Goal: Task Accomplishment & Management: Use online tool/utility

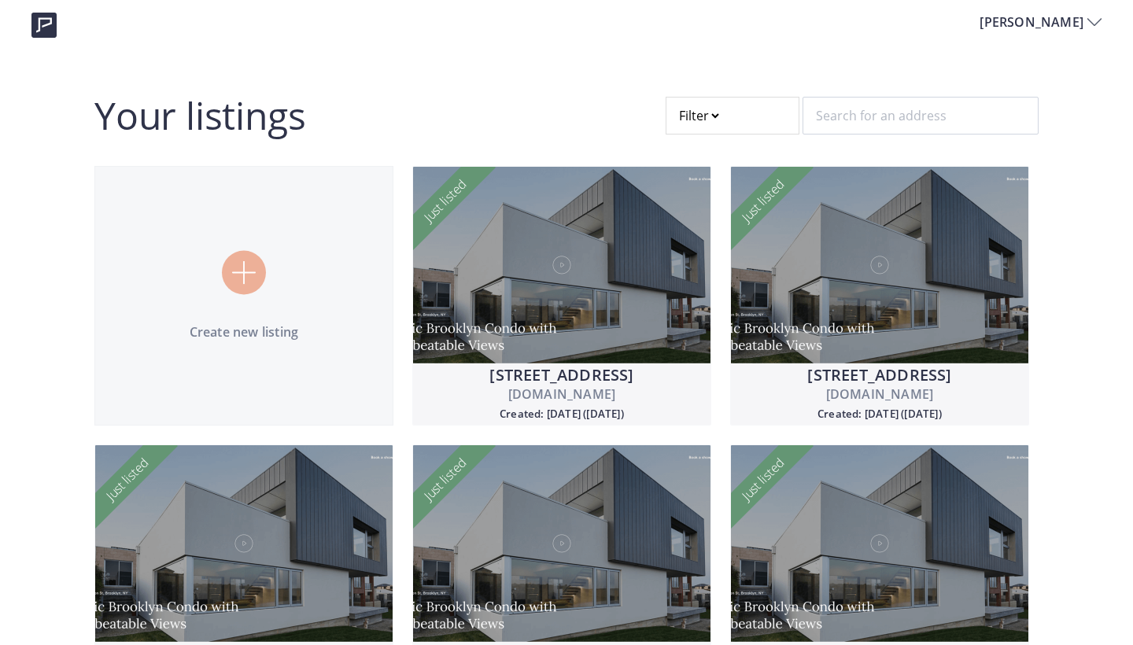
click at [253, 271] on img at bounding box center [244, 273] width 24 height 24
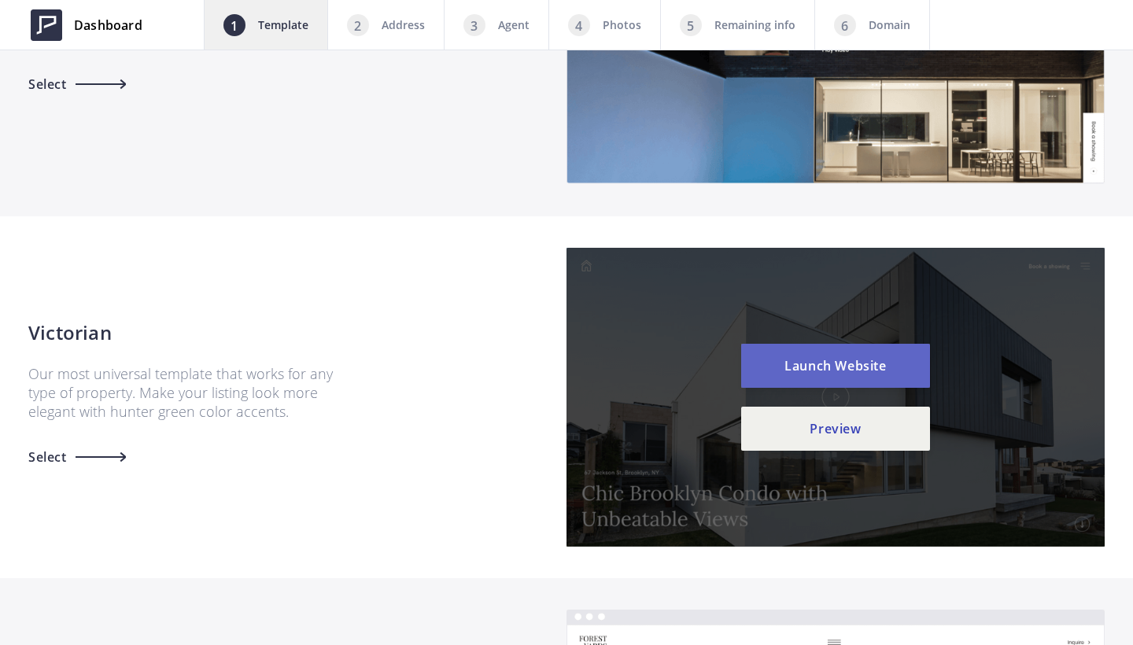
scroll to position [1252, 0]
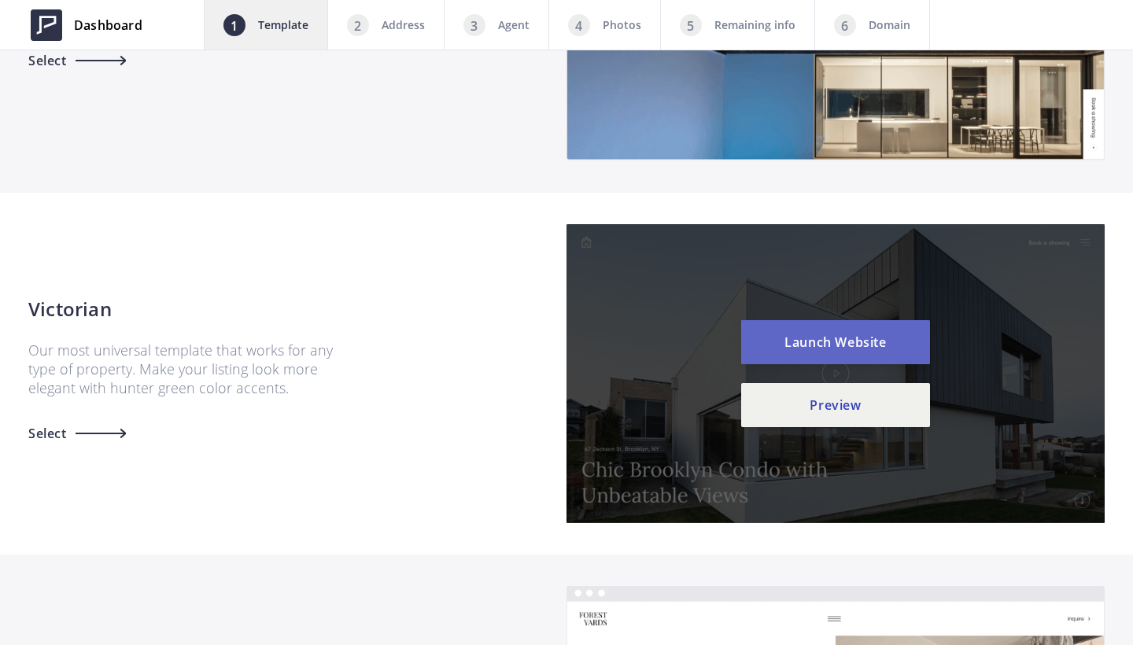
click at [824, 337] on button "Launch Website" at bounding box center [835, 342] width 189 height 44
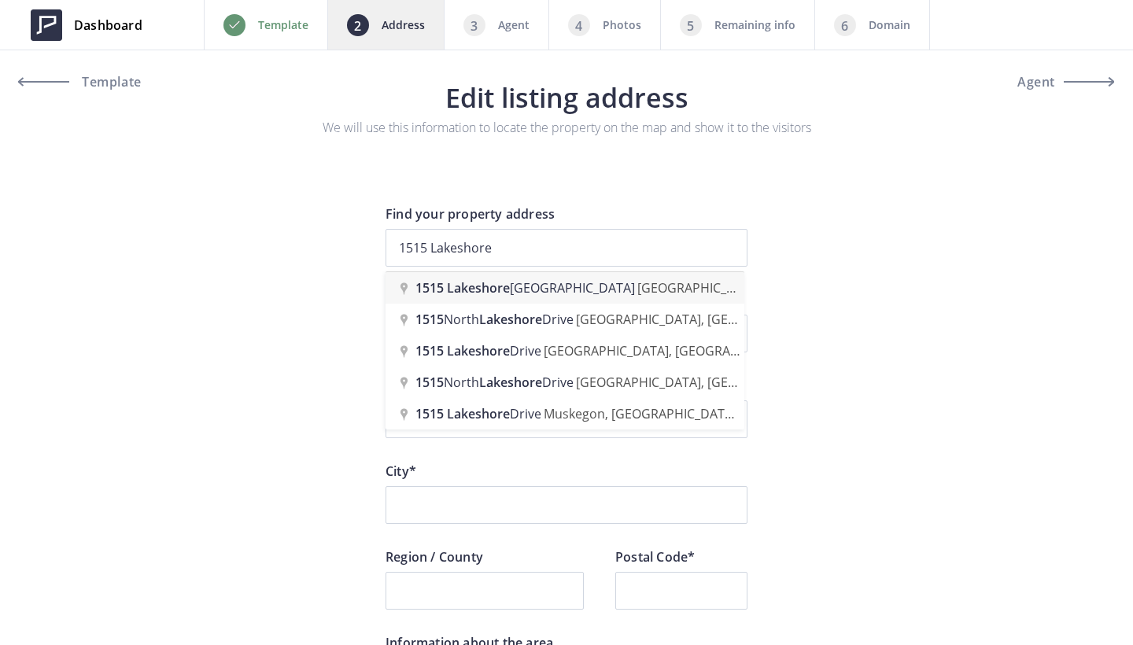
type input "[STREET_ADDRESS]"
type input "Lakeshore Road East 1515"
type input "Mississauga"
type input "ON"
type input "L5E 3E3"
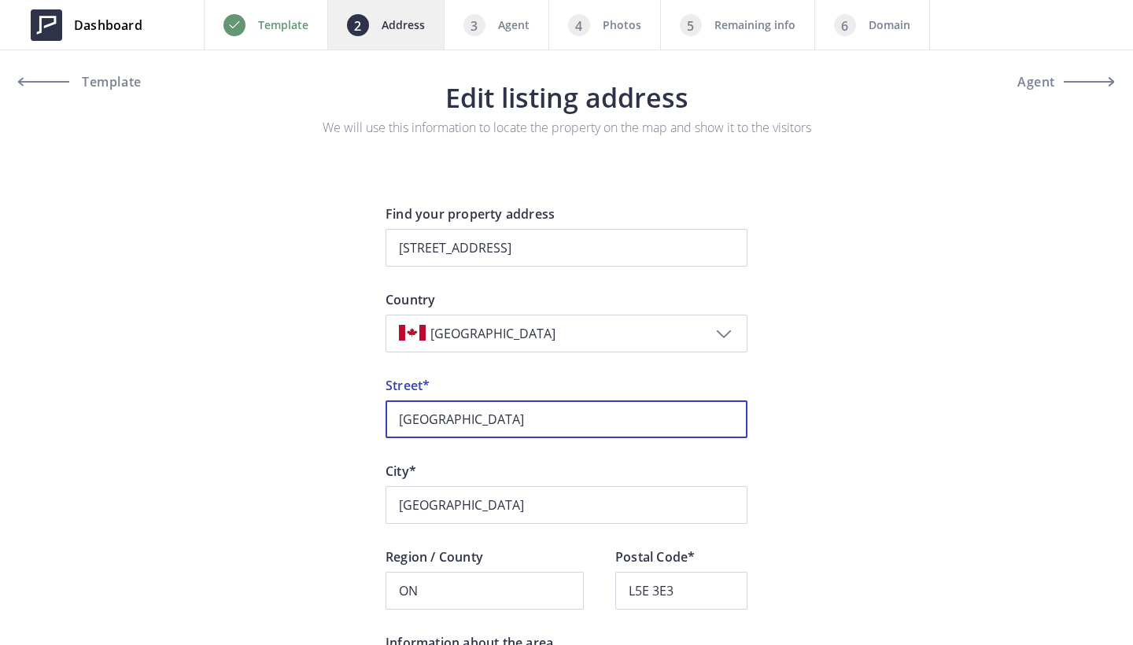
click at [398, 424] on input "Lakeshore Road East" at bounding box center [566, 419] width 362 height 38
click at [584, 420] on input "1515 Lakeshore Road East" at bounding box center [566, 419] width 362 height 38
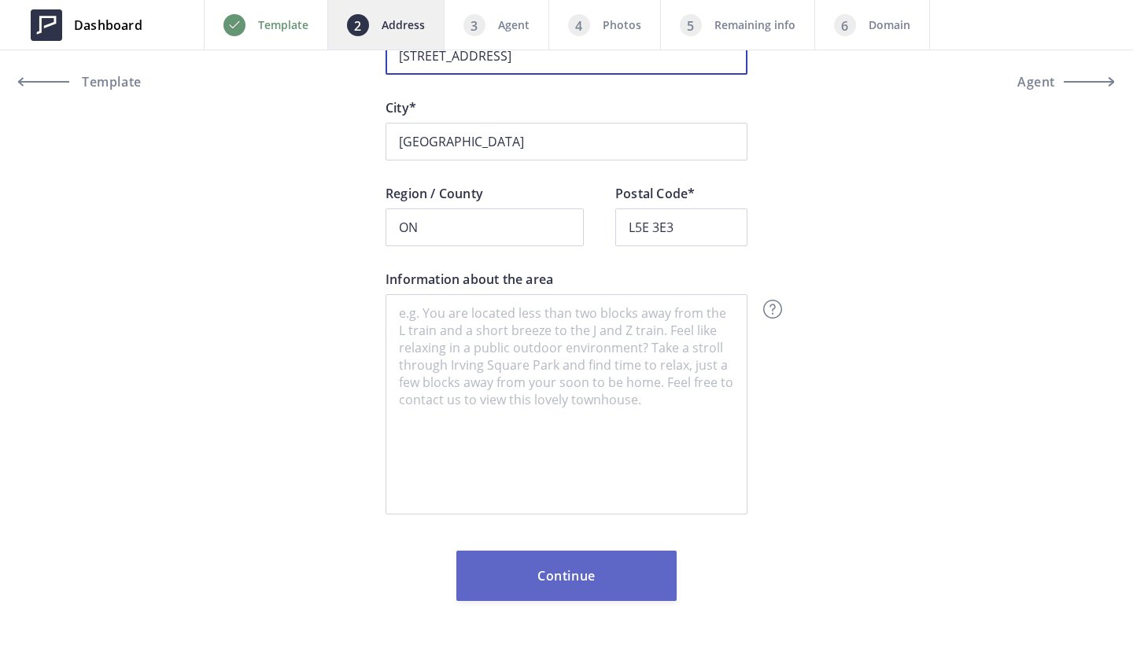
scroll to position [363, 0]
type input "1515 Lakeshore Road East Unit 404"
click at [597, 569] on button "Continue" at bounding box center [566, 576] width 220 height 50
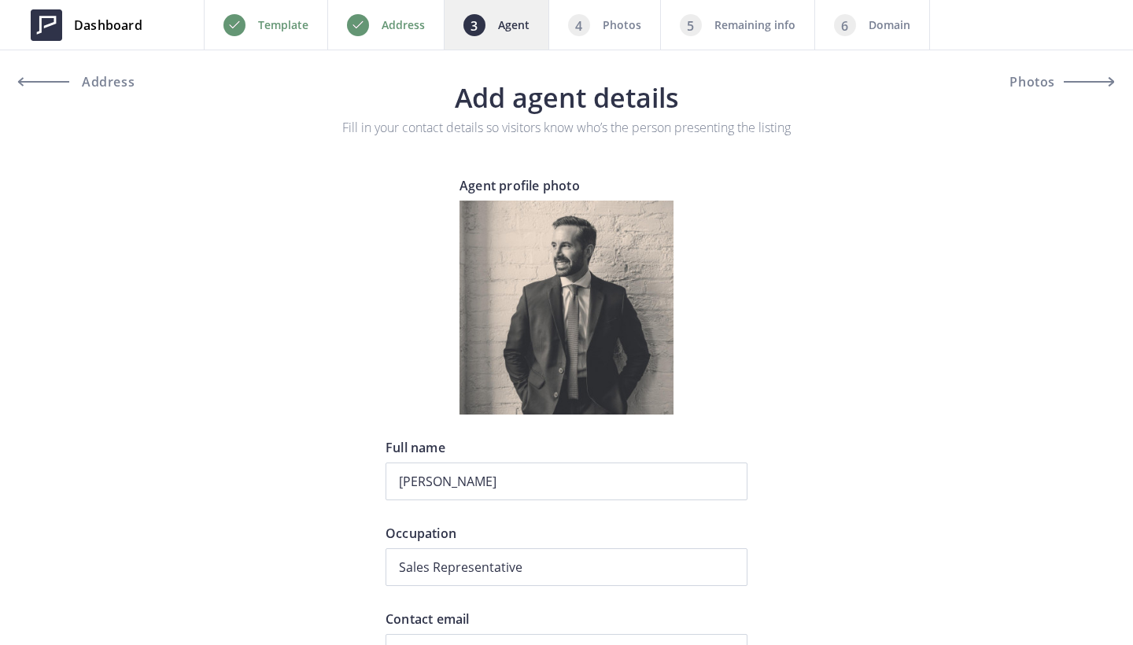
type input "+1 416-458-9252"
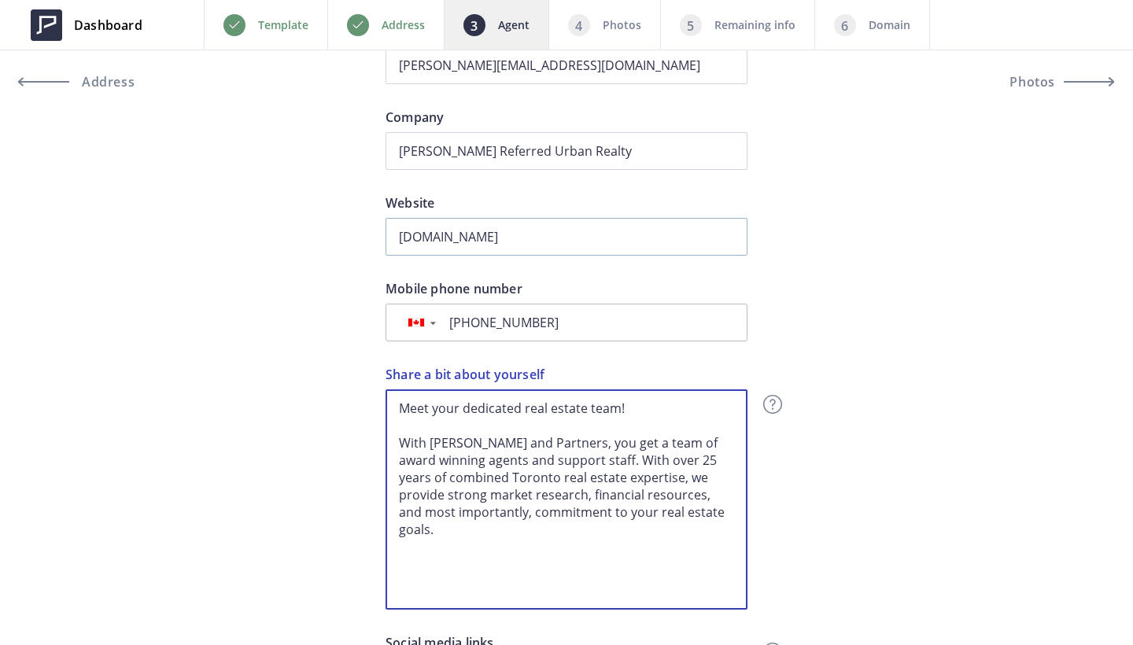
drag, startPoint x: 643, startPoint y: 448, endPoint x: 657, endPoint y: 242, distance: 206.6
click at [657, 242] on div "Preview Crop & resize Agent profile photo Andrew Doumont Full name Sales Repres…" at bounding box center [566, 227] width 362 height 1277
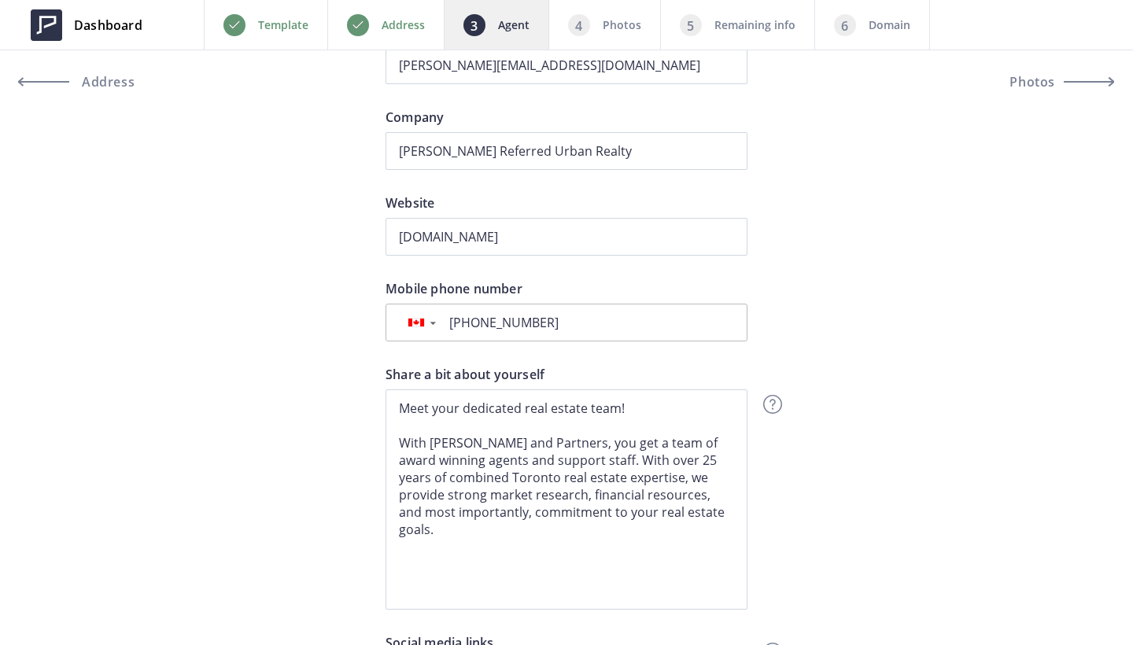
click at [827, 411] on div "Preview Crop & resize Agent profile photo Andrew Doumont Full name Sales Repres…" at bounding box center [566, 482] width 1133 height 1787
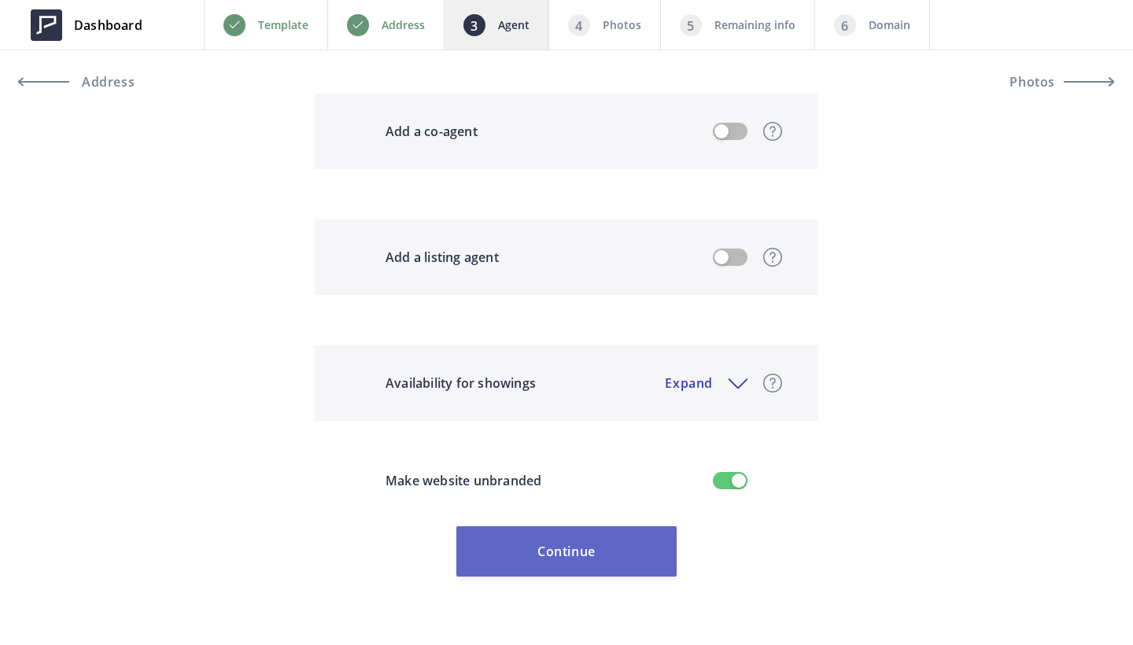
click at [577, 533] on button "Continue" at bounding box center [566, 551] width 220 height 50
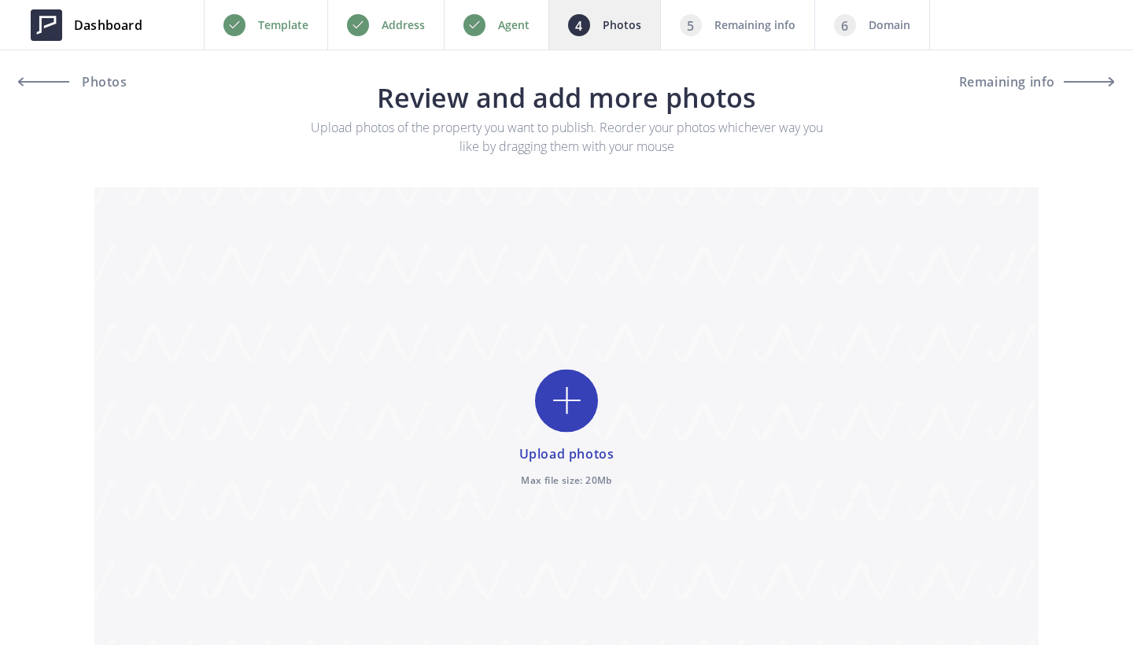
click at [563, 408] on input "file" at bounding box center [566, 429] width 944 height 484
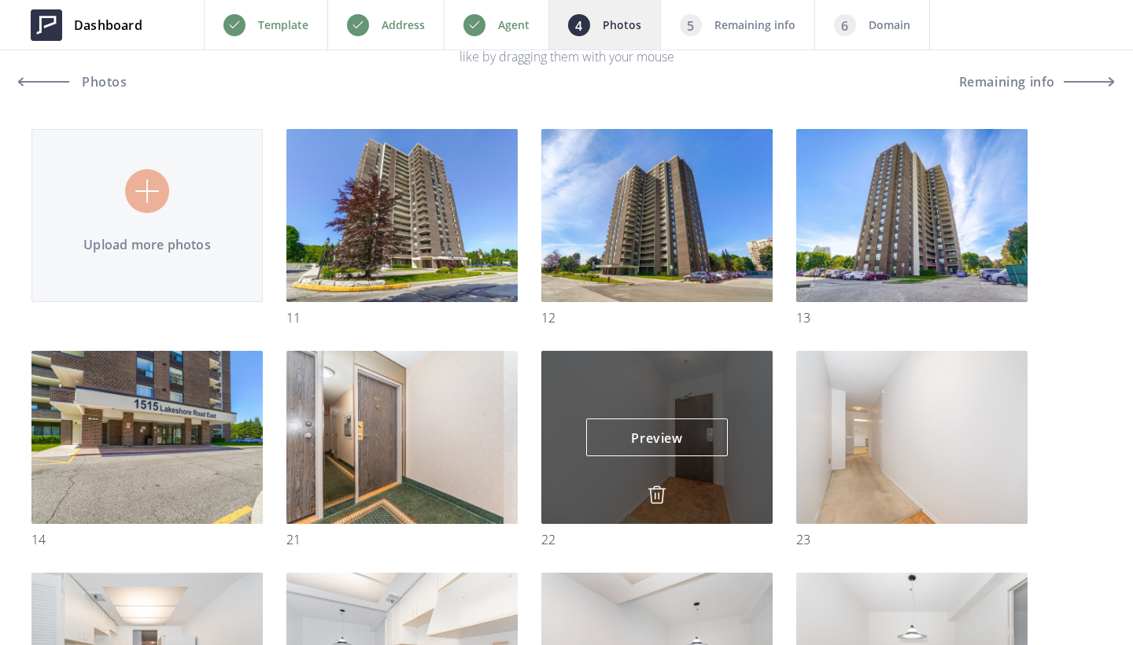
scroll to position [91, 0]
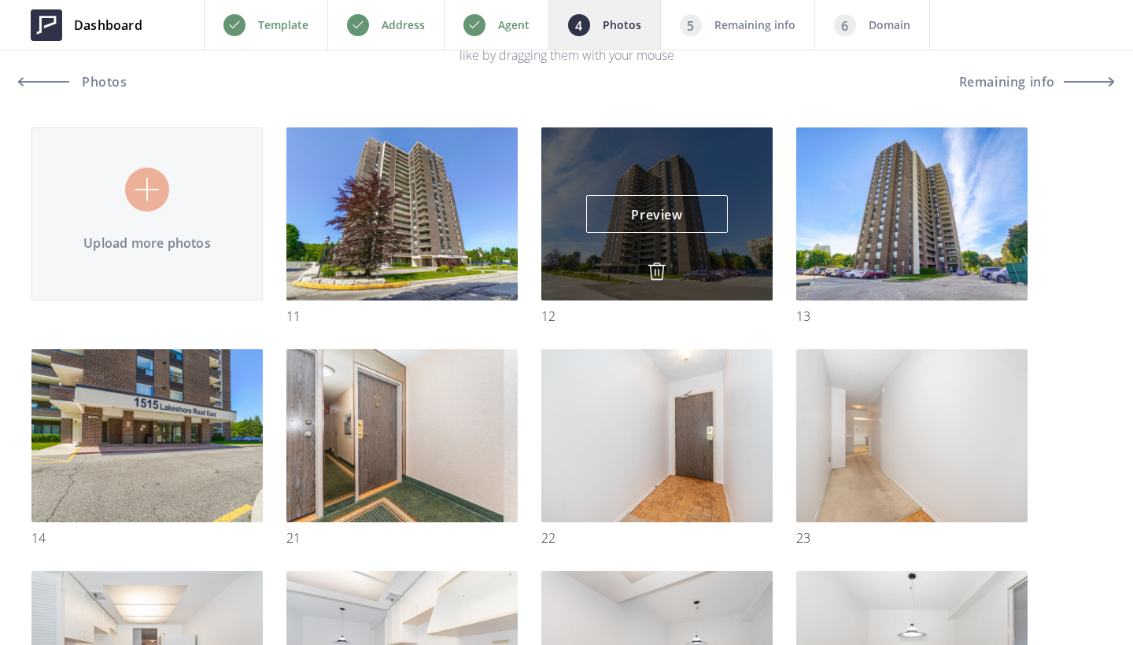
click at [653, 268] on img at bounding box center [656, 271] width 19 height 19
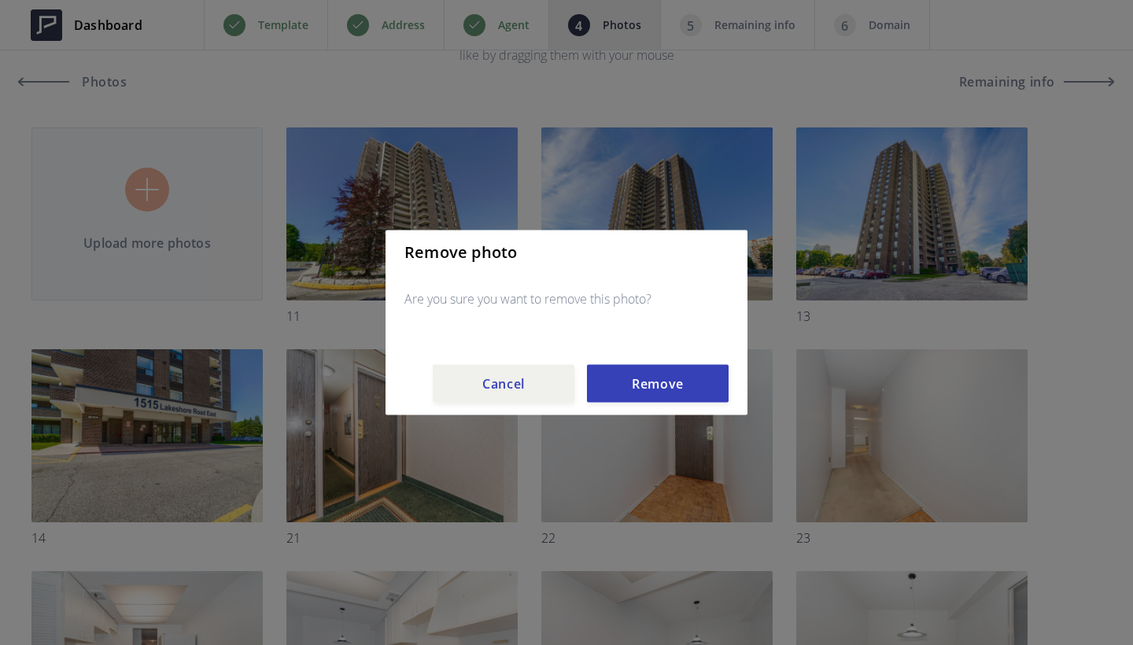
click at [531, 378] on button "Cancel" at bounding box center [504, 384] width 142 height 38
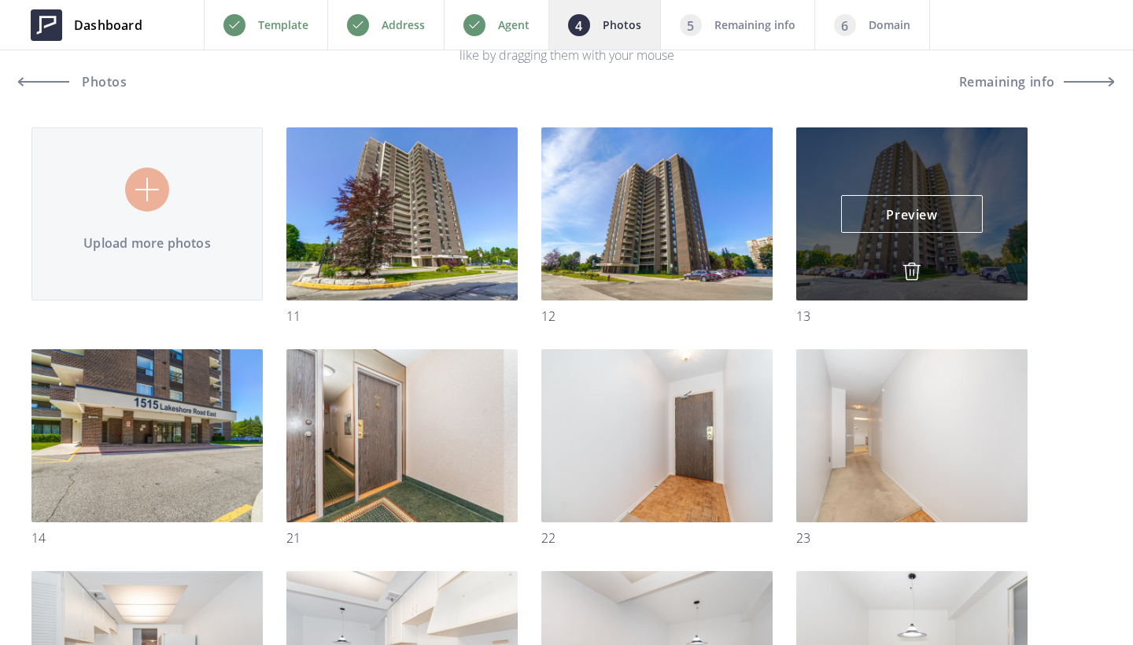
click at [909, 266] on img at bounding box center [911, 271] width 19 height 19
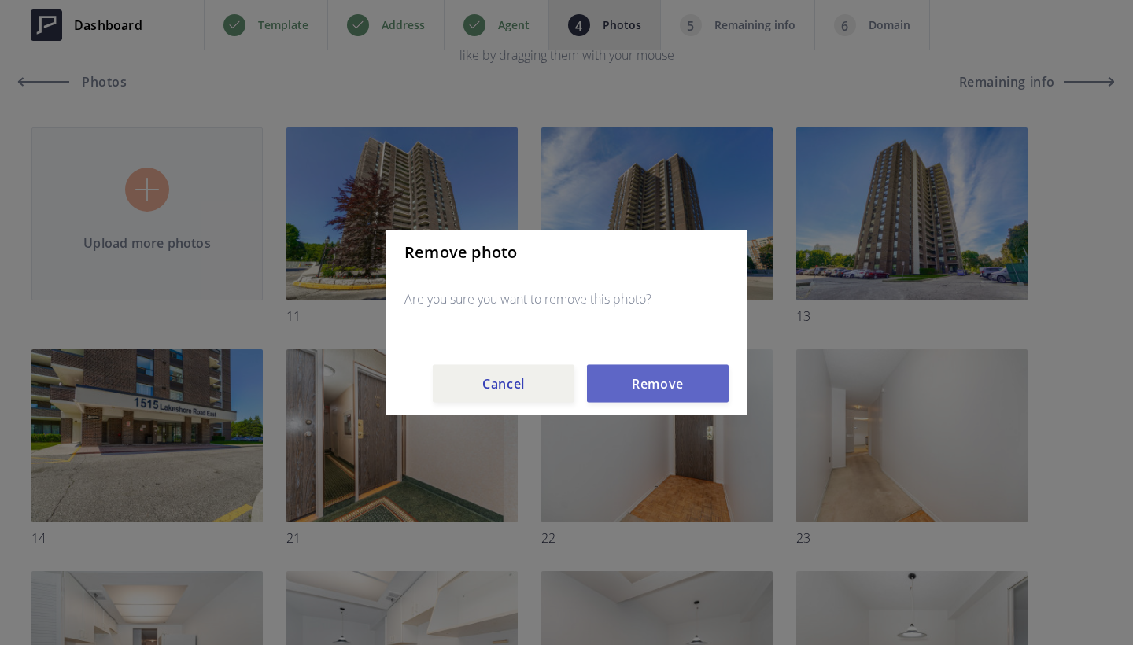
click at [707, 392] on button "Remove" at bounding box center [658, 384] width 142 height 38
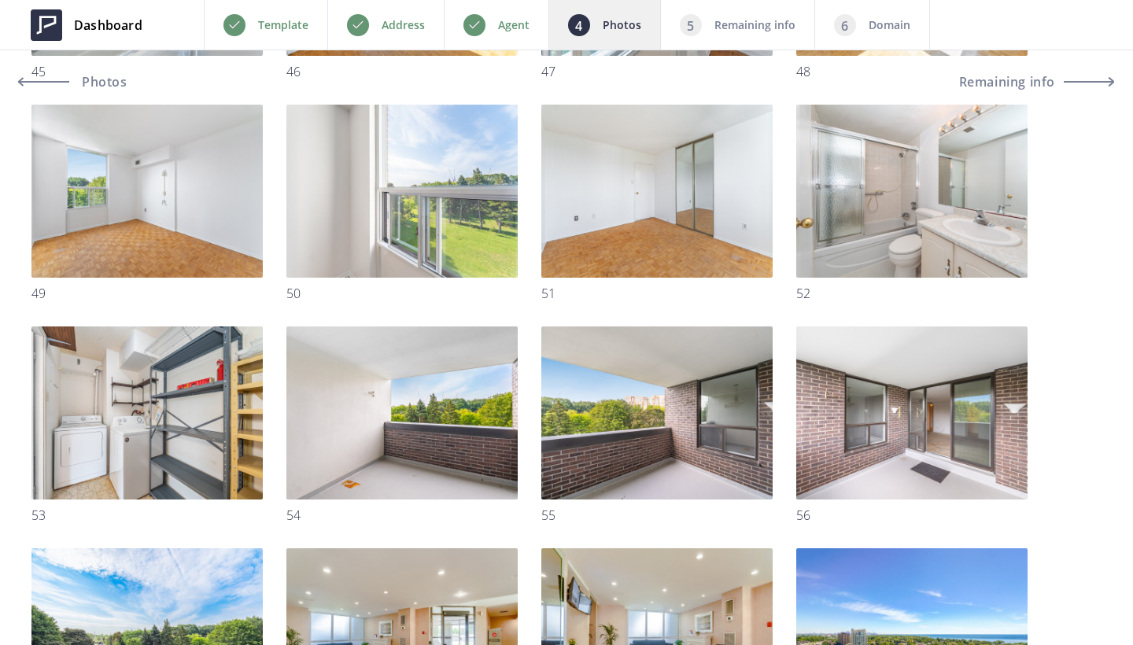
scroll to position [1924, 0]
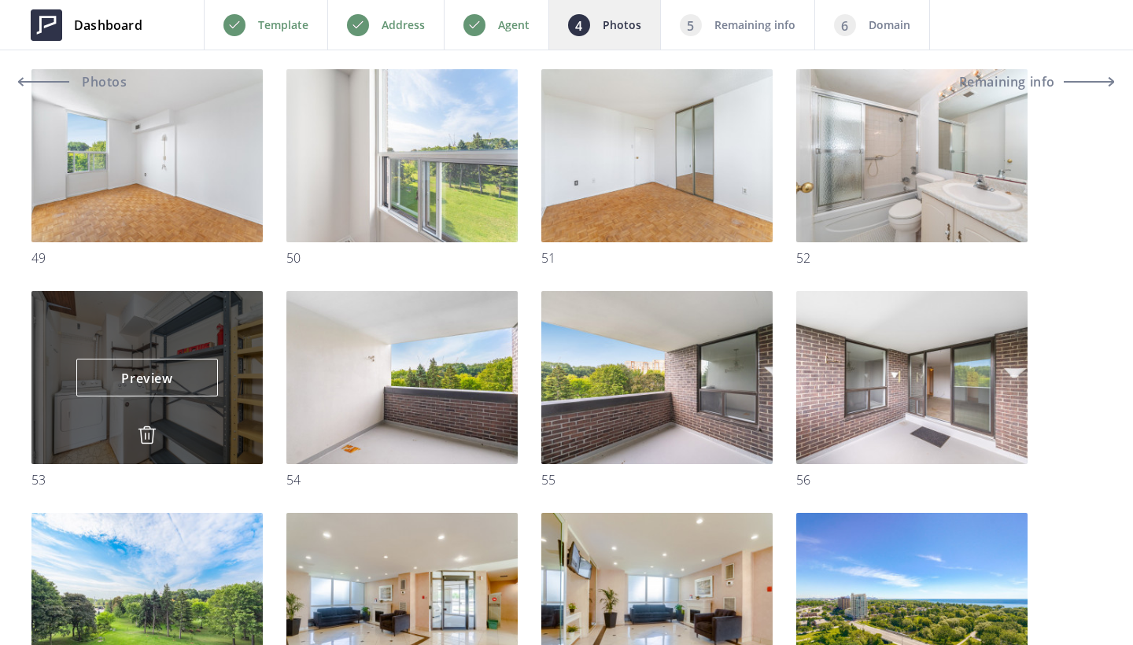
click at [146, 437] on img at bounding box center [147, 435] width 19 height 19
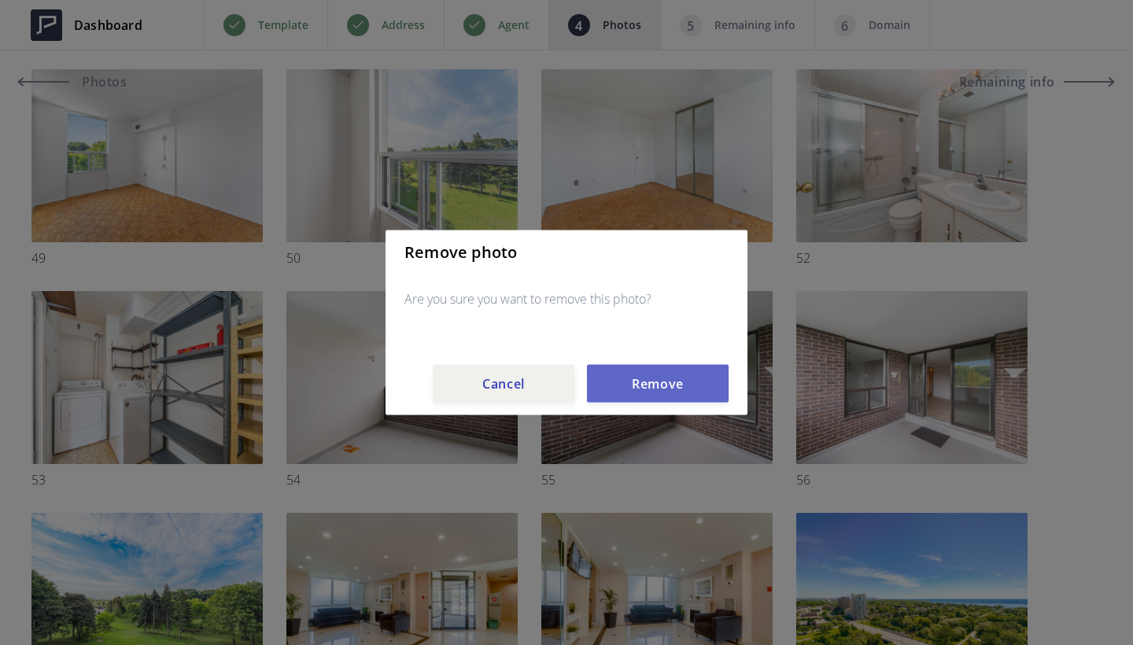
click at [638, 381] on button "Remove" at bounding box center [658, 384] width 142 height 38
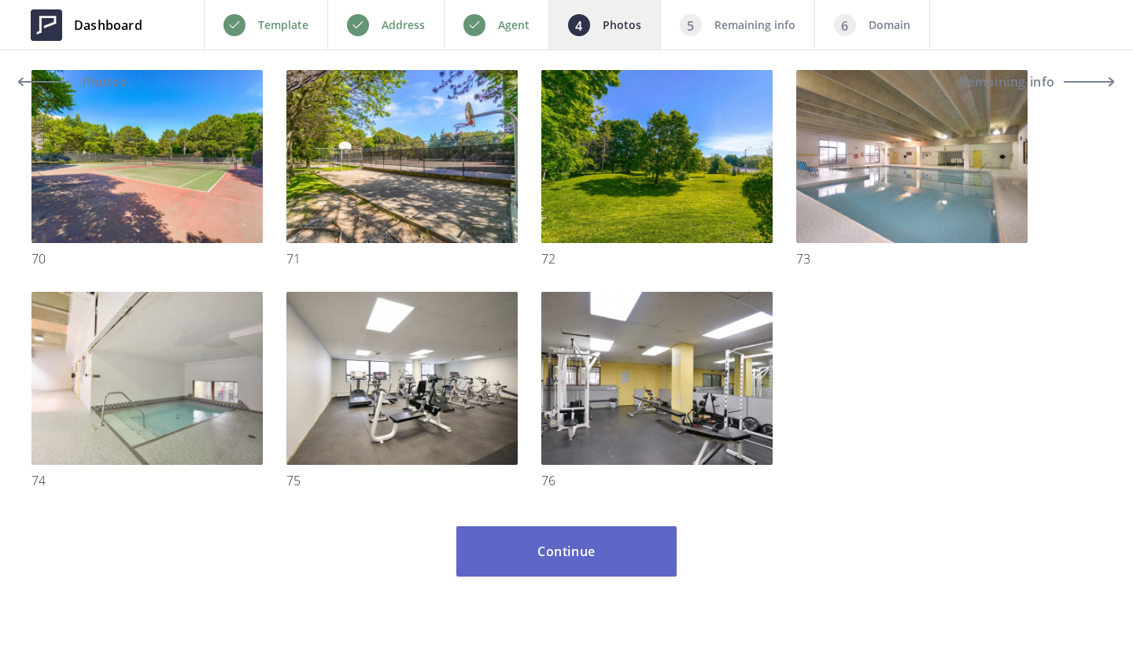
scroll to position [2810, 0]
click at [566, 537] on button "Continue" at bounding box center [566, 551] width 220 height 50
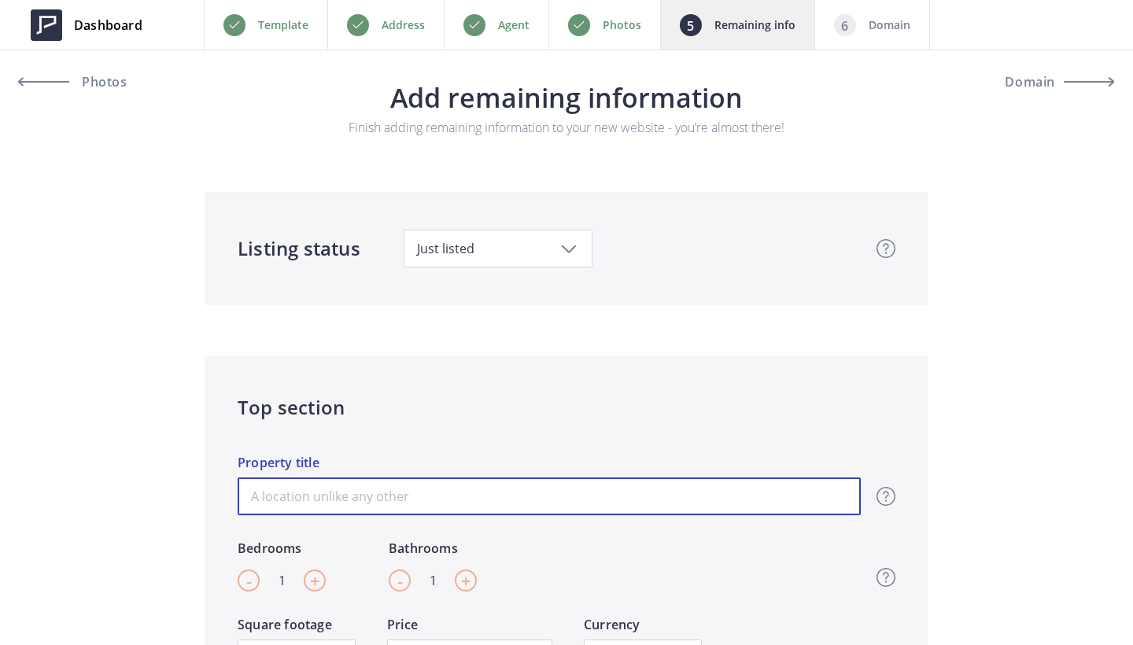
click at [421, 508] on input "Property title" at bounding box center [549, 496] width 623 height 38
paste input "There's something special about living by the Lake."
type input "There's something special about living by the Lake."
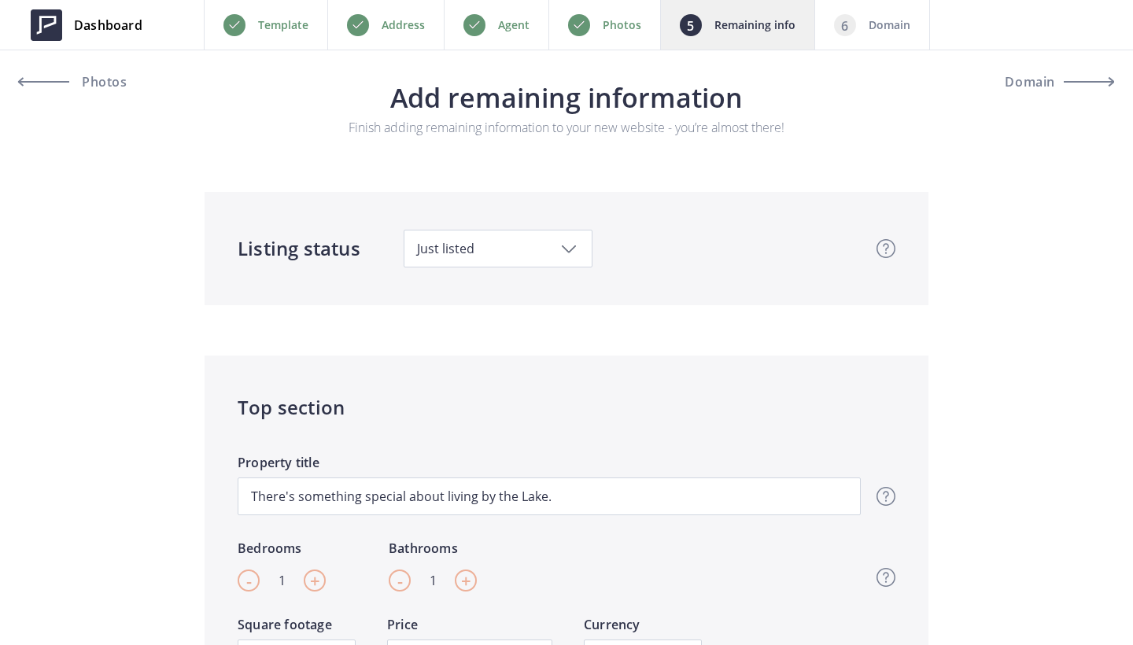
click at [310, 579] on span "+" at bounding box center [315, 581] width 10 height 24
type input "3"
click at [461, 581] on span "+" at bounding box center [466, 581] width 10 height 24
type input "2"
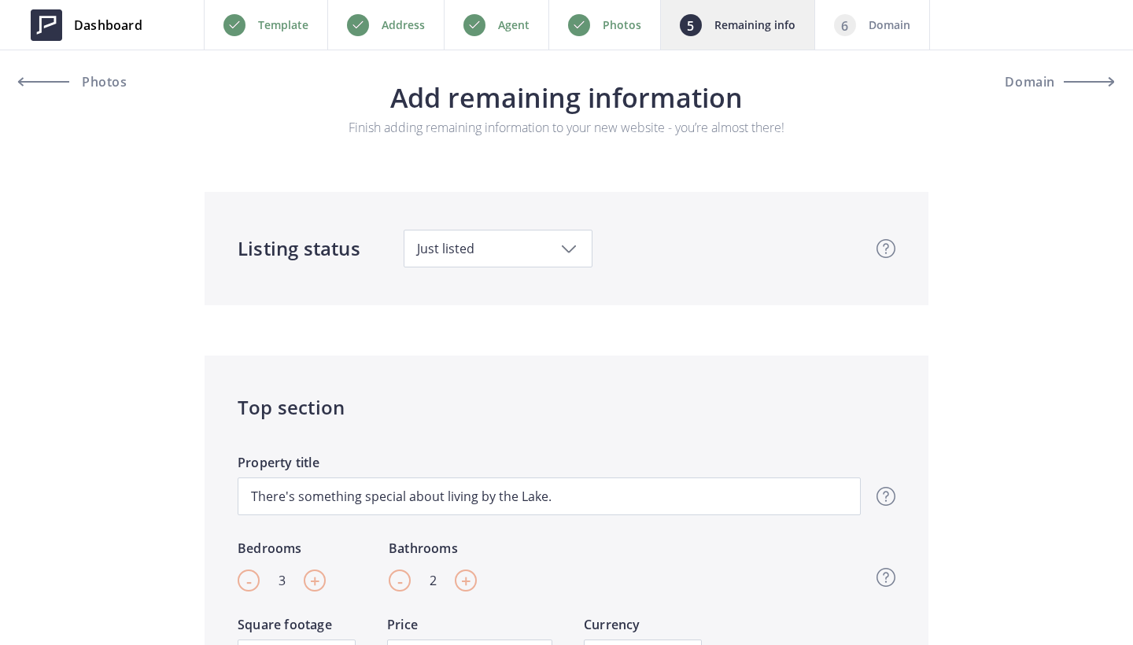
click at [628, 37] on div "Photos" at bounding box center [604, 25] width 112 height 50
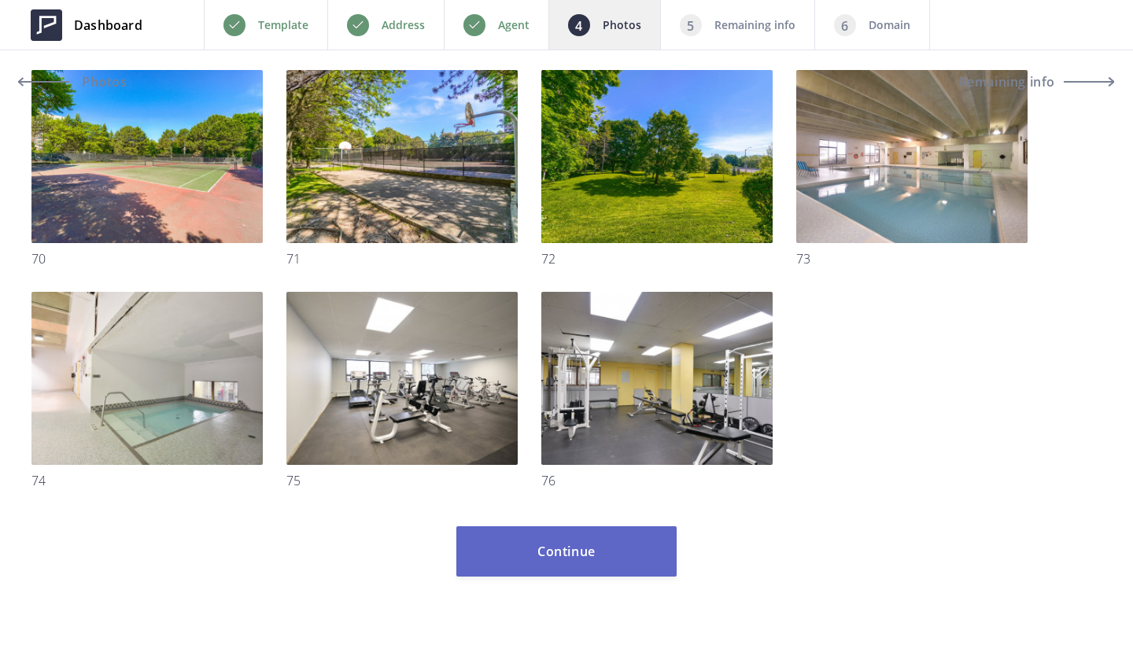
scroll to position [2810, 0]
click at [586, 571] on button "Continue" at bounding box center [566, 551] width 220 height 50
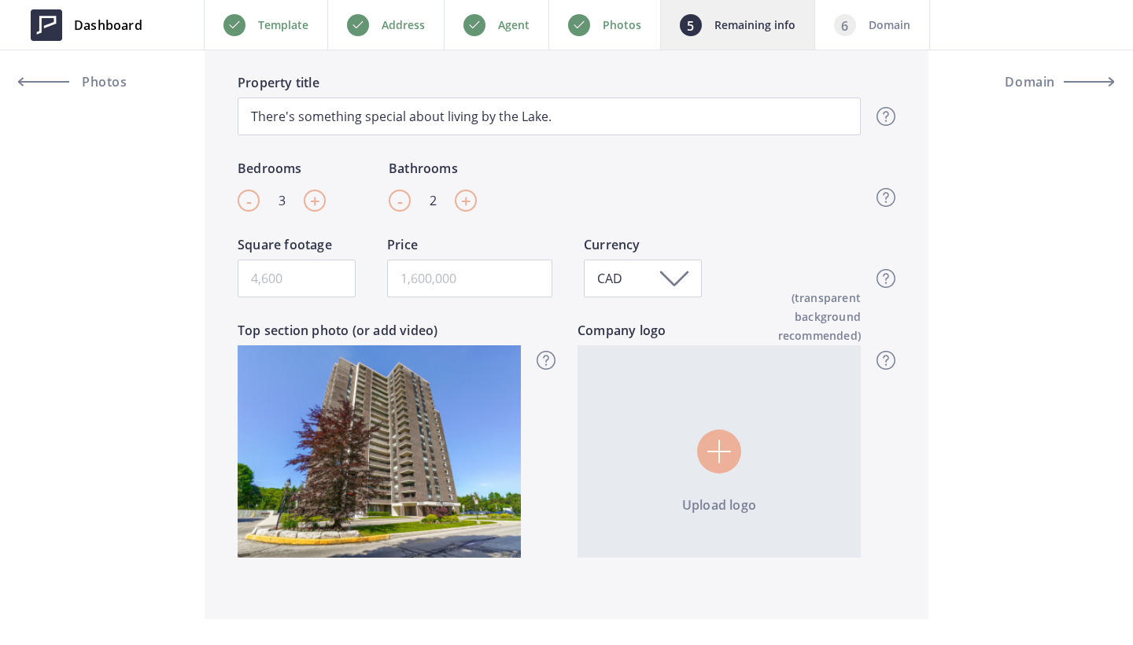
scroll to position [397, 0]
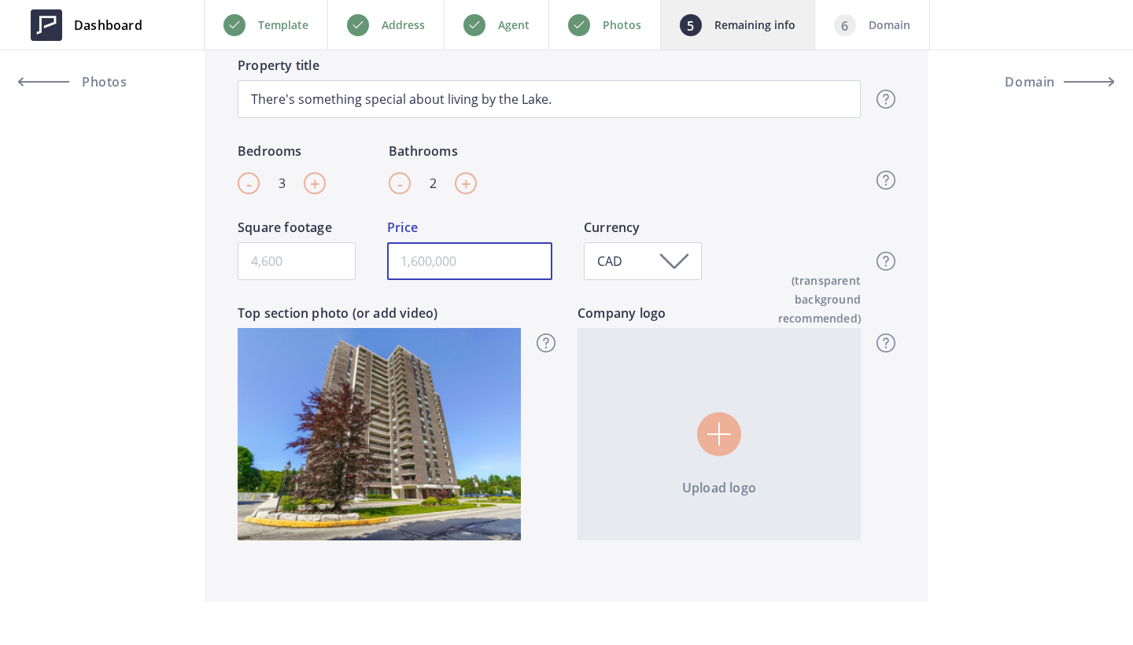
click at [463, 272] on input "text" at bounding box center [469, 261] width 165 height 38
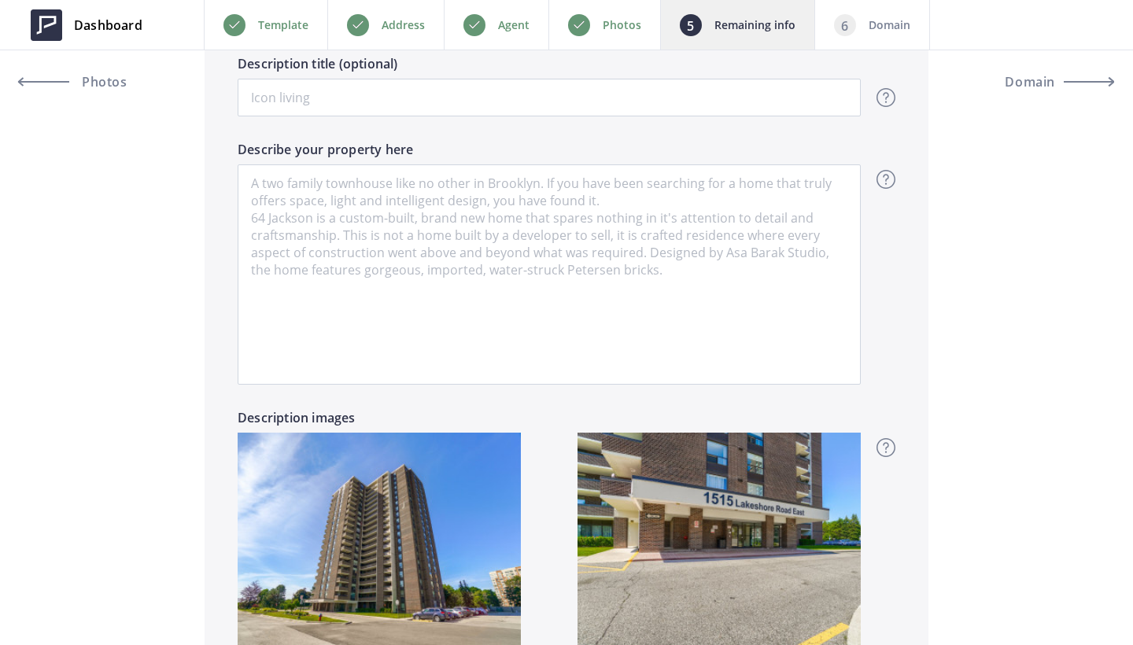
scroll to position [1078, 0]
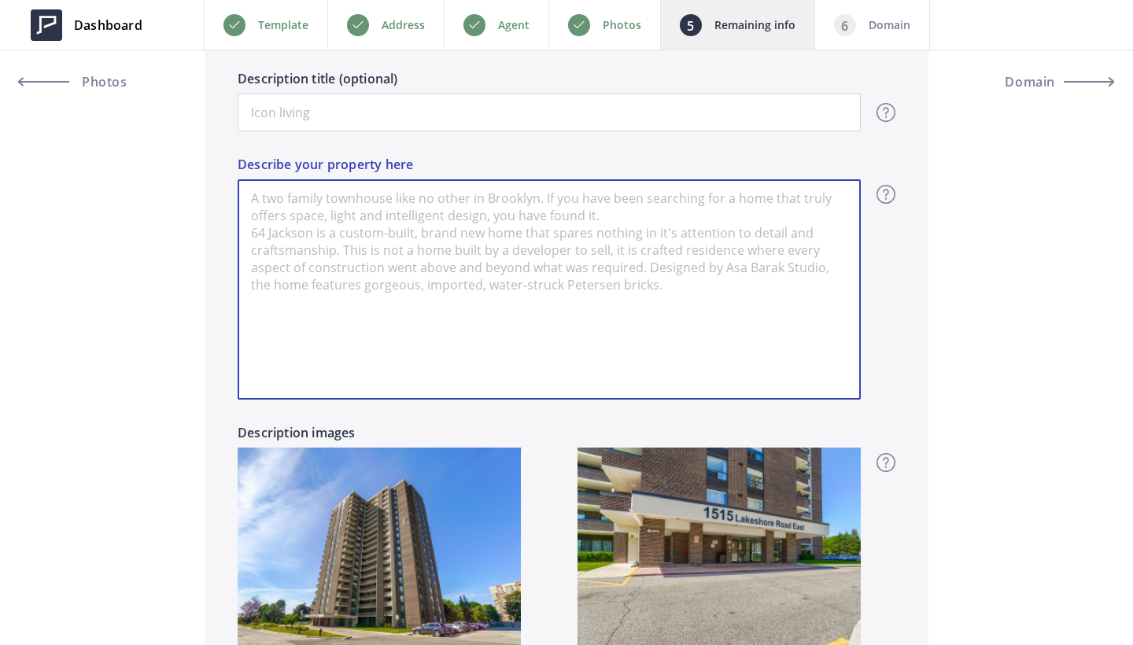
click at [509, 315] on textarea "Describe your property here" at bounding box center [549, 289] width 623 height 220
paste textarea "You will love this generous size condo featuring 3 spacious bedrooms and 2 full…"
type input "599,700"
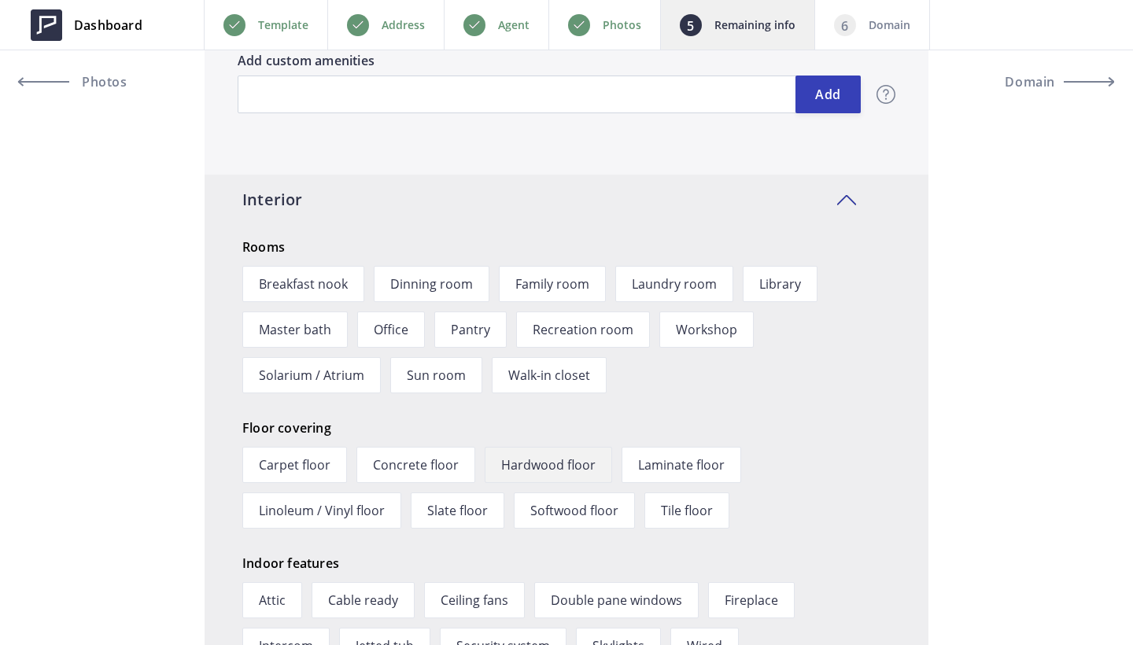
scroll to position [1902, 0]
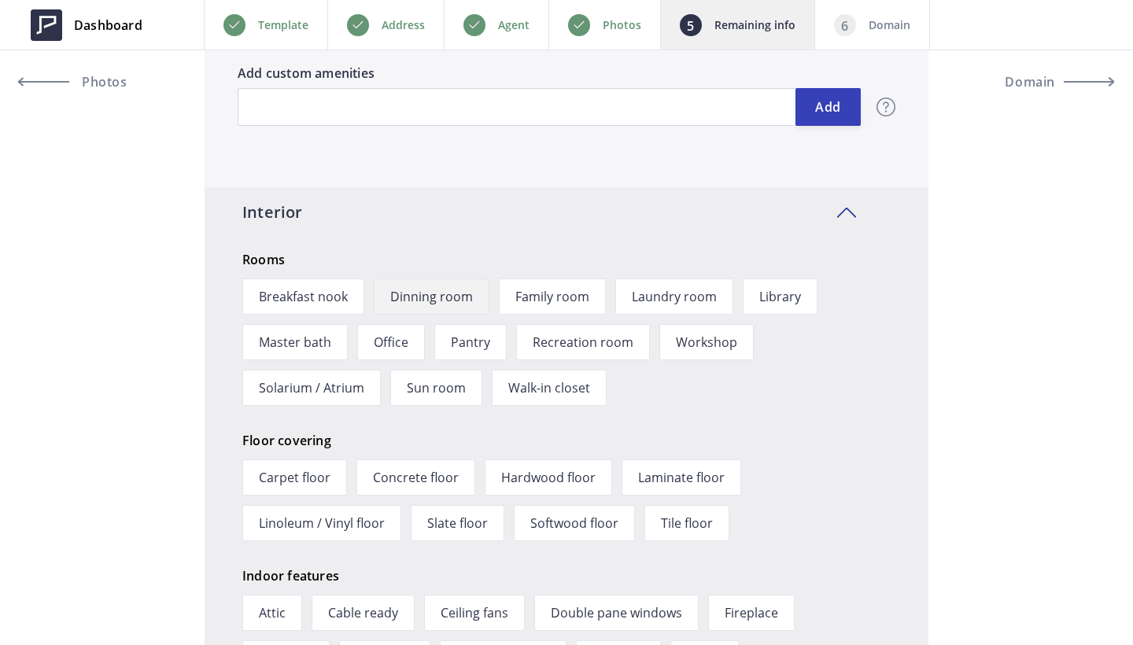
type textarea "You will love this generous size condo featuring 3 spacious bedrooms and 2 full…"
click at [448, 300] on span "Dinning room" at bounding box center [432, 296] width 116 height 36
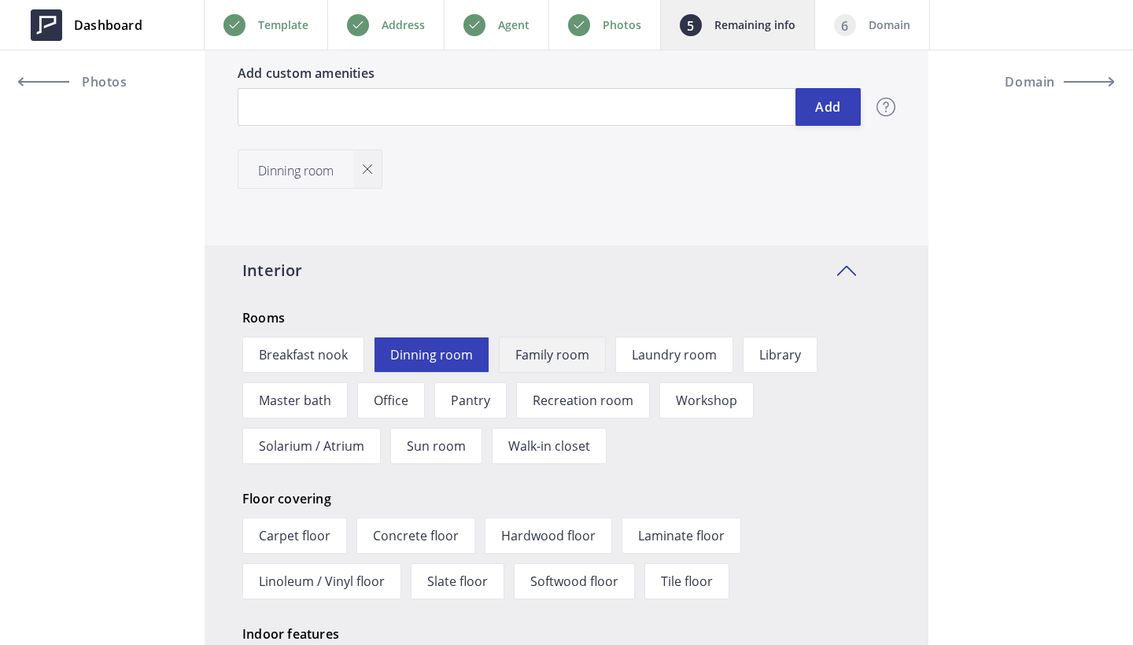
click at [552, 351] on span "Family room" at bounding box center [552, 355] width 107 height 36
click at [330, 398] on span "Master bath" at bounding box center [294, 400] width 105 height 36
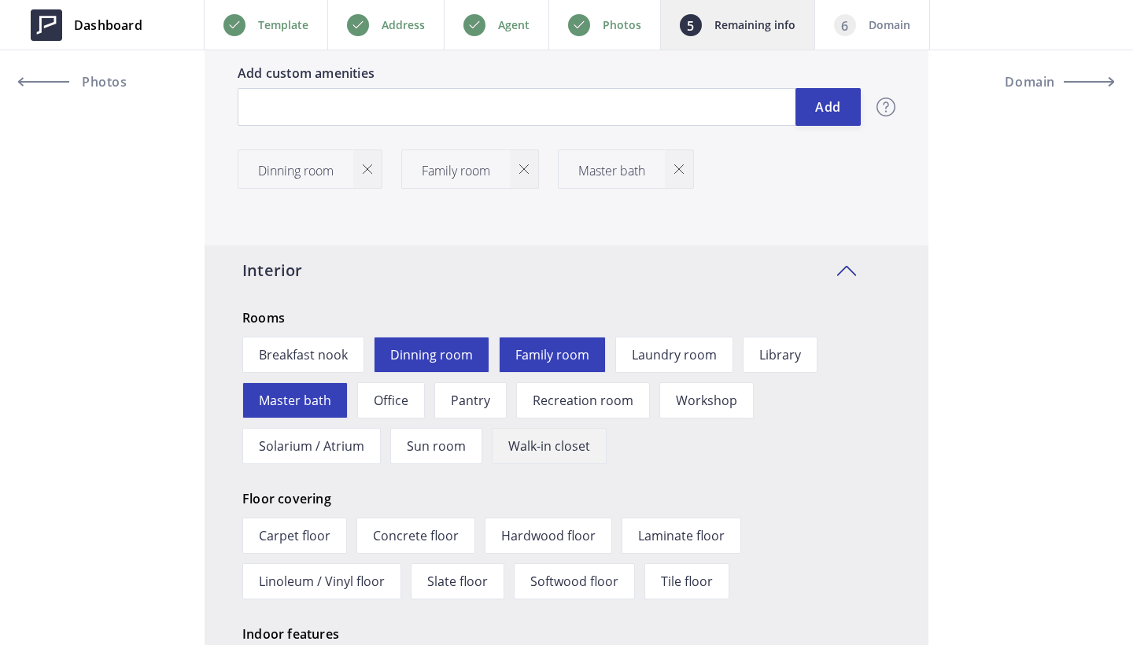
click at [579, 449] on span "Walk-in closet" at bounding box center [549, 446] width 115 height 36
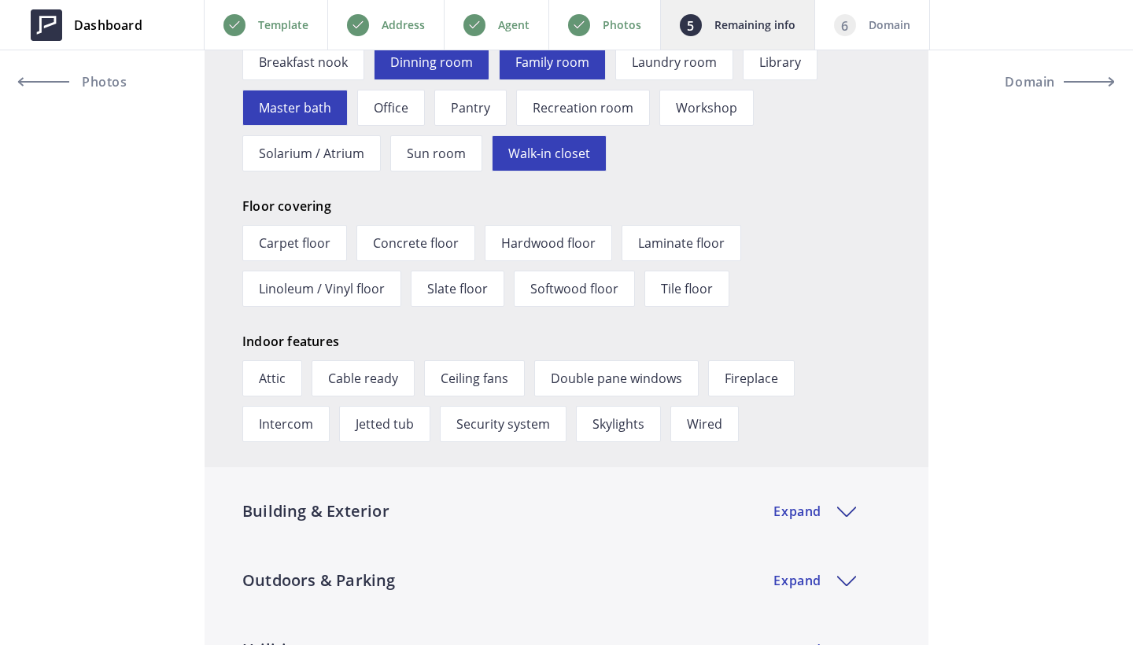
scroll to position [2198, 0]
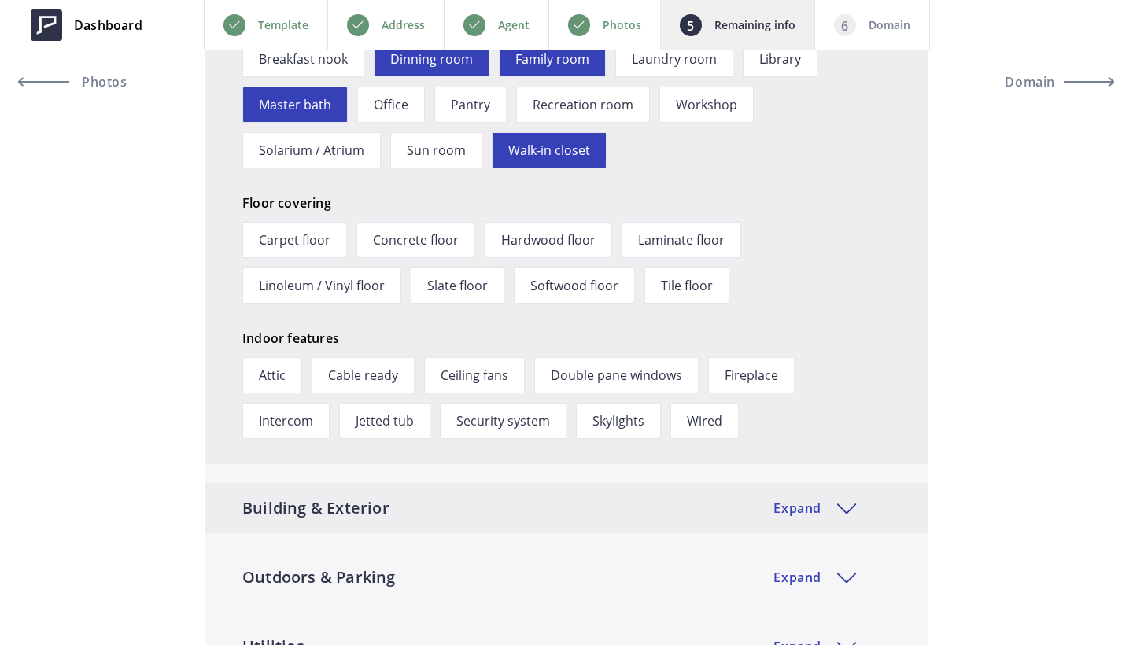
click at [612, 505] on div "Building & Exterior Expand" at bounding box center [567, 508] width 724 height 50
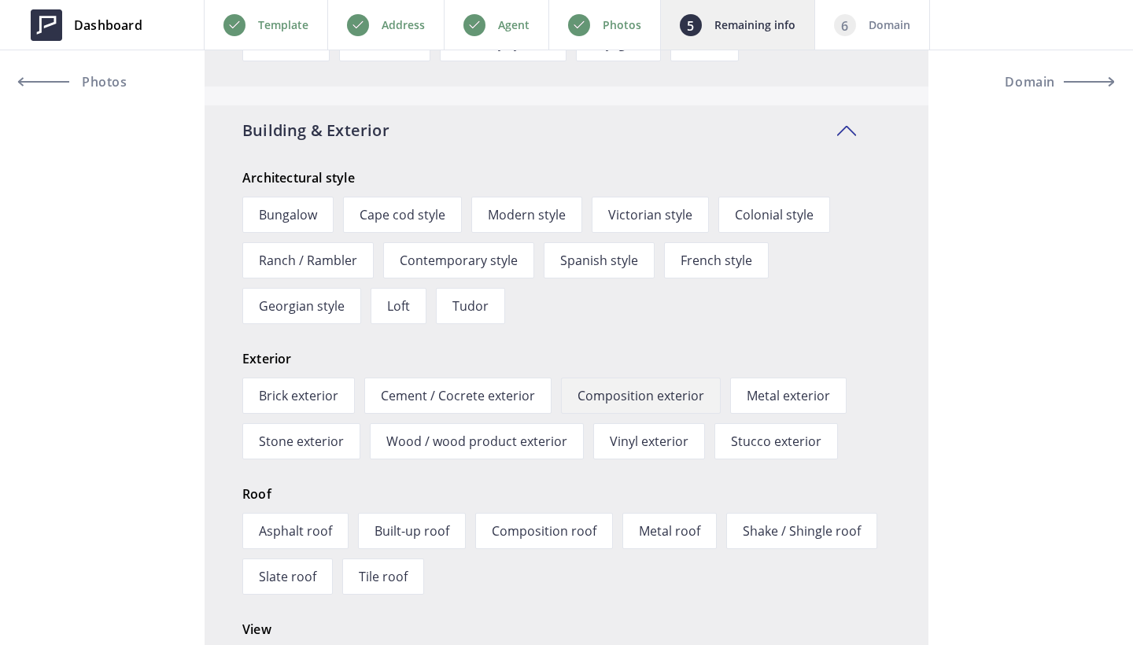
scroll to position [2580, 0]
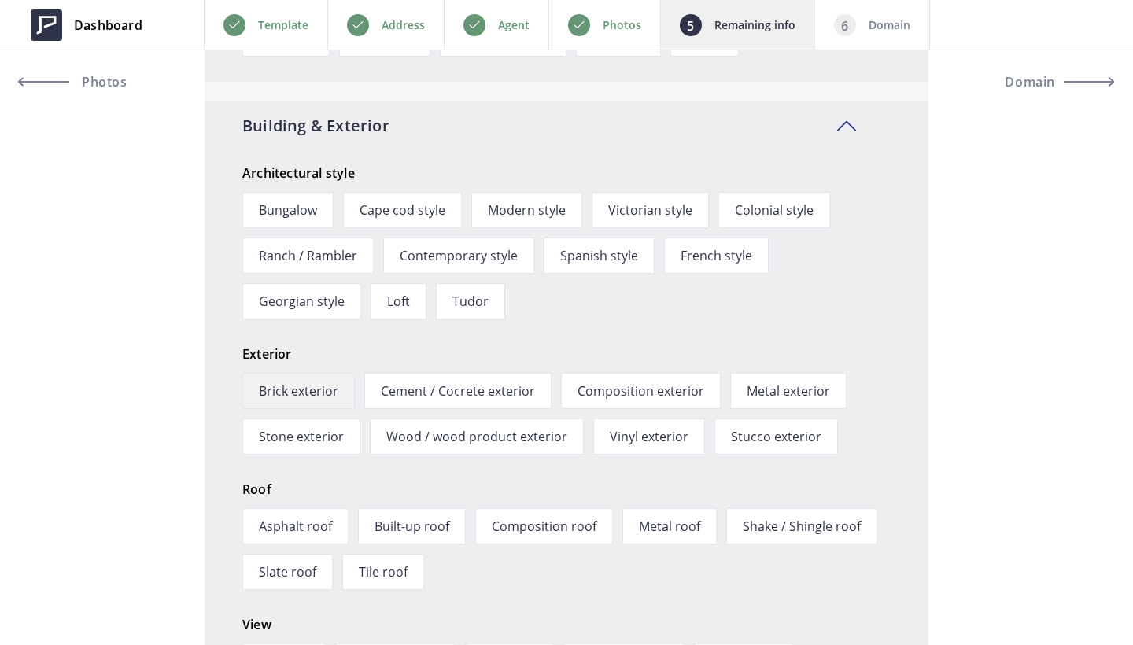
click at [329, 388] on span "Brick exterior" at bounding box center [298, 391] width 112 height 36
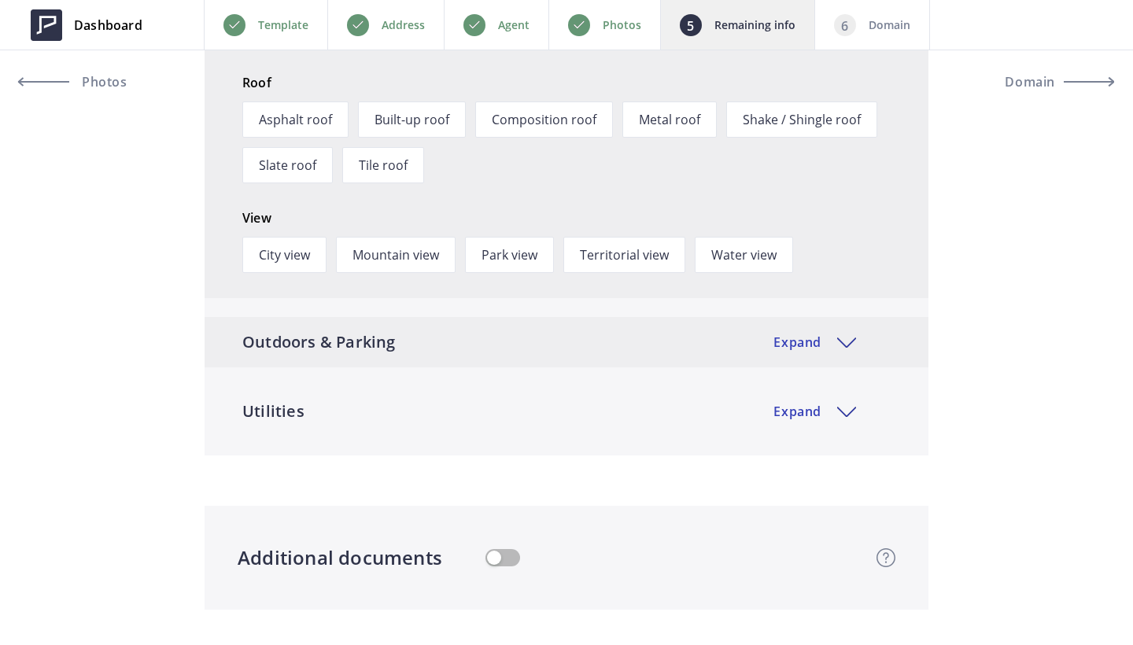
click at [576, 347] on div "Outdoors & Parking Expand" at bounding box center [567, 342] width 724 height 50
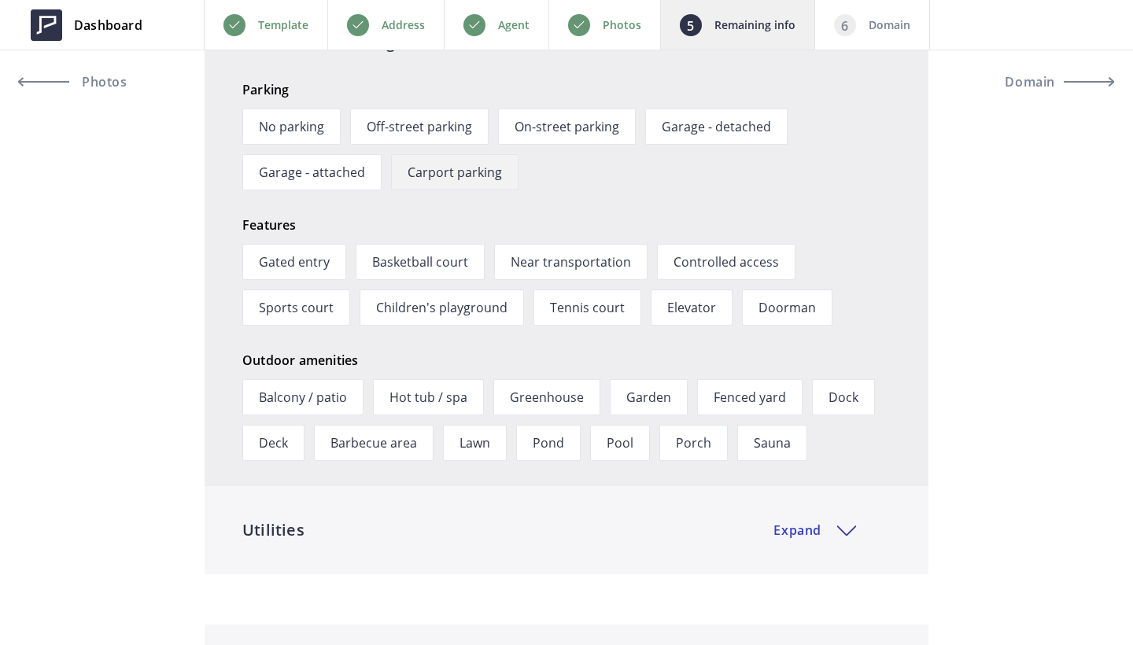
scroll to position [3351, 0]
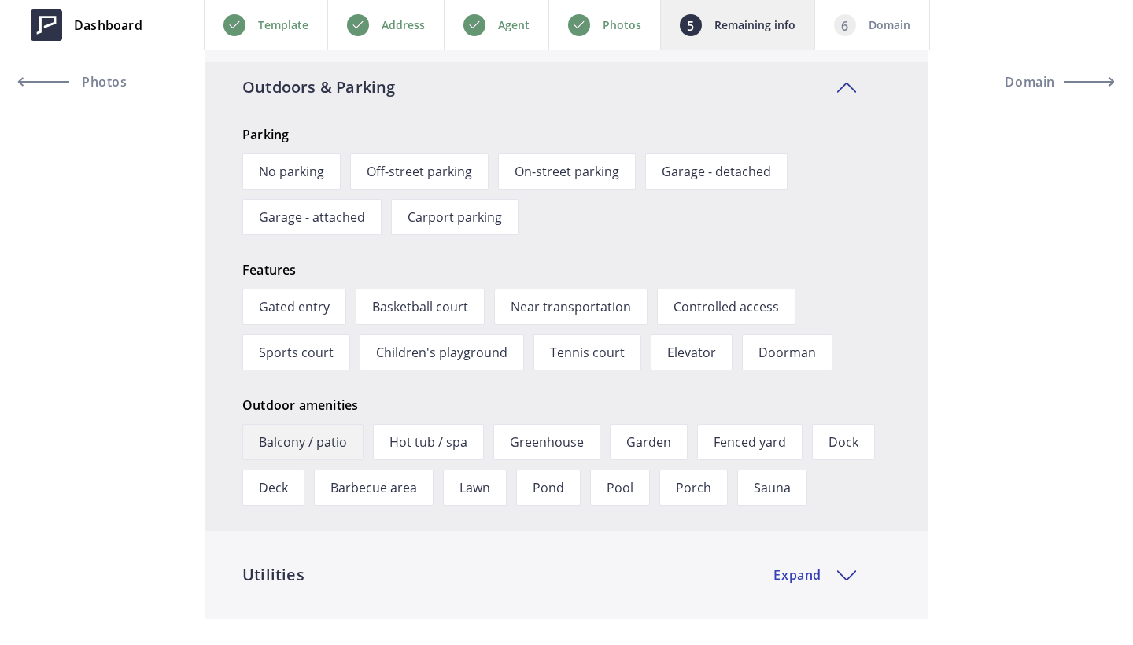
click at [337, 447] on span "Balcony / patio" at bounding box center [302, 442] width 121 height 36
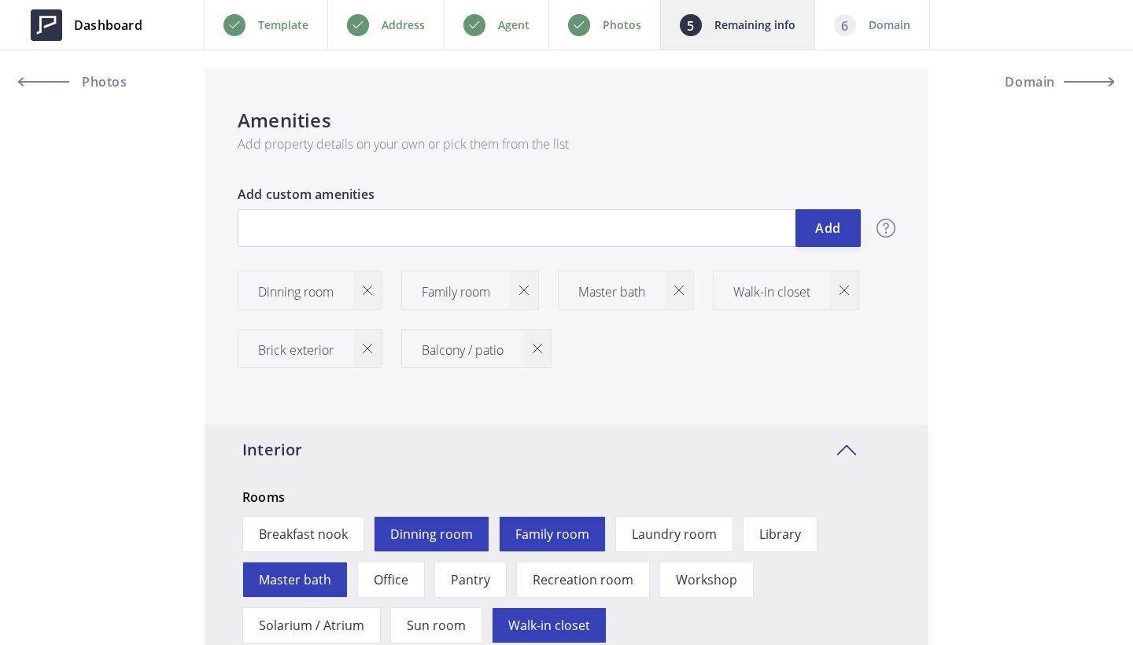
scroll to position [1707, 0]
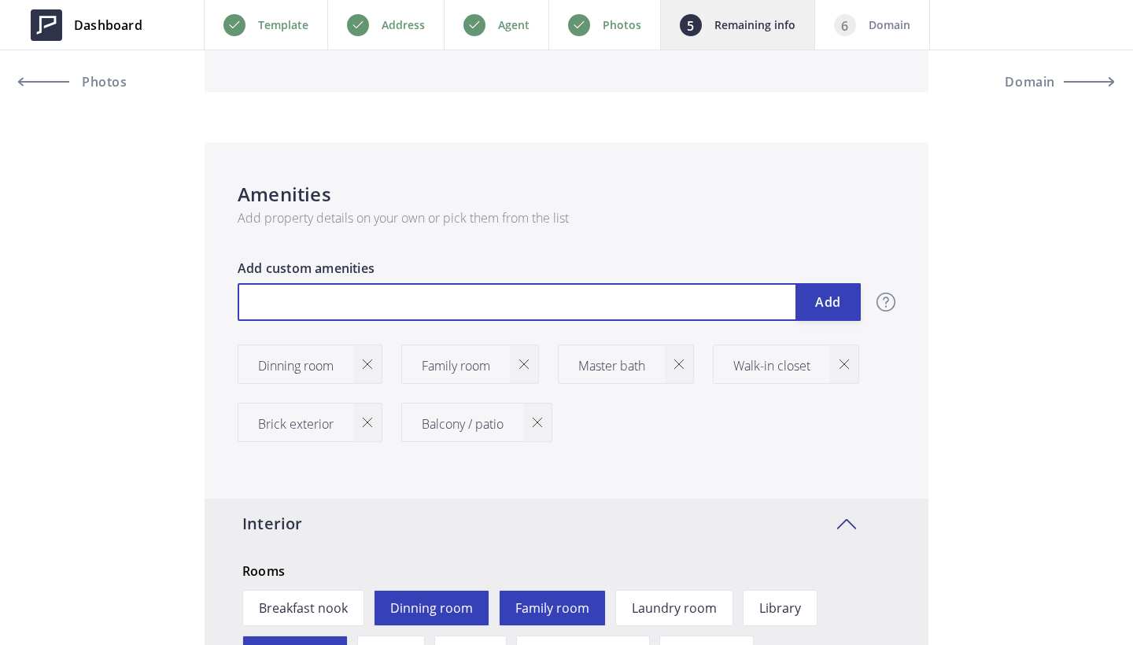
click at [332, 301] on input "text" at bounding box center [549, 302] width 623 height 38
type input "599,700"
type input "I"
type input "599,700"
type input "In"
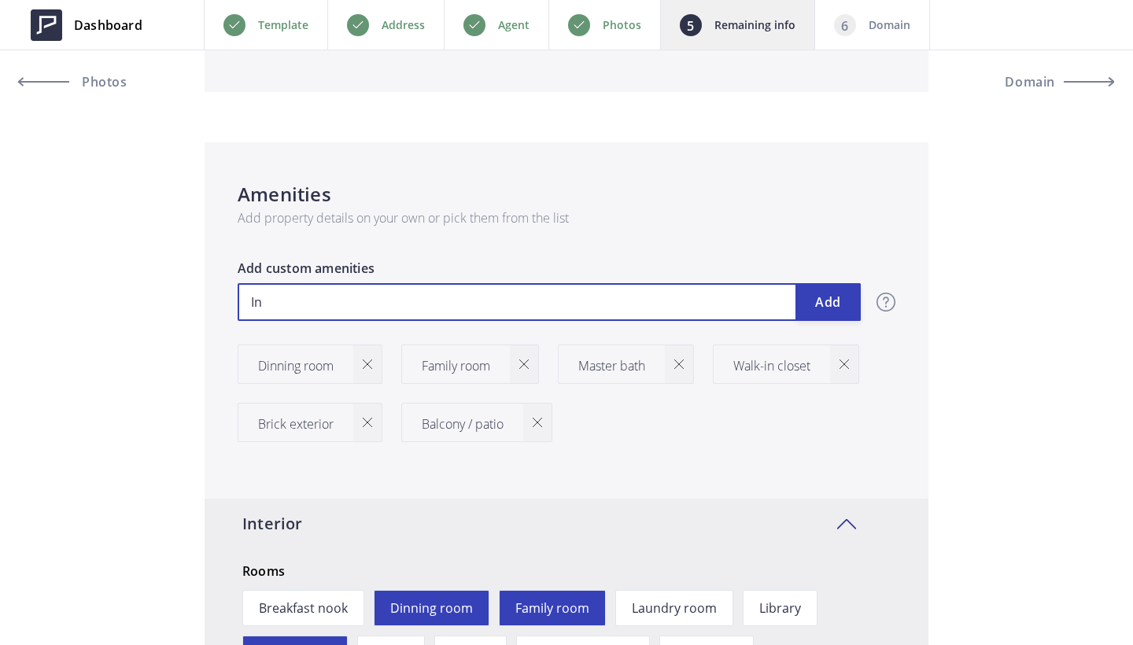
type input "599,700"
type input "Ind"
type input "599,700"
type input "Indo"
type input "599,700"
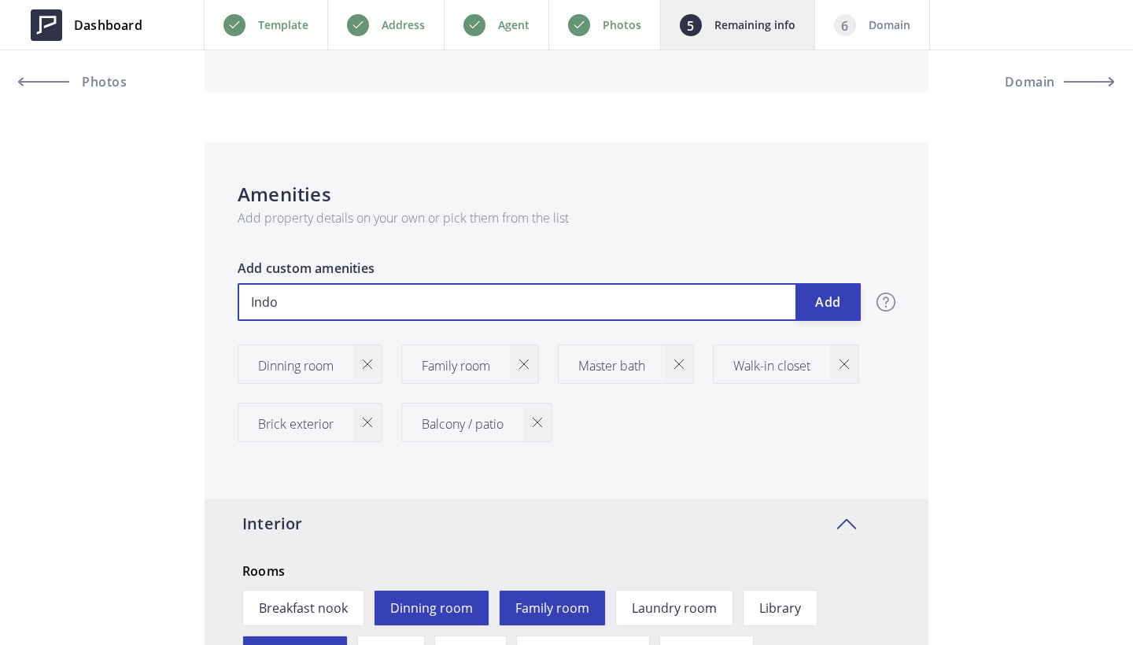
type input "Indoo"
type input "599,700"
type input "Indoor"
type input "599,700"
type input "Indoor"
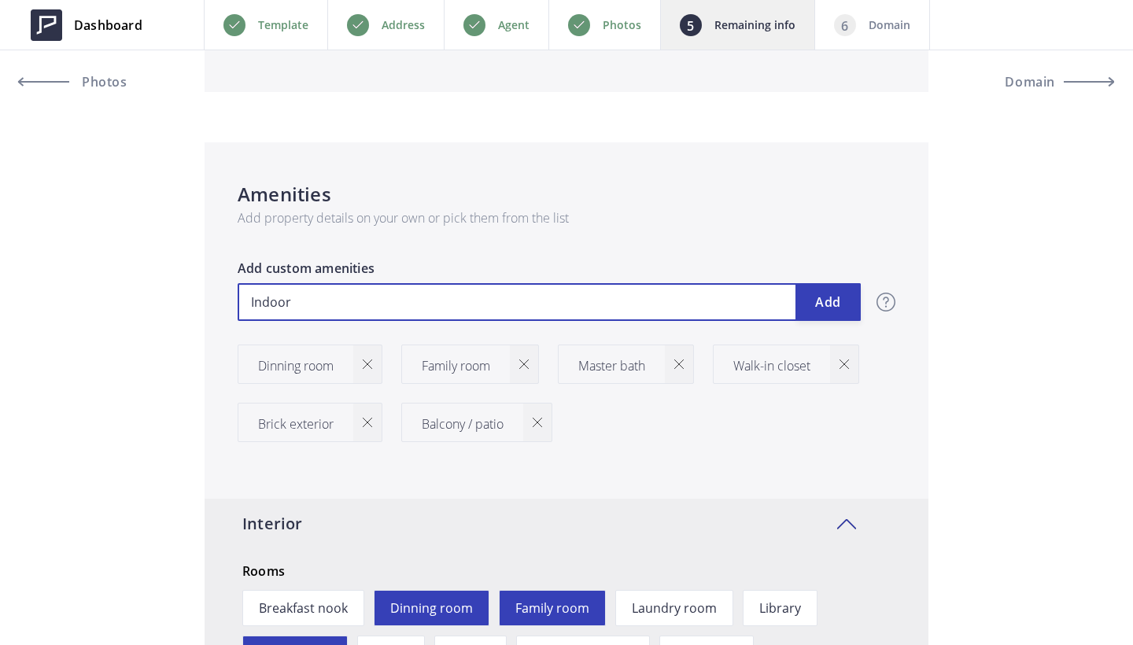
type input "599,700"
type input "Indoor {"
type input "599,700"
type input "Indoor {p"
type input "599,700"
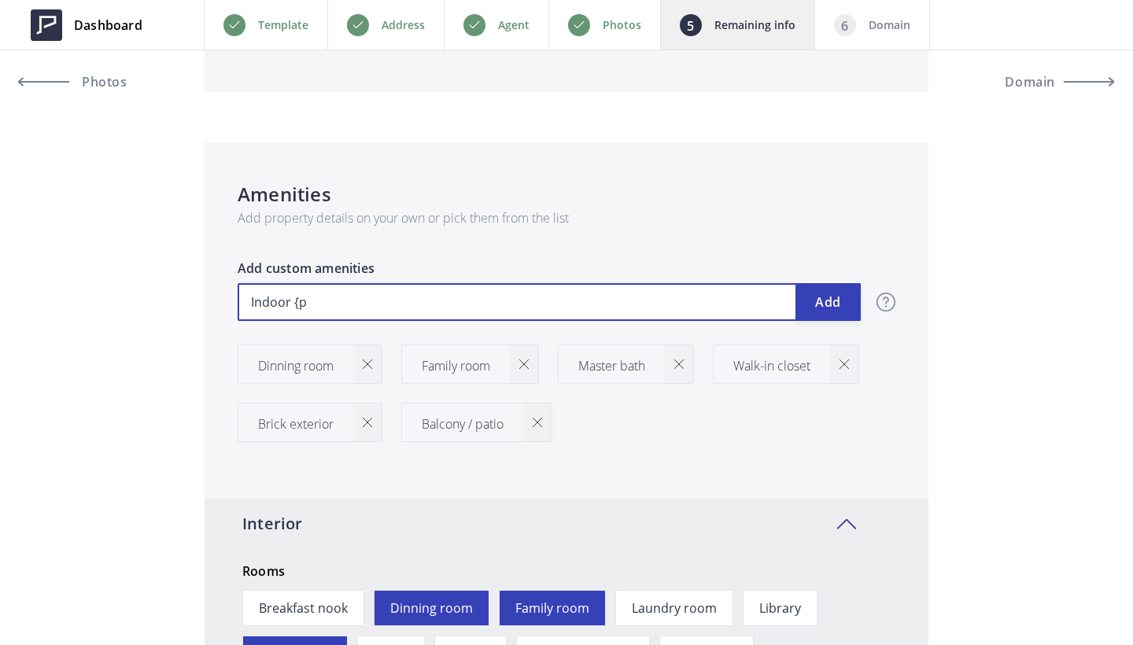
type input "Indoor {po"
type input "599,700"
type input "Indoor {poo"
type input "599,700"
type input "Indoor {po"
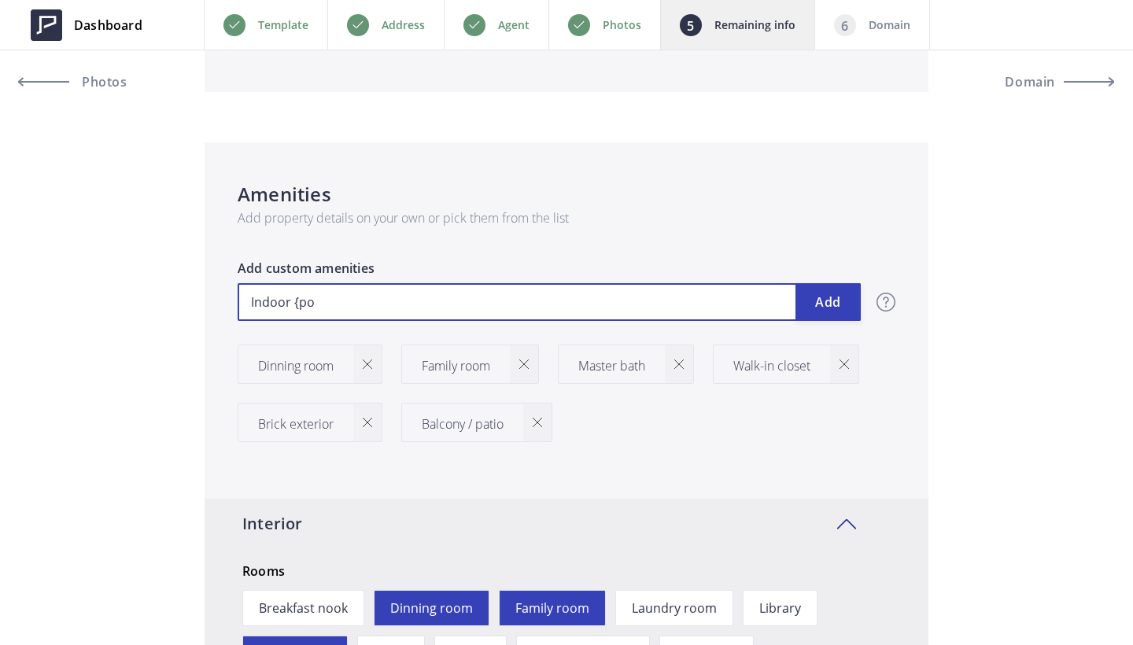
type input "599,700"
type input "Indoor {p"
type input "599,700"
type input "Indoor {"
type input "599,700"
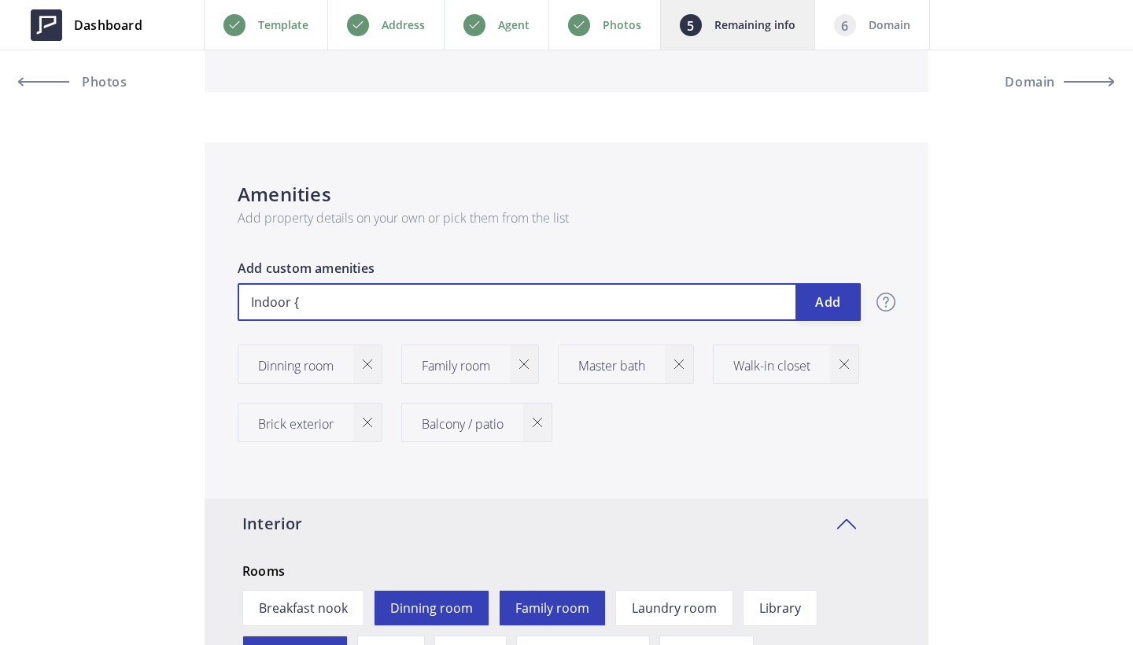
type input "Indoor"
type input "599,700"
type input "Indoor P"
type input "599,700"
type input "Indoor Po"
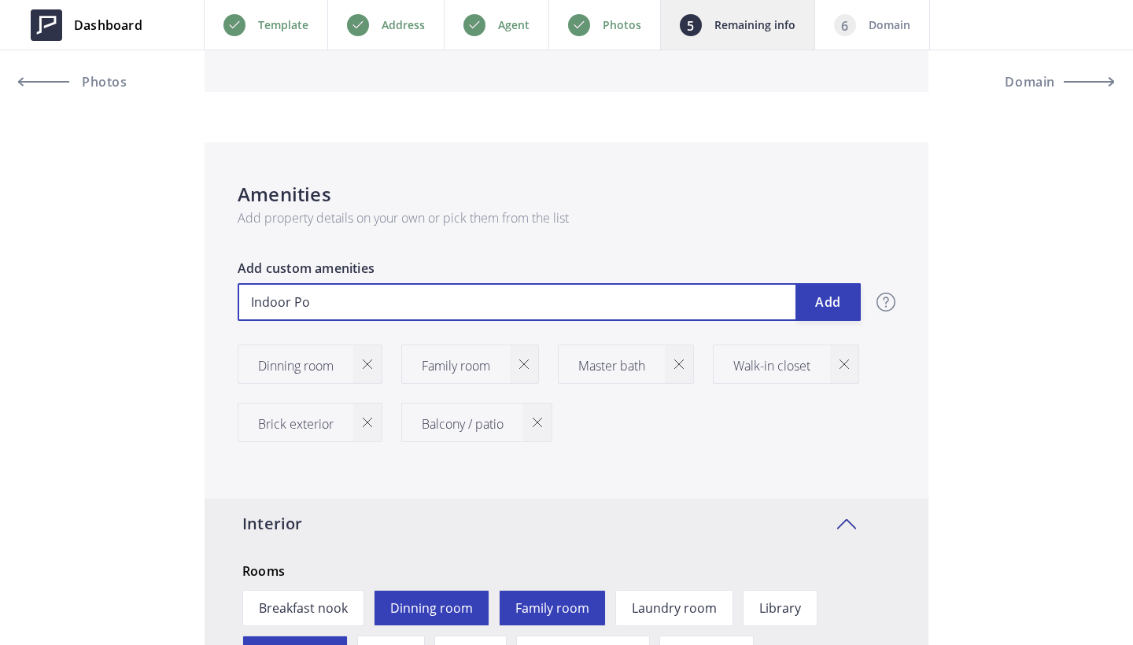
type input "599,700"
type input "Indoor Poi"
type input "599,700"
type input "Indoor Poio"
type input "599,700"
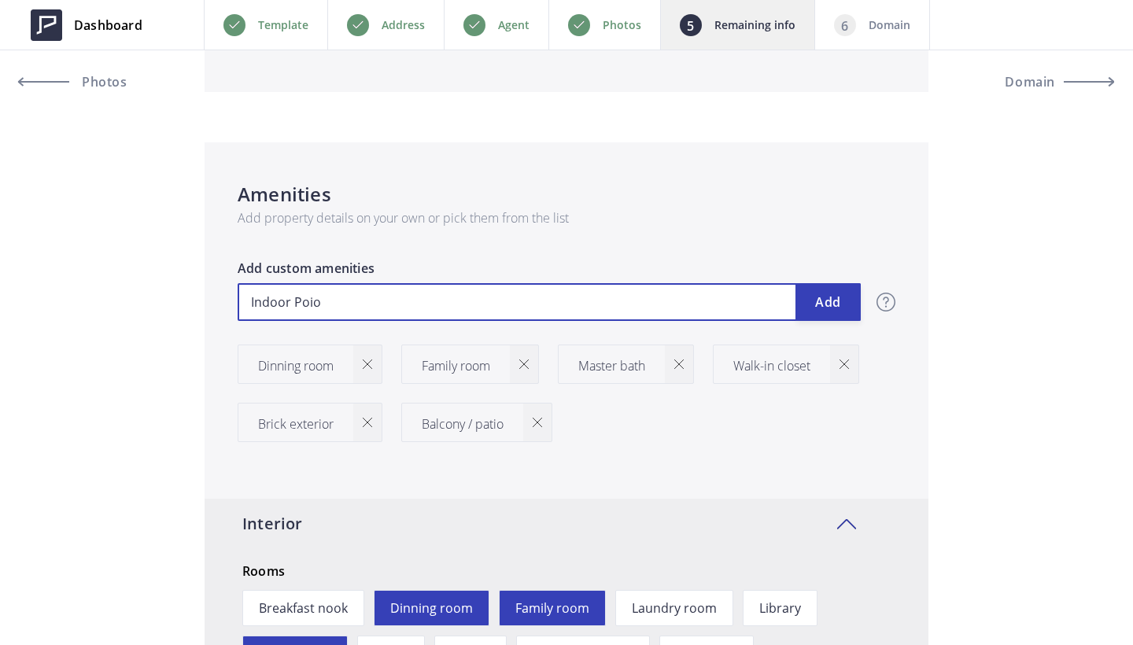
type input "Indoor Poi"
type input "599,700"
type input "Indoor Po"
type input "599,700"
type input "Indoor Poo"
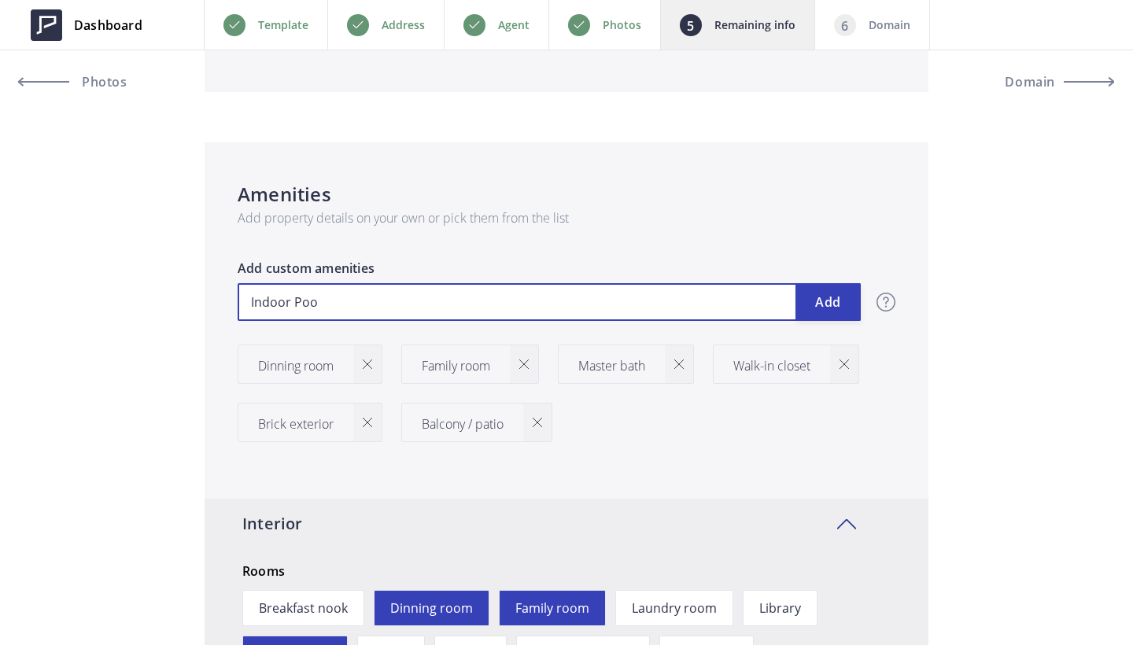
type input "599,700"
type input "Indoor Pool"
type input "599,700"
type input "T"
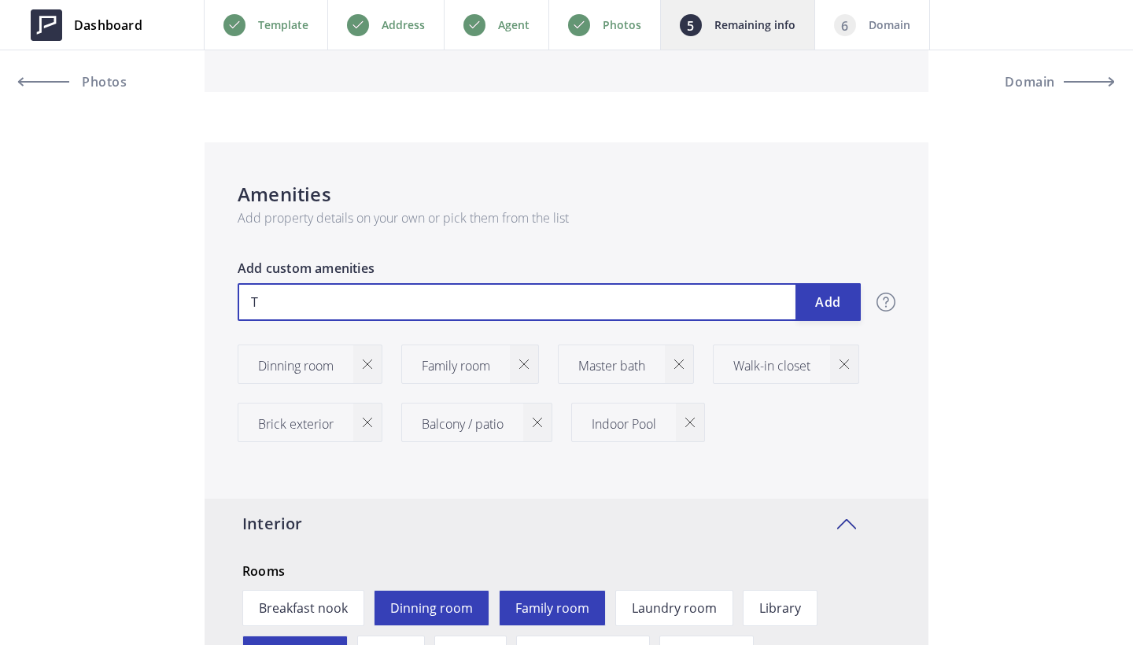
type input "599,700"
type input "Te"
type input "599,700"
type input "Ten"
type input "599,700"
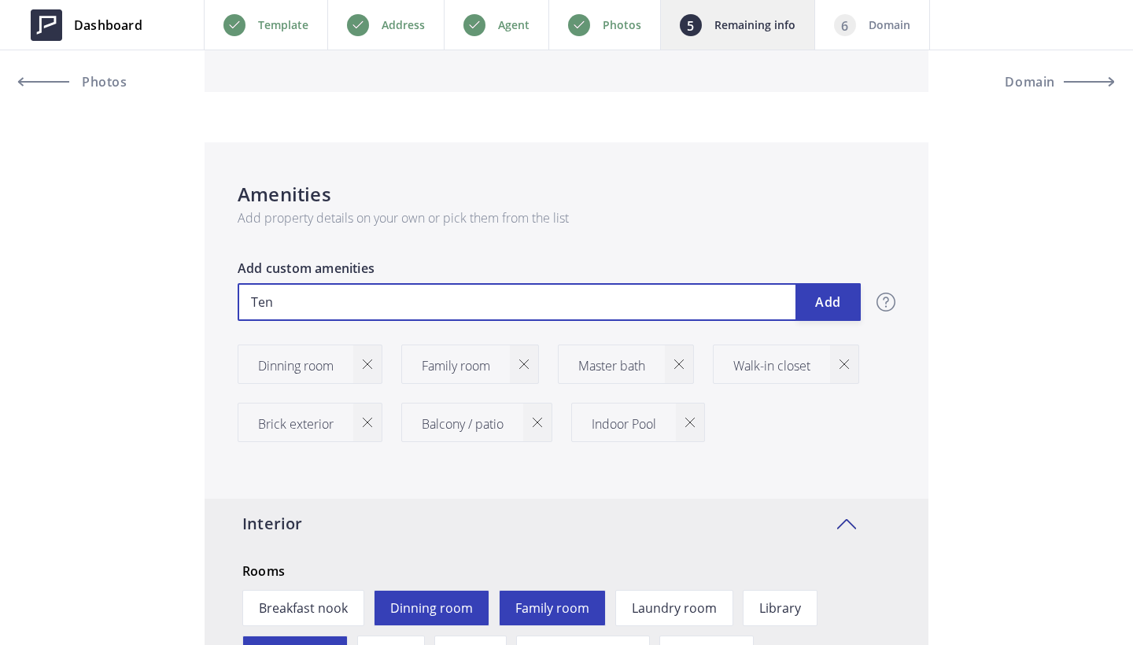
type input "Tenn"
type input "599,700"
type input "Tenni"
type input "599,700"
type input "Tennis"
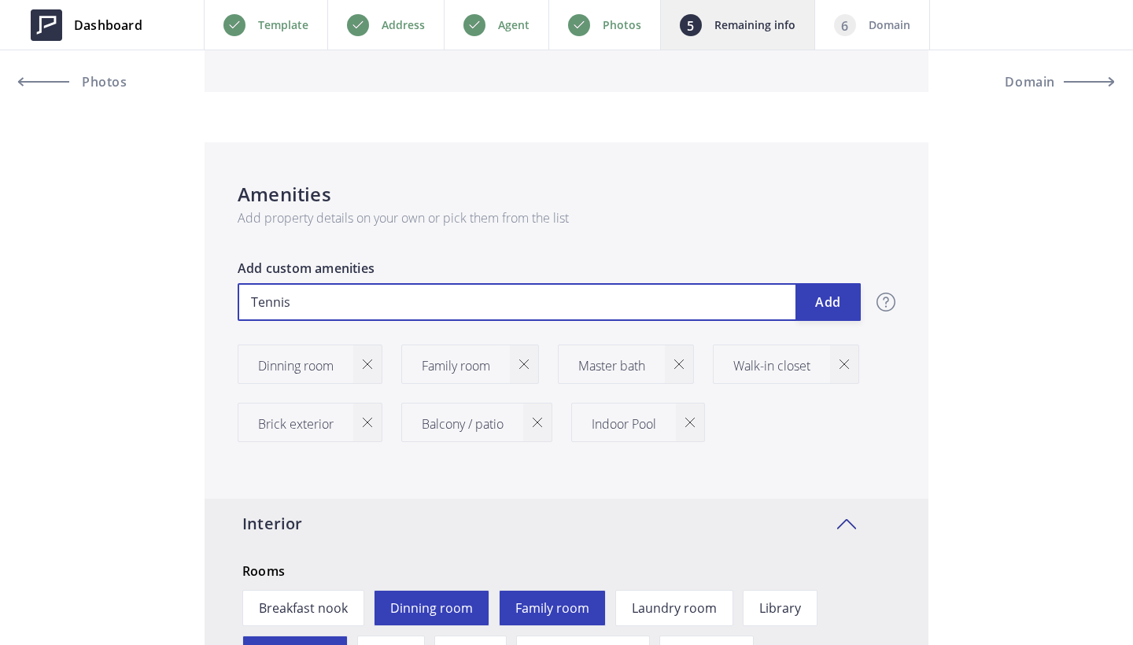
type input "599,700"
type input "Tennis"
type input "599,700"
type input "Tennis C"
type input "599,700"
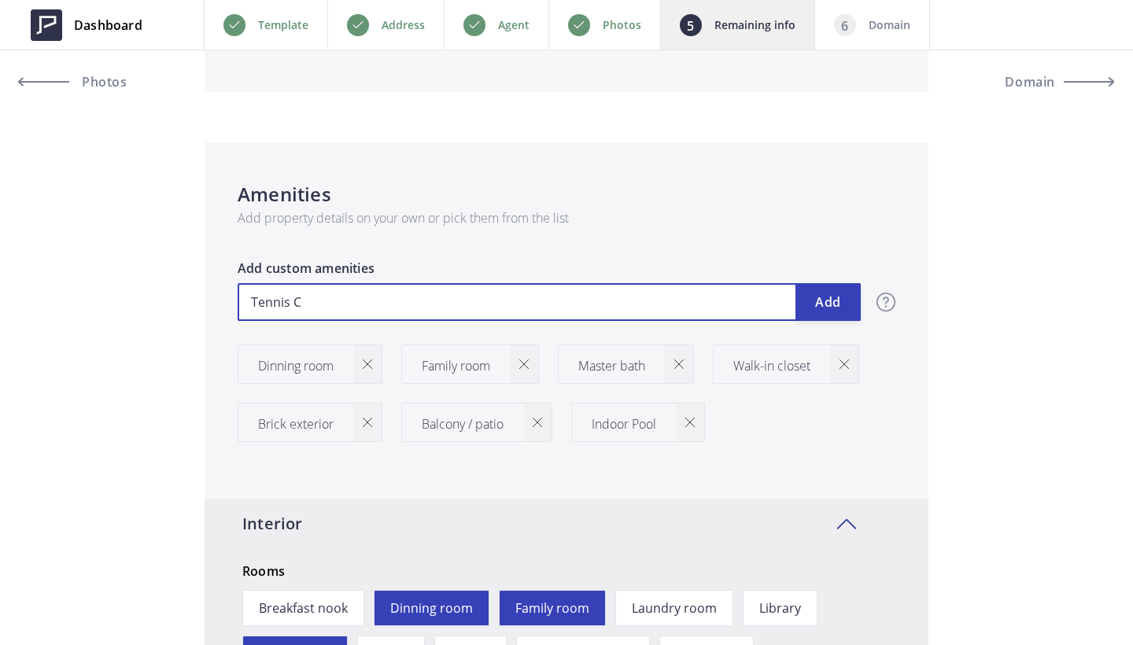
type input "Tennis Co"
type input "599,700"
type input "Tennis Cou"
type input "599,700"
type input "Tennis Cour"
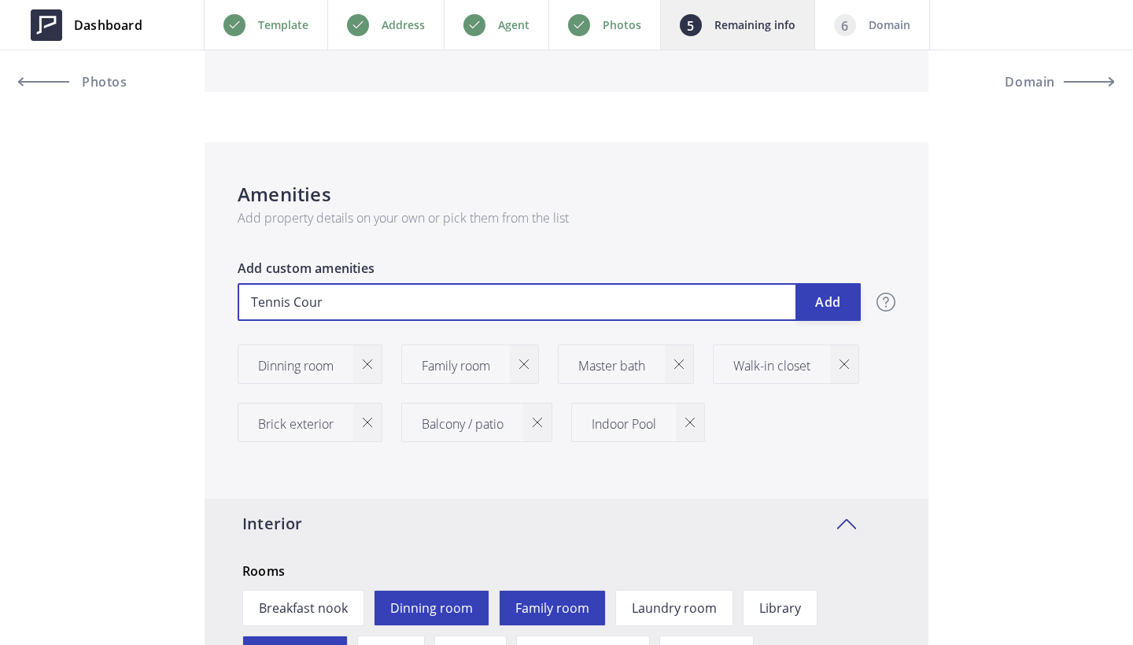
type input "599,700"
type input "Tennis Court"
type input "599,700"
type input "Tennis Court"
type input "599,700"
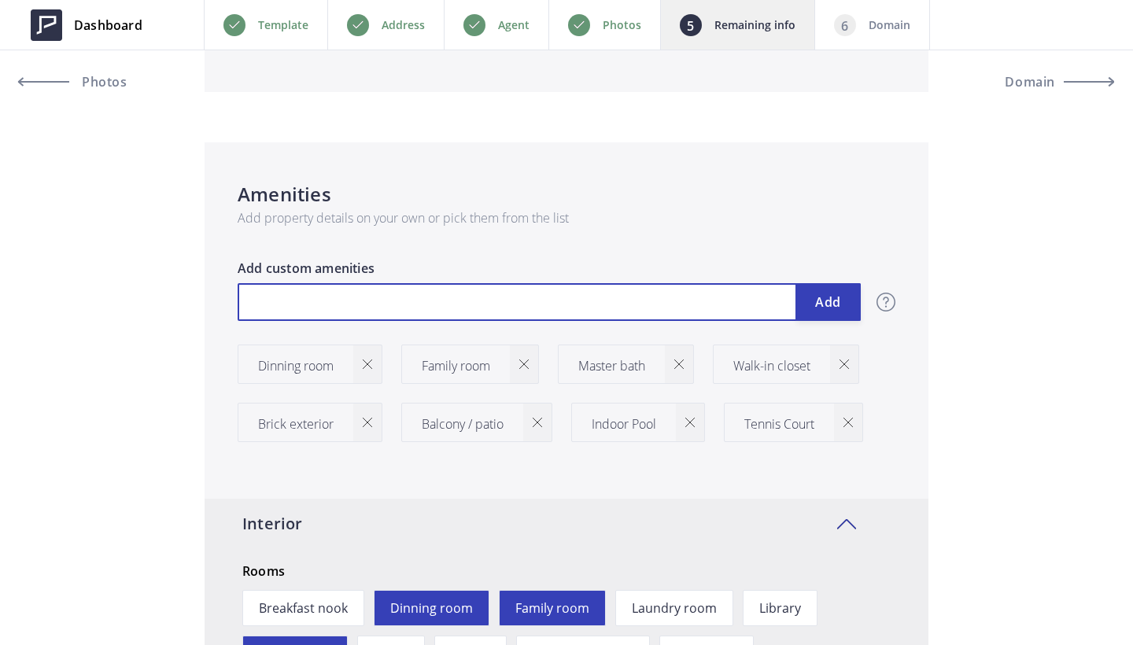
type input "599,700"
type input "U"
type input "599,700"
type input "Un"
type input "599,700"
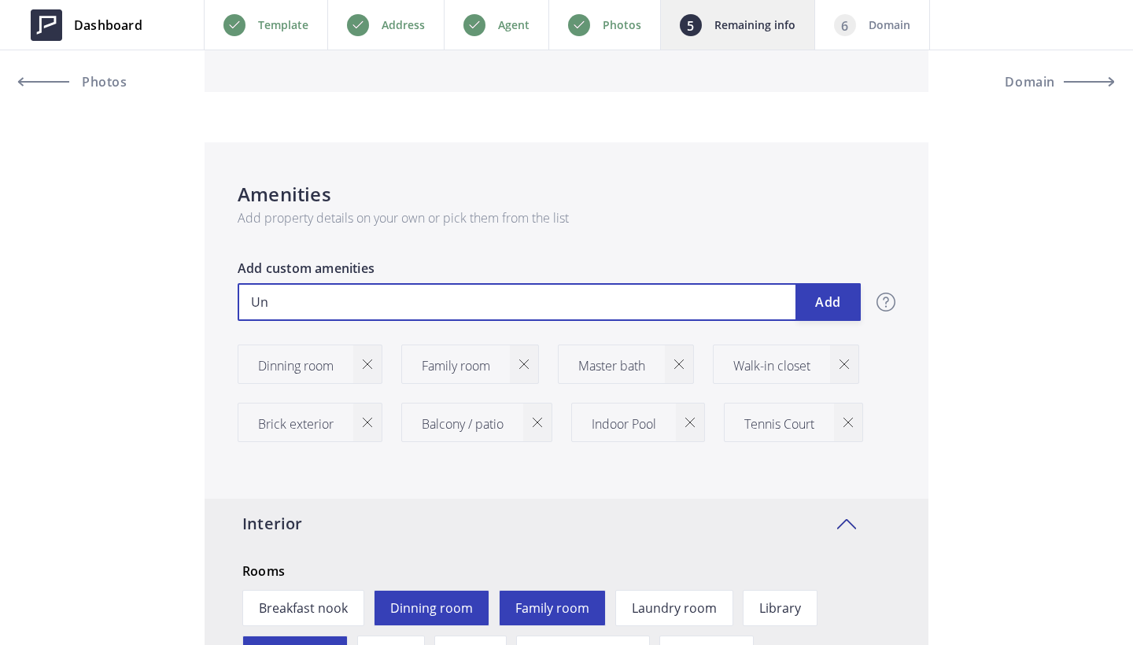
type input "Und"
type input "599,700"
type input "Unde"
type input "599,700"
type input "Under"
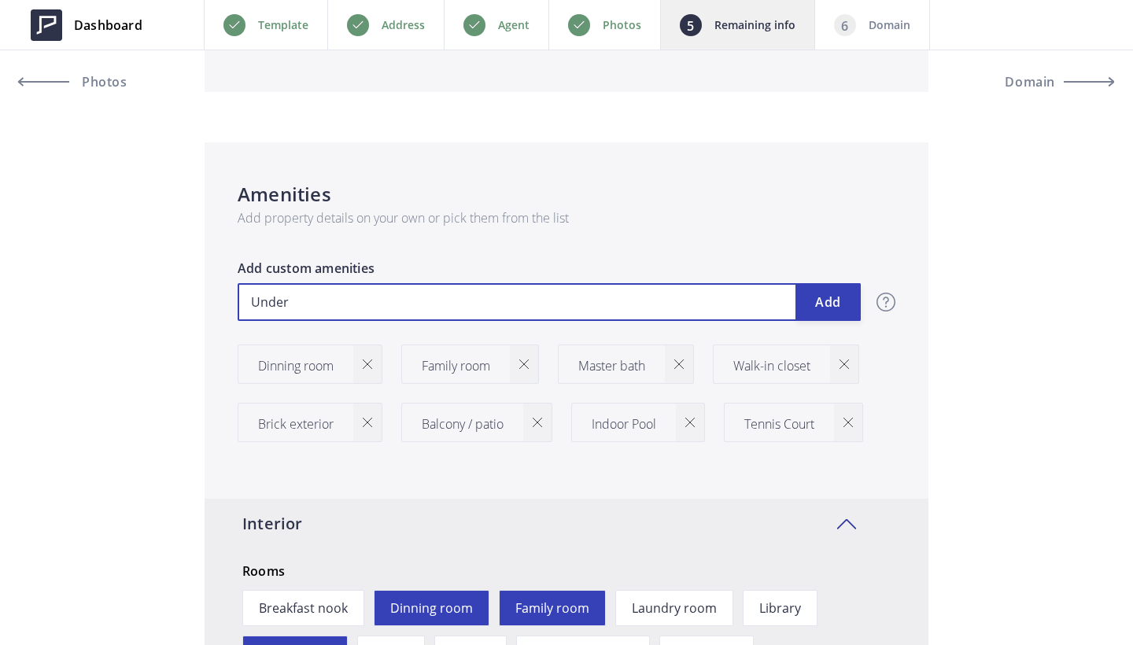
type input "599,700"
type input "Underg"
type input "599,700"
type input "Undergr"
type input "599,700"
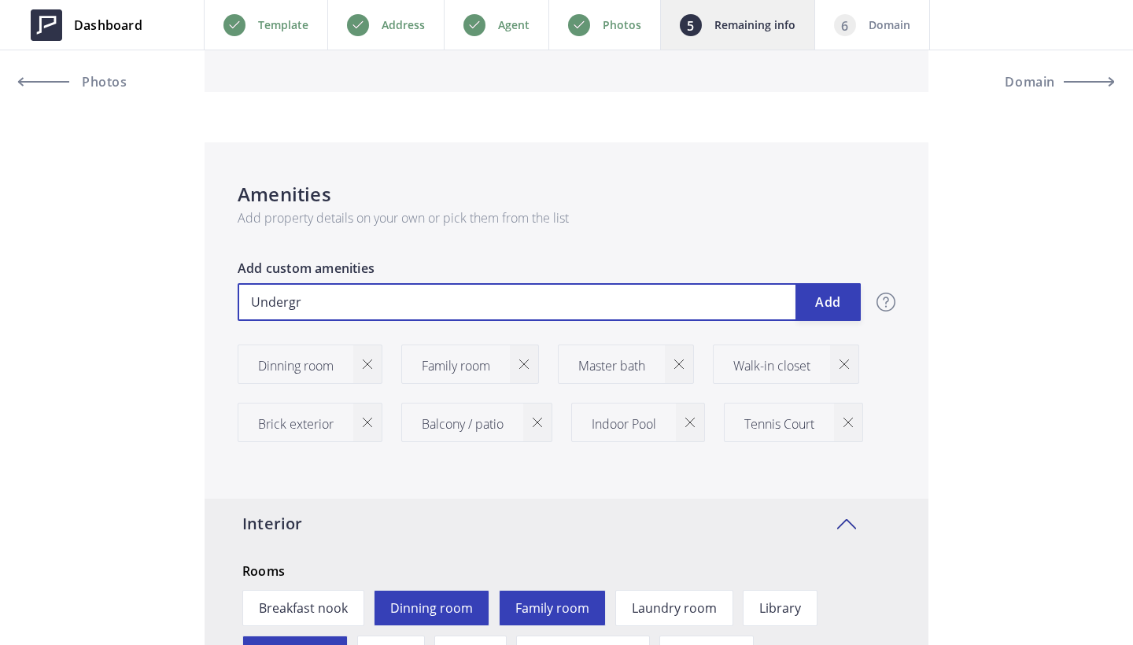
type input "Undergro"
type input "599,700"
type input "Undergrou"
type input "599,700"
type input "Undergroud"
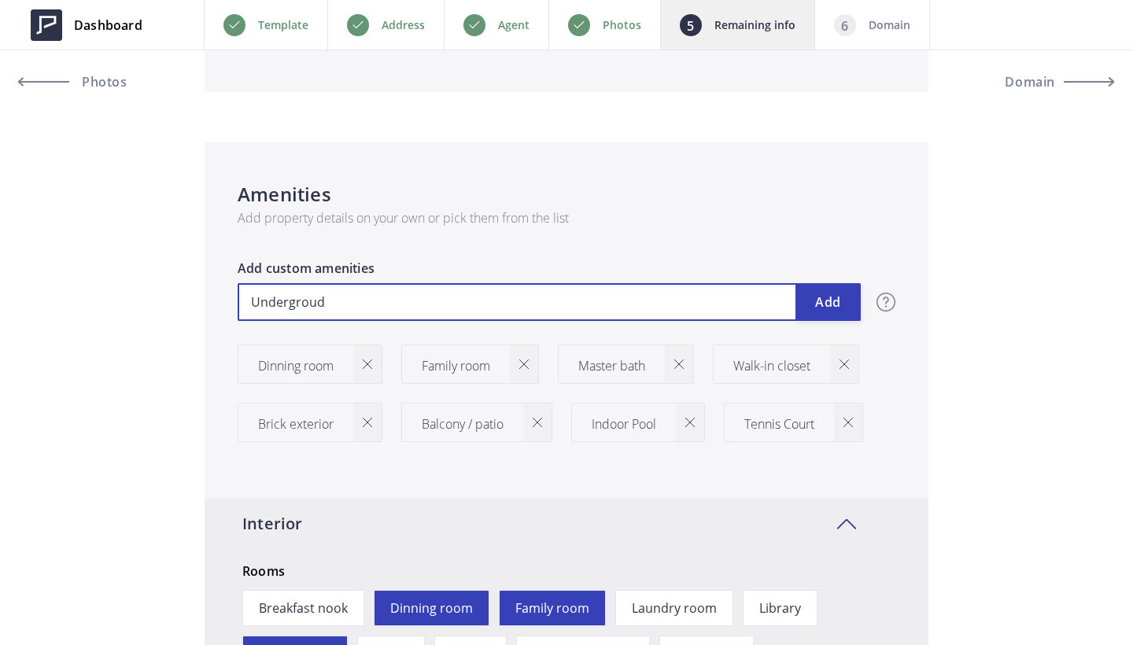
type input "599,700"
type input "Undergroudn"
type input "599,700"
type input "Undergroud"
type input "599,700"
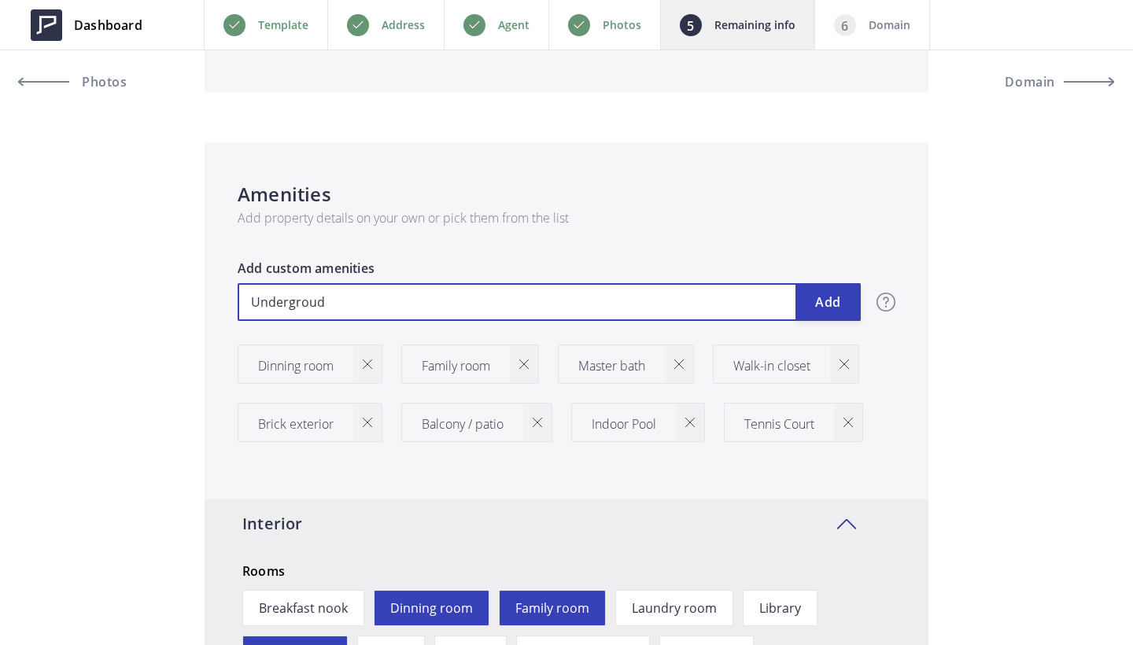
type input "Undergrou"
type input "599,700"
type input "Undergroun"
type input "599,700"
type input "Underground"
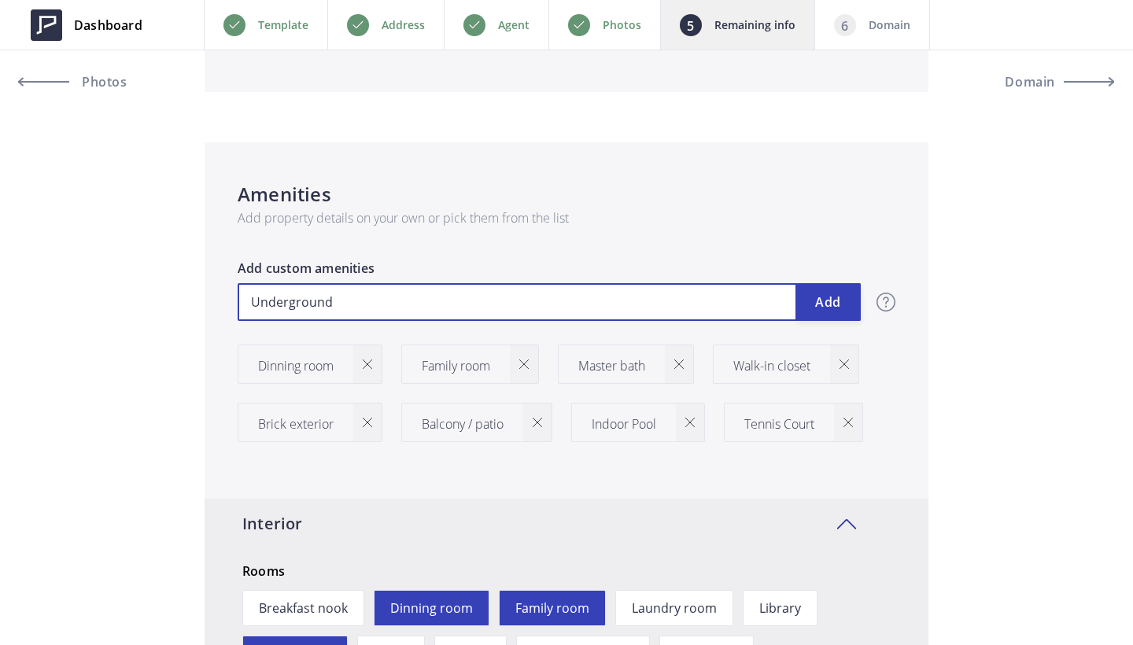
type input "599,700"
type input "Underground"
type input "599,700"
type input "Underground A"
type input "599,700"
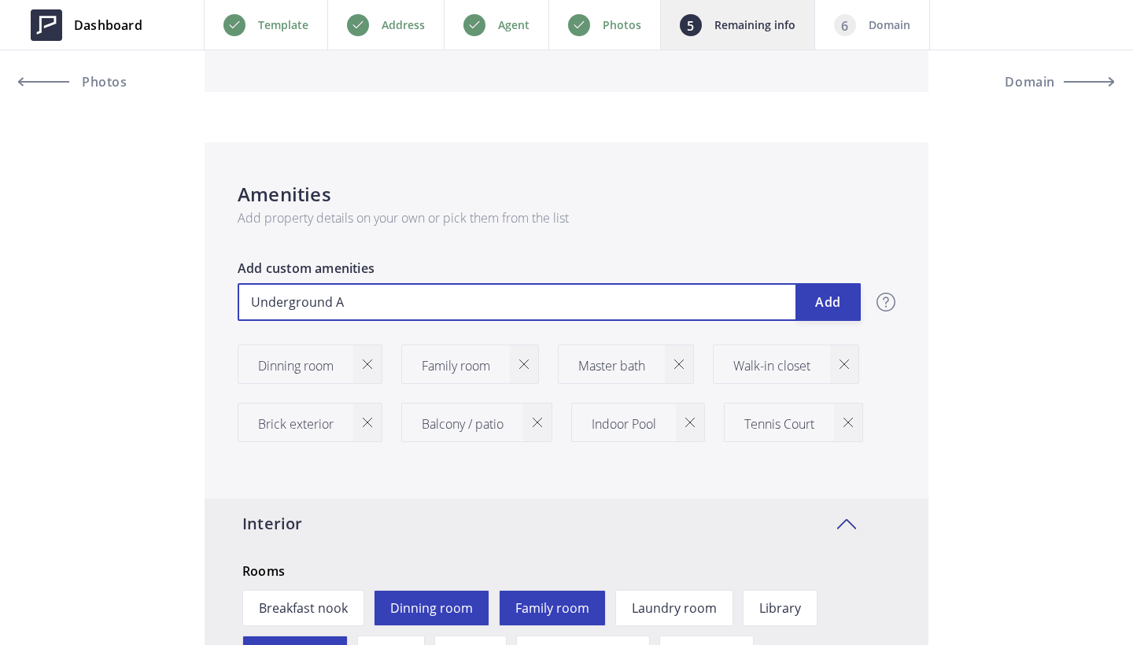
type input "Underground Ap"
type input "599,700"
type input "Underground Apr"
type input "599,700"
type input "Underground Ap"
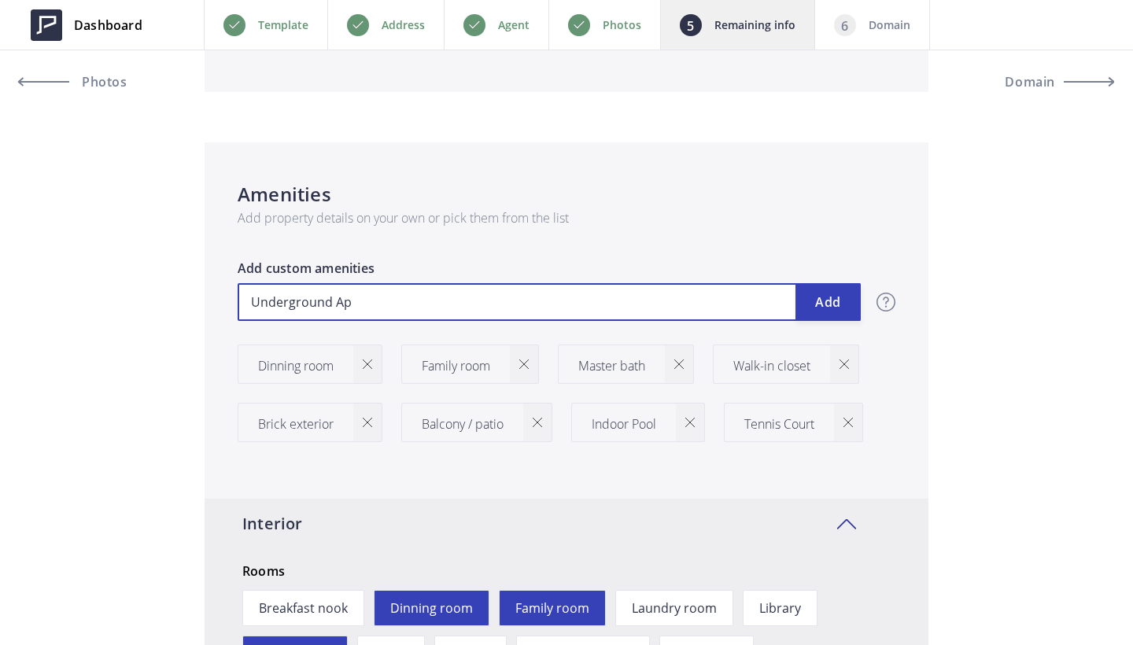
type input "599,700"
type input "Underground A"
type input "599,700"
type input "Underground"
type input "599,700"
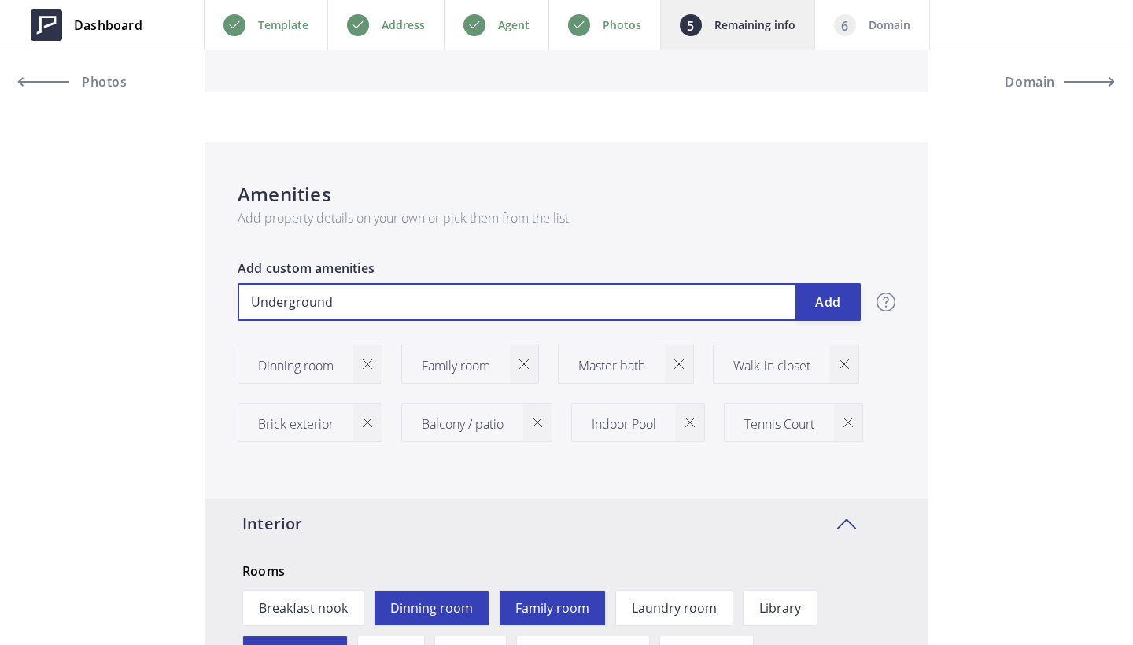
type input "Underground P"
type input "599,700"
type input "Underground Pa"
type input "599,700"
type input "Underground Par"
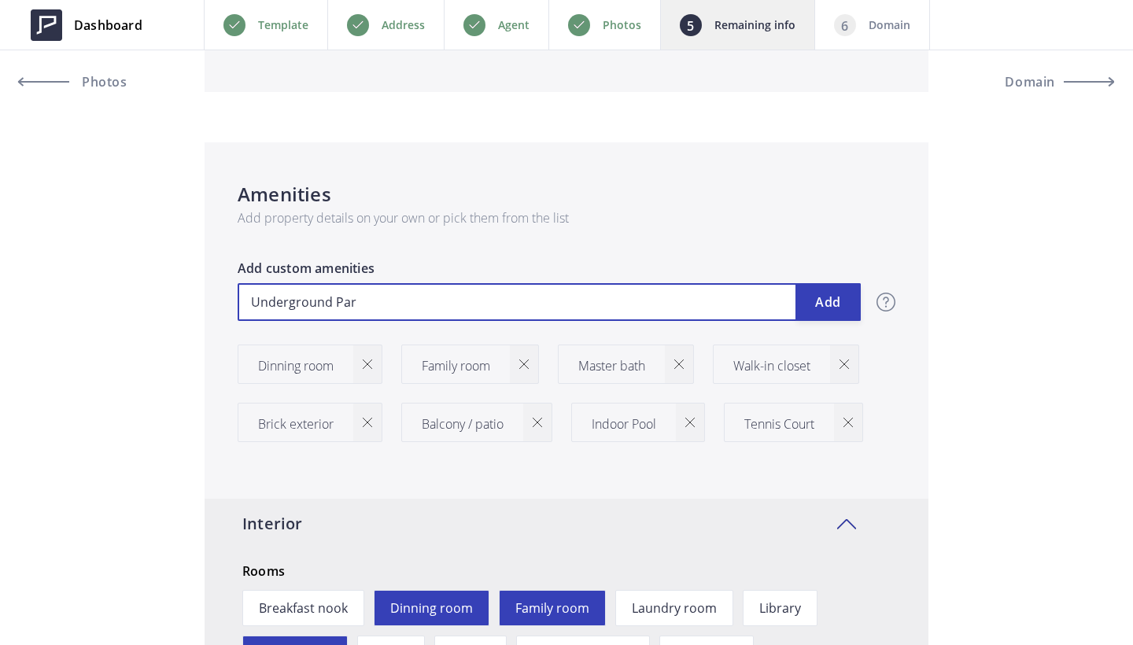
type input "599,700"
type input "Underground Park"
type input "599,700"
type input "Underground Parki"
type input "599,700"
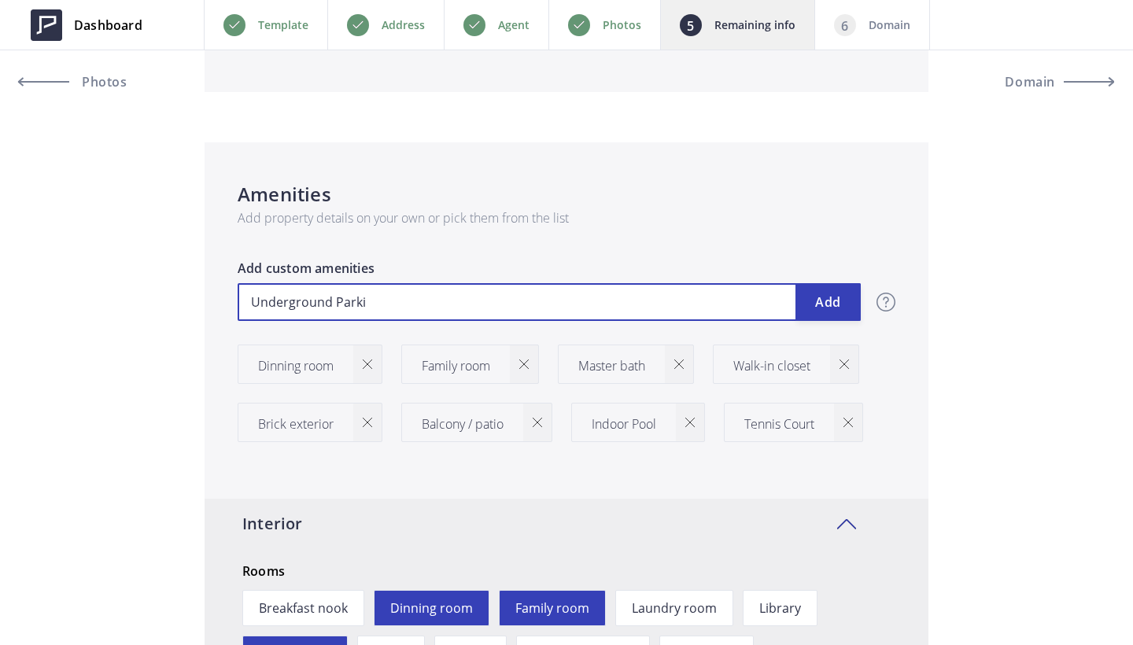
type input "Underground Parkin"
type input "599,700"
type input "Underground Parking"
type input "599,700"
type input "Underground Parking"
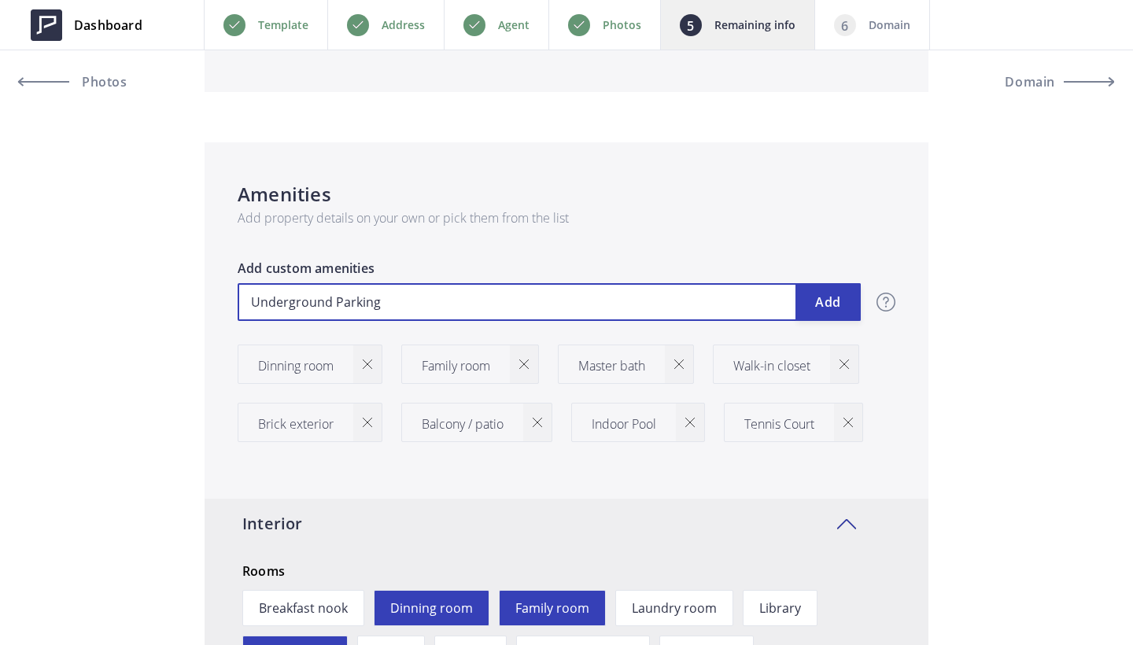
type input "599,700"
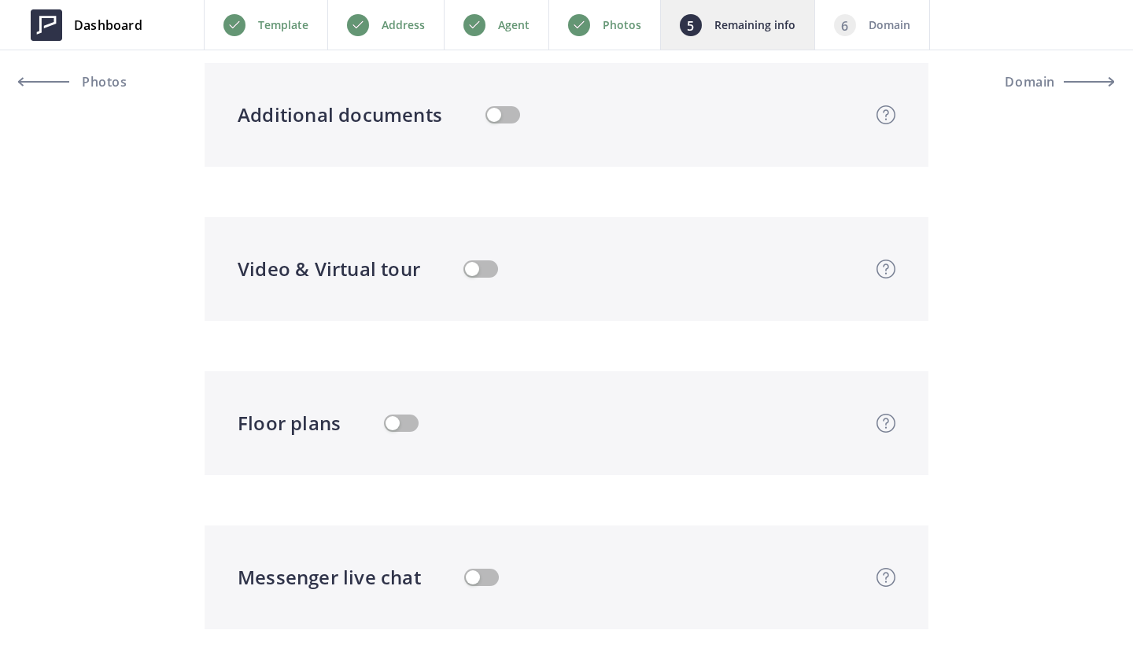
scroll to position [3936, 0]
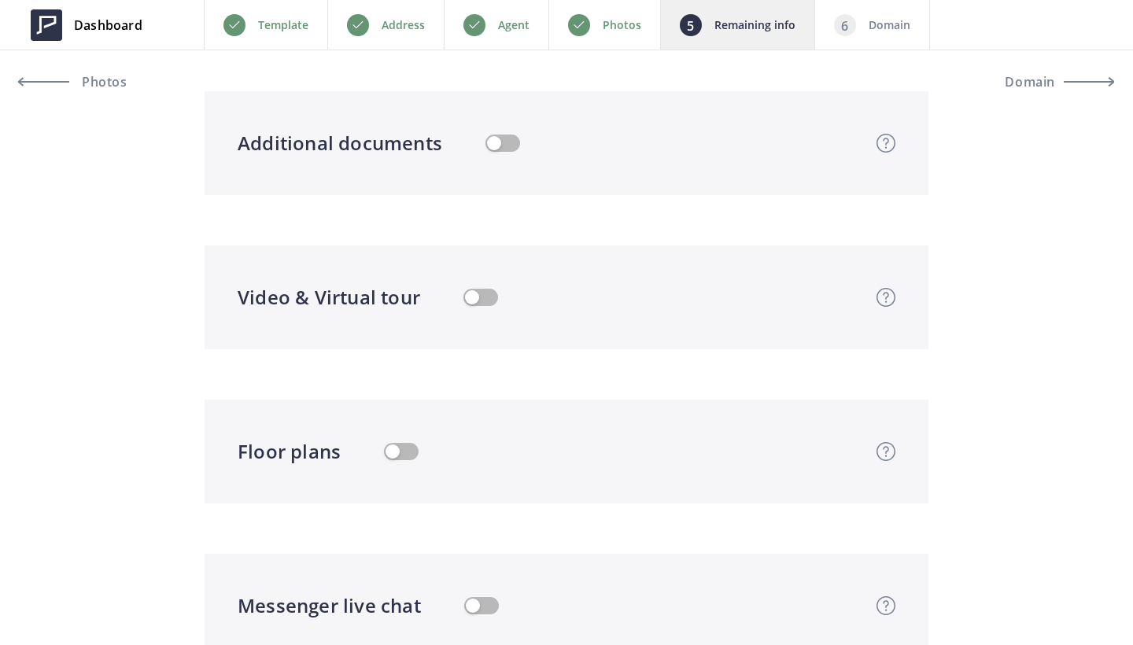
click at [475, 297] on button "button" at bounding box center [480, 297] width 35 height 17
type input "599,700"
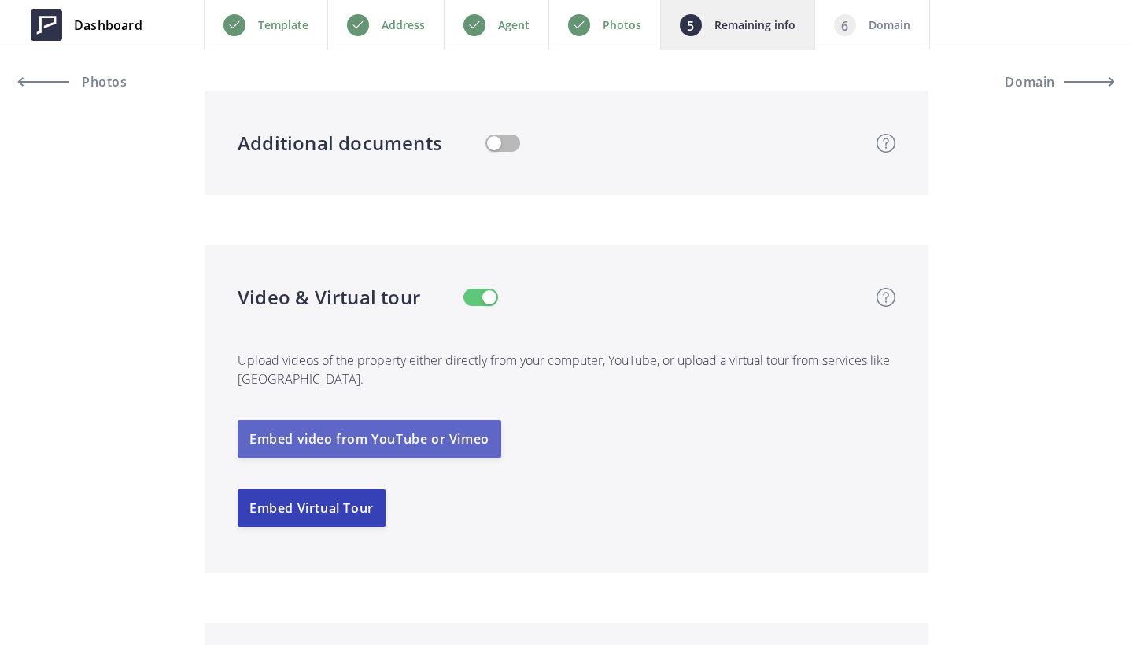
click at [378, 456] on button "Embed video from YouTube or Vimeo" at bounding box center [370, 439] width 264 height 38
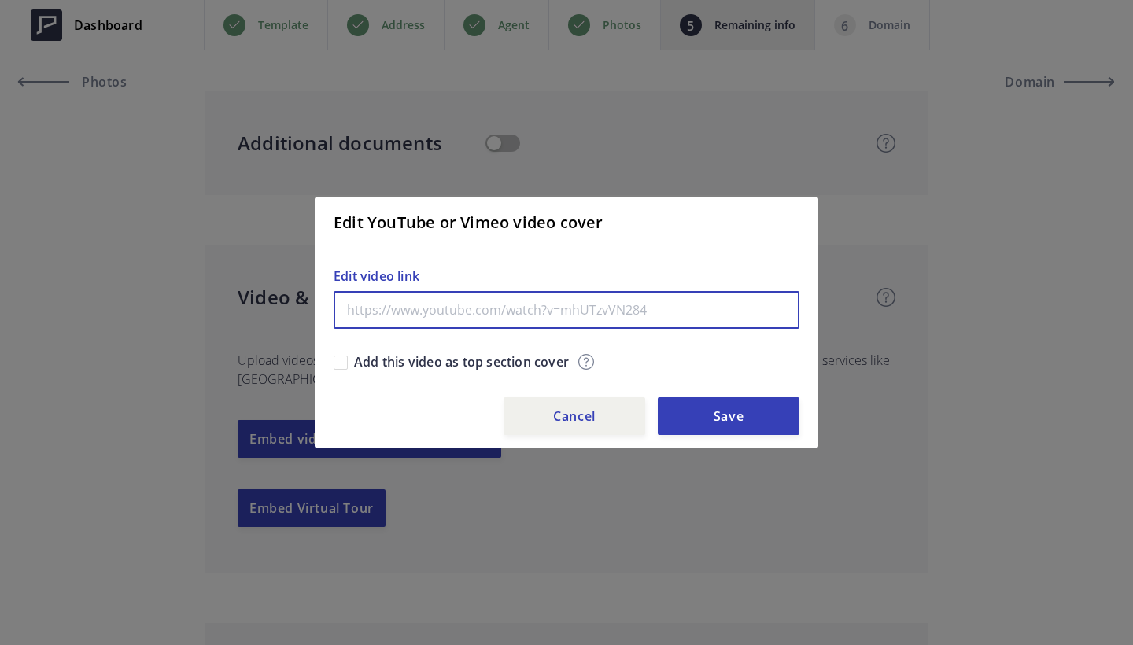
click at [456, 300] on input "text" at bounding box center [567, 310] width 466 height 38
paste input "https://www.youtube.com/watch?v=hoW0Rl40ZY8"
type input "https://www.youtube.com/watch?v=hoW0Rl40ZY8"
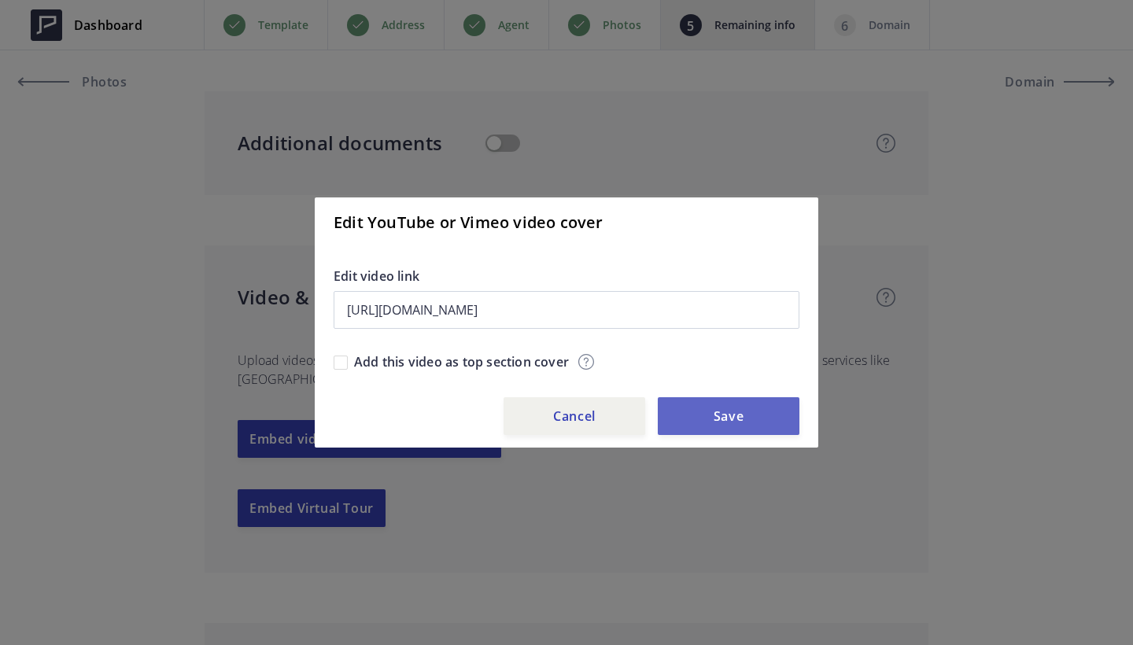
click at [751, 417] on button "Save" at bounding box center [729, 416] width 142 height 38
type input "599,700"
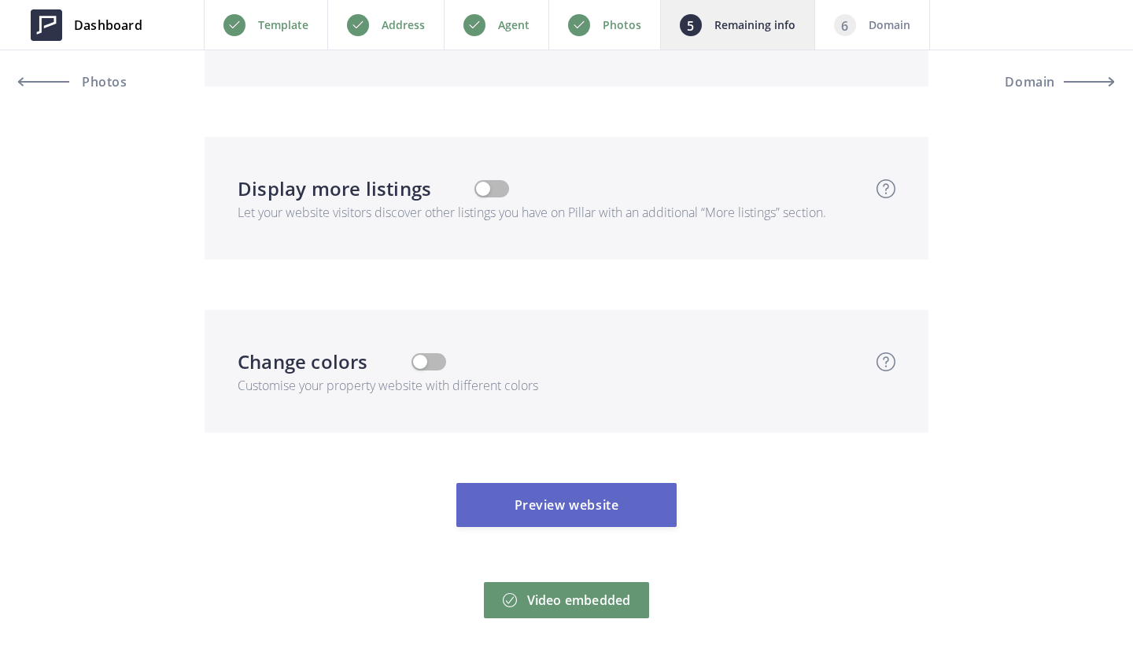
scroll to position [5472, 0]
click at [593, 504] on button "Preview website" at bounding box center [566, 505] width 220 height 44
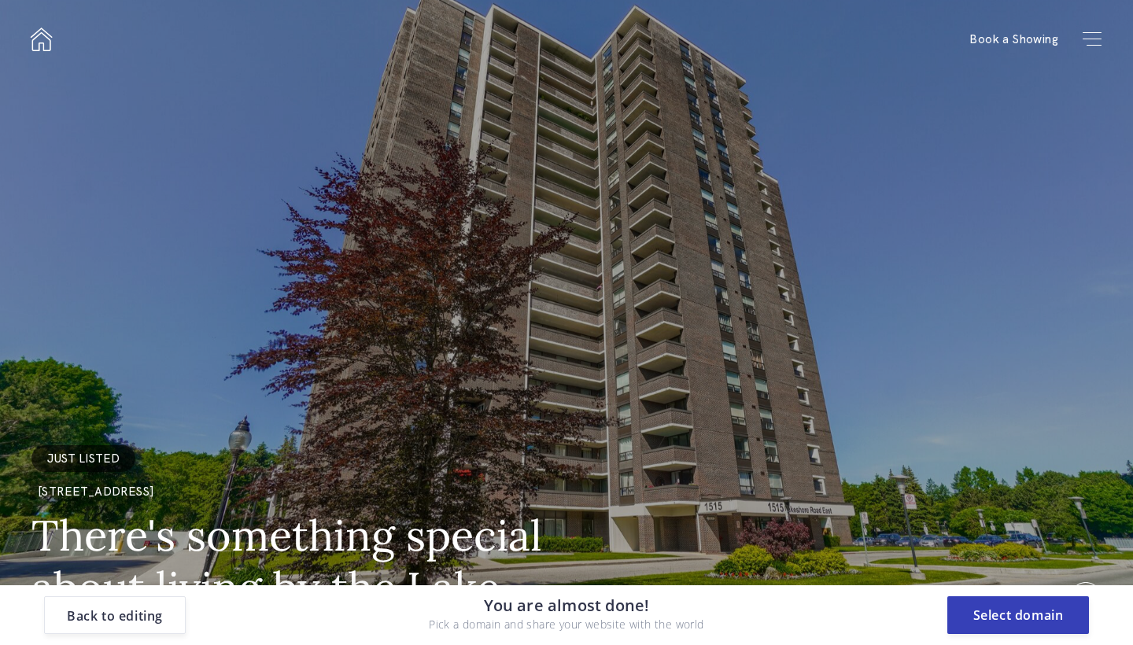
scroll to position [0, 0]
click at [142, 628] on button "Back to editing" at bounding box center [115, 615] width 142 height 38
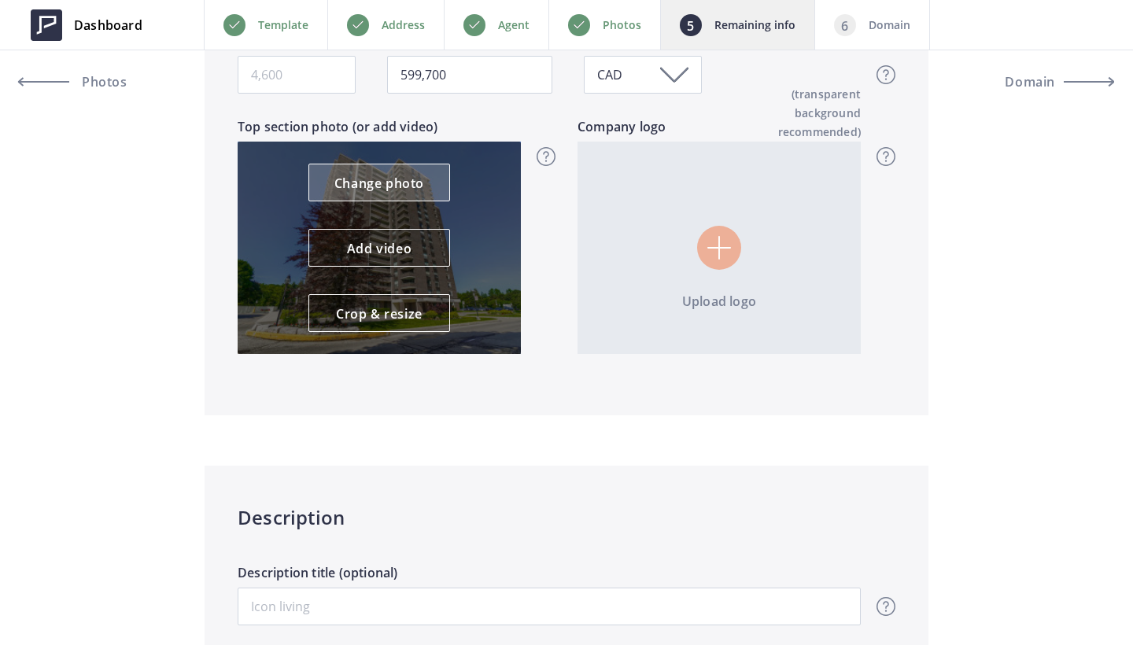
scroll to position [584, 0]
click at [374, 168] on link "Change photo" at bounding box center [379, 182] width 142 height 38
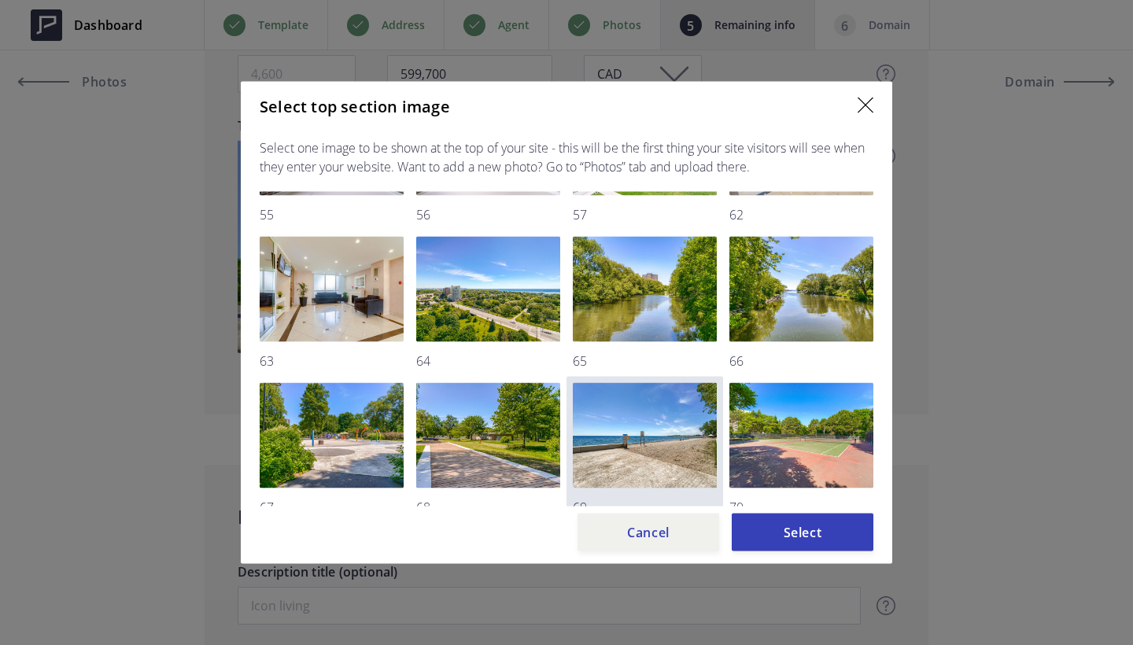
scroll to position [1425, 0]
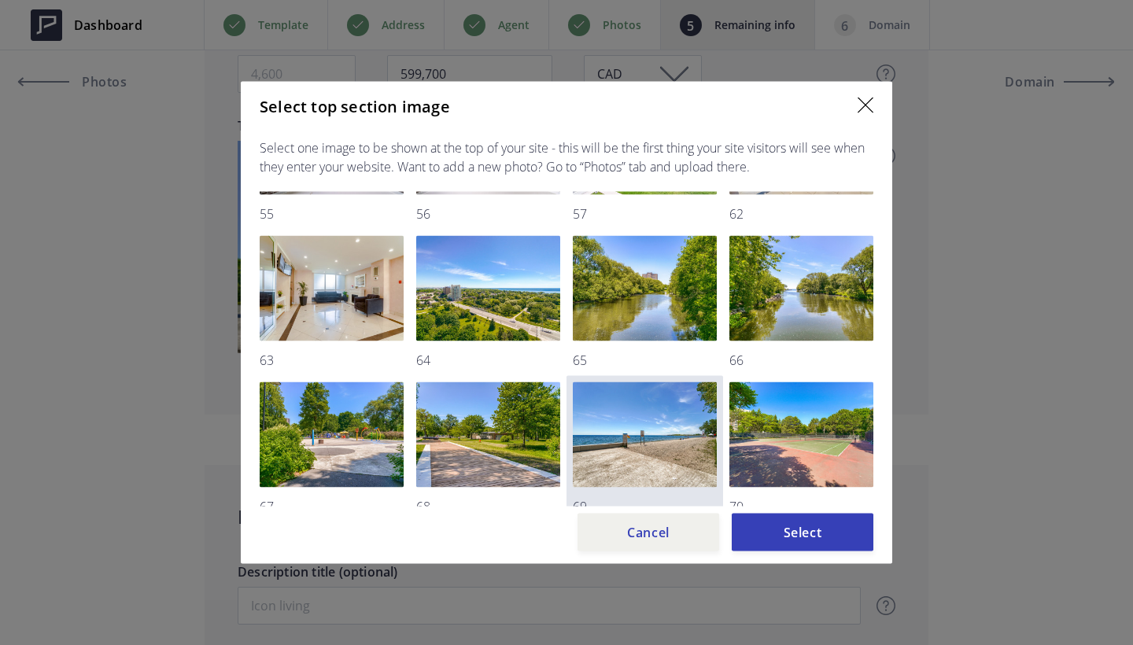
click at [648, 438] on img at bounding box center [645, 434] width 144 height 105
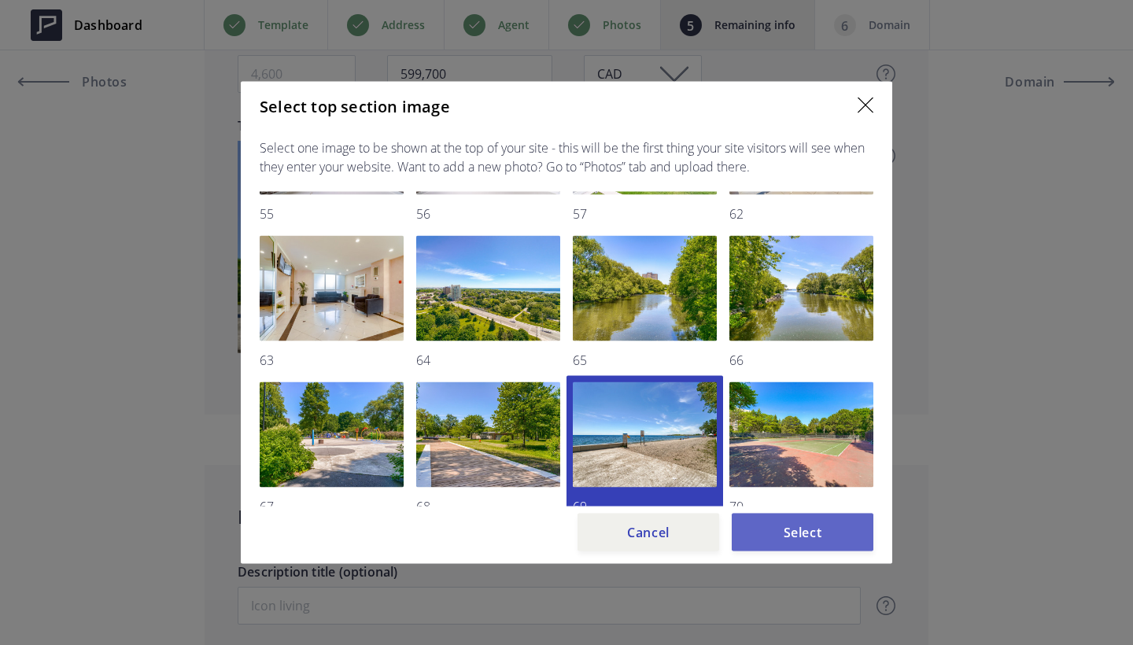
click at [813, 538] on button "Select" at bounding box center [803, 533] width 142 height 38
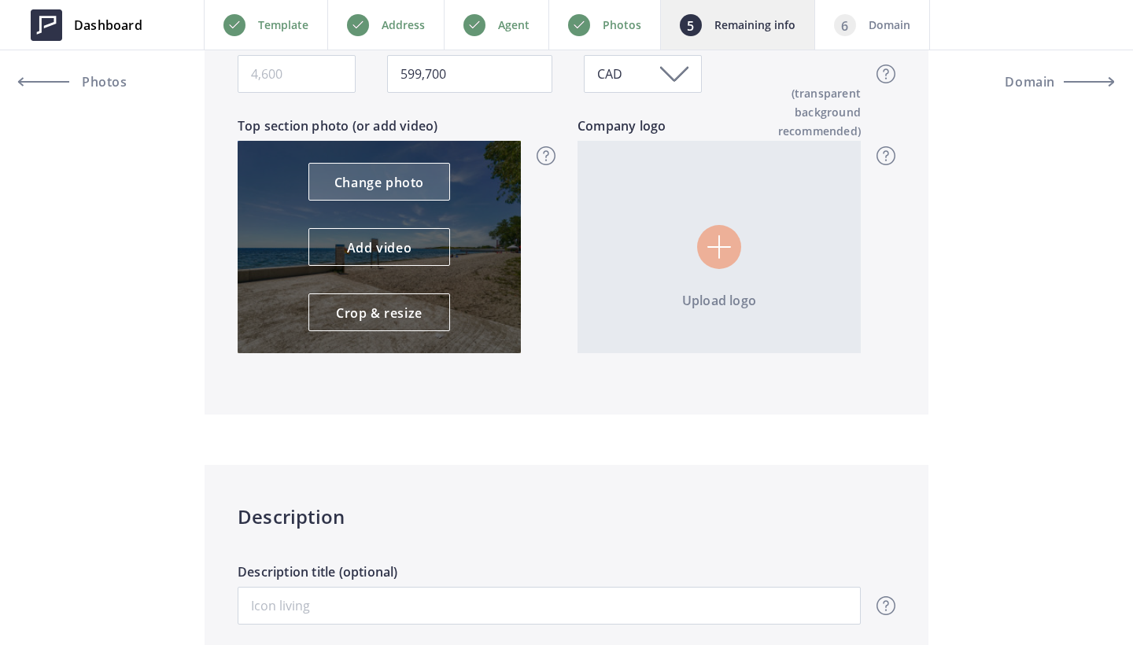
click at [360, 190] on link "Change photo" at bounding box center [379, 182] width 142 height 38
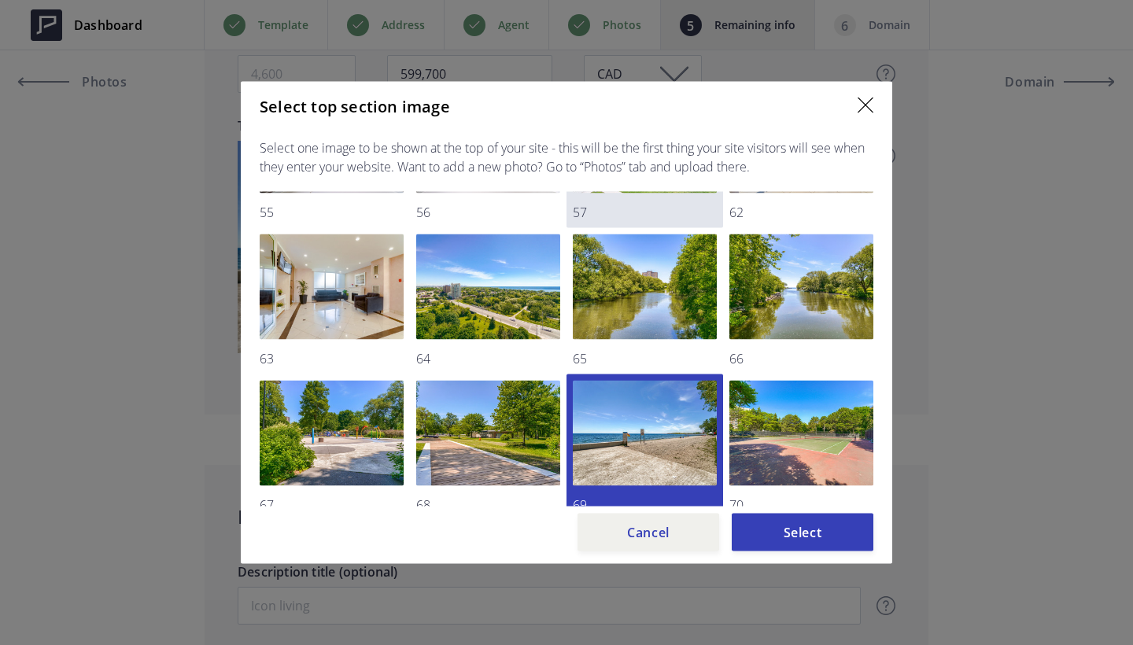
scroll to position [1484, 0]
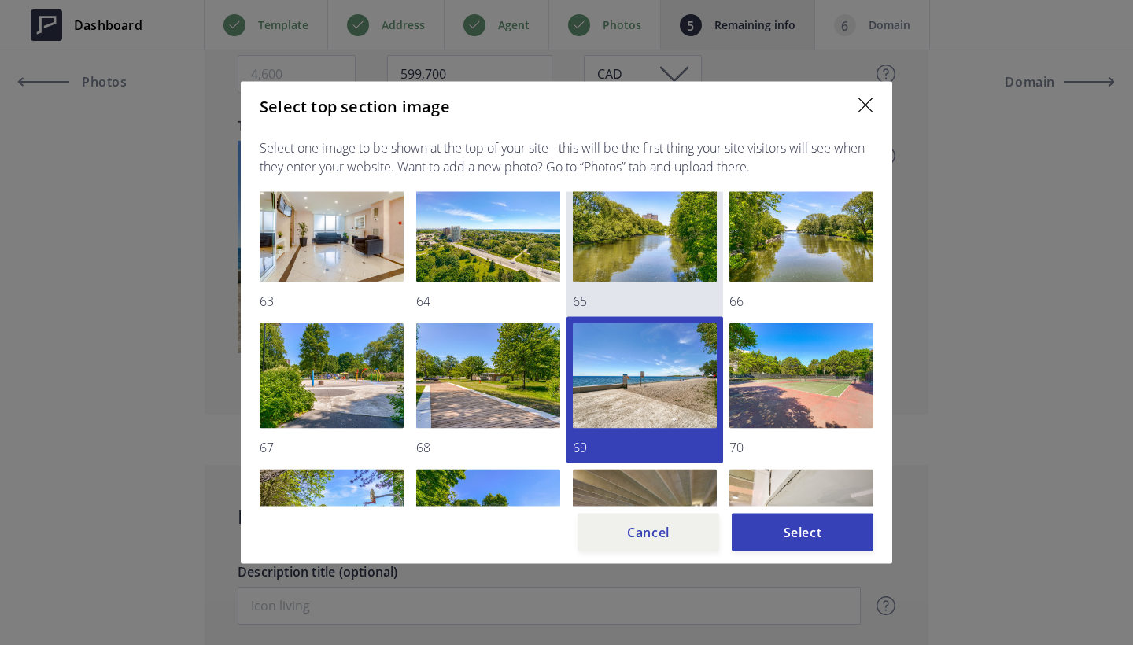
click at [664, 255] on img at bounding box center [645, 229] width 144 height 105
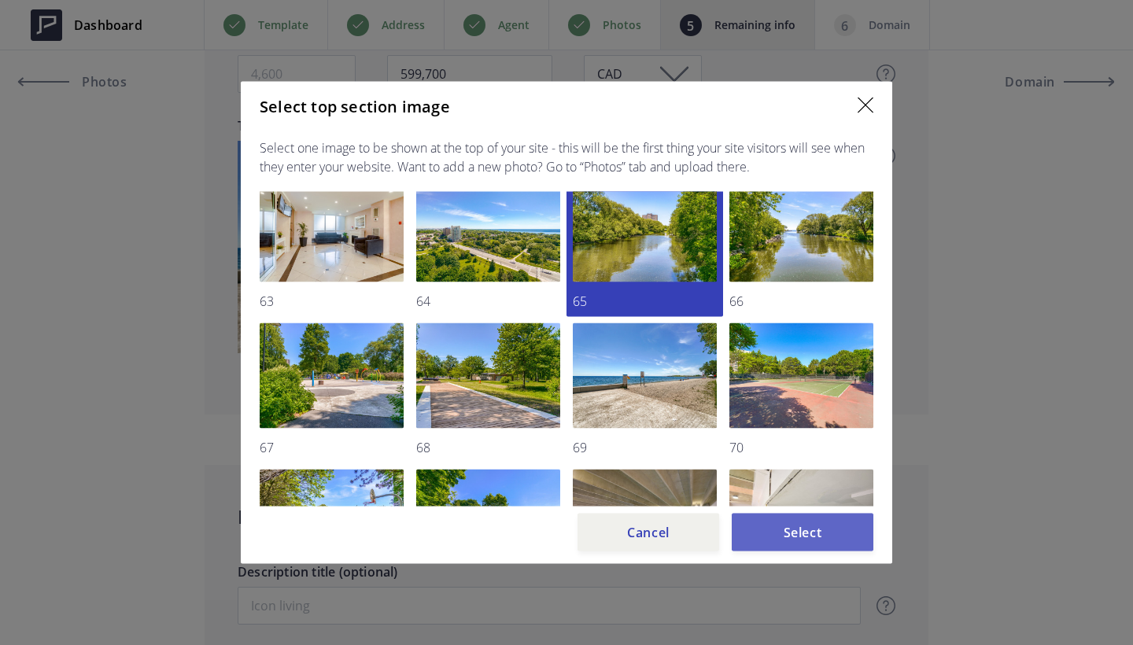
click at [824, 531] on button "Select" at bounding box center [803, 533] width 142 height 38
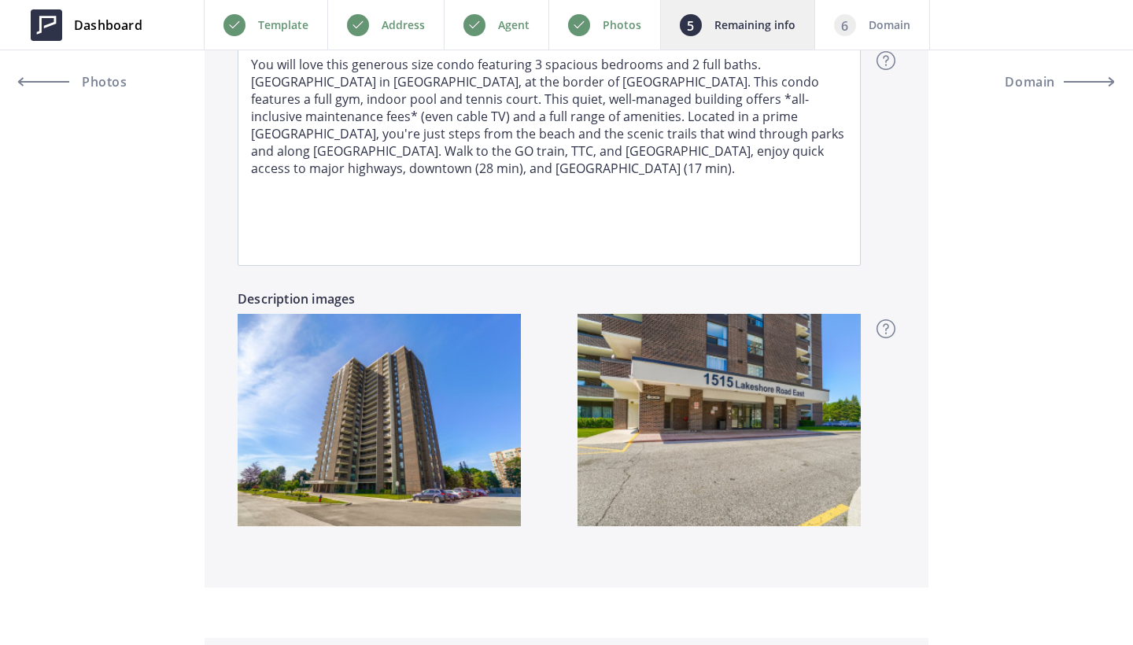
scroll to position [1455, 0]
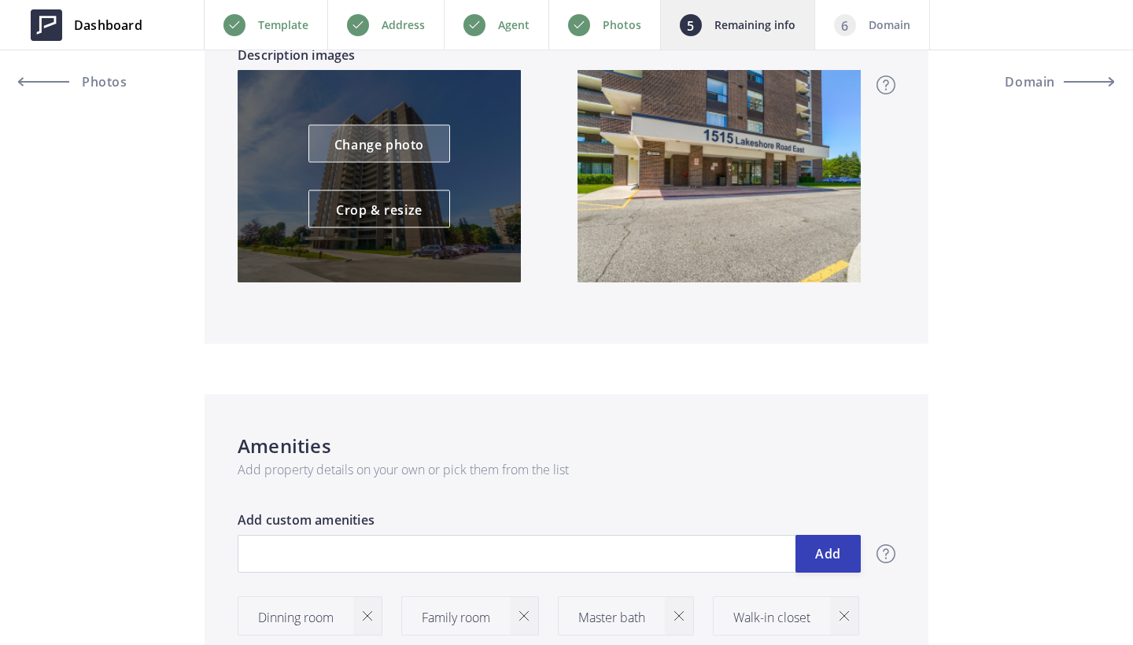
click at [410, 141] on link "Change photo" at bounding box center [379, 144] width 142 height 38
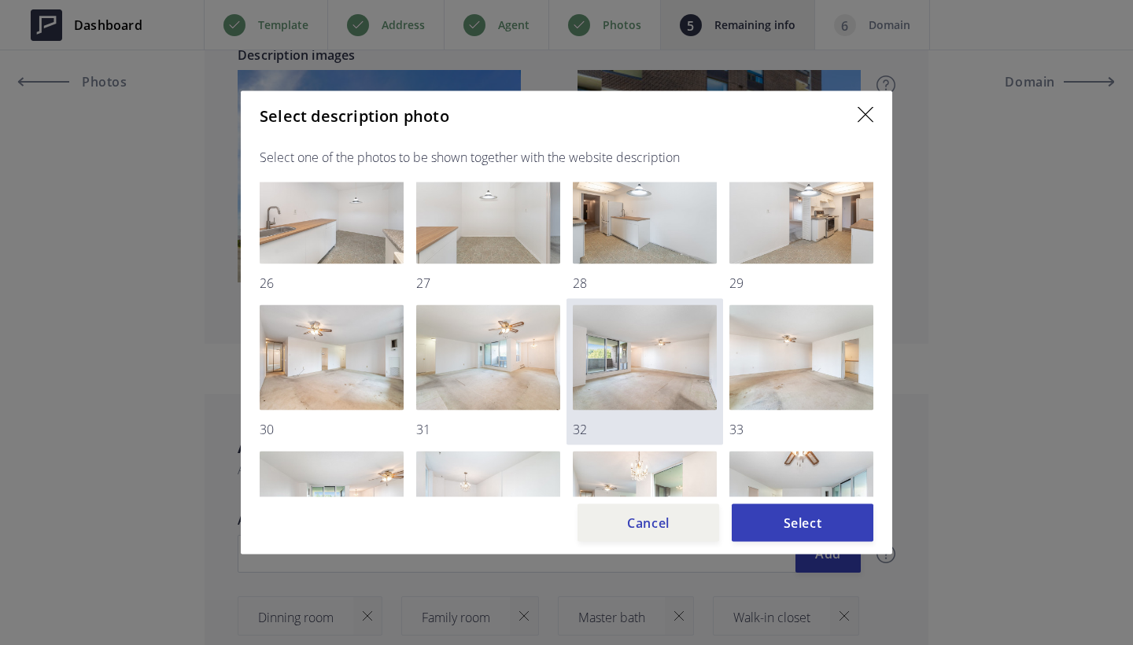
scroll to position [289, 0]
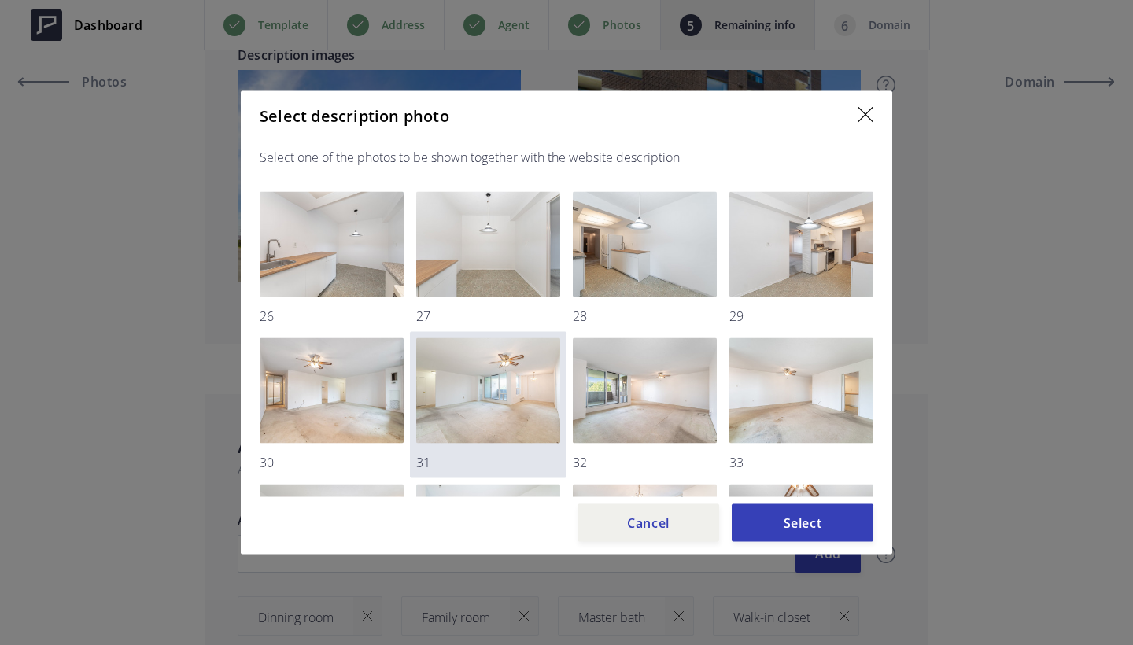
click at [499, 392] on img at bounding box center [488, 390] width 144 height 105
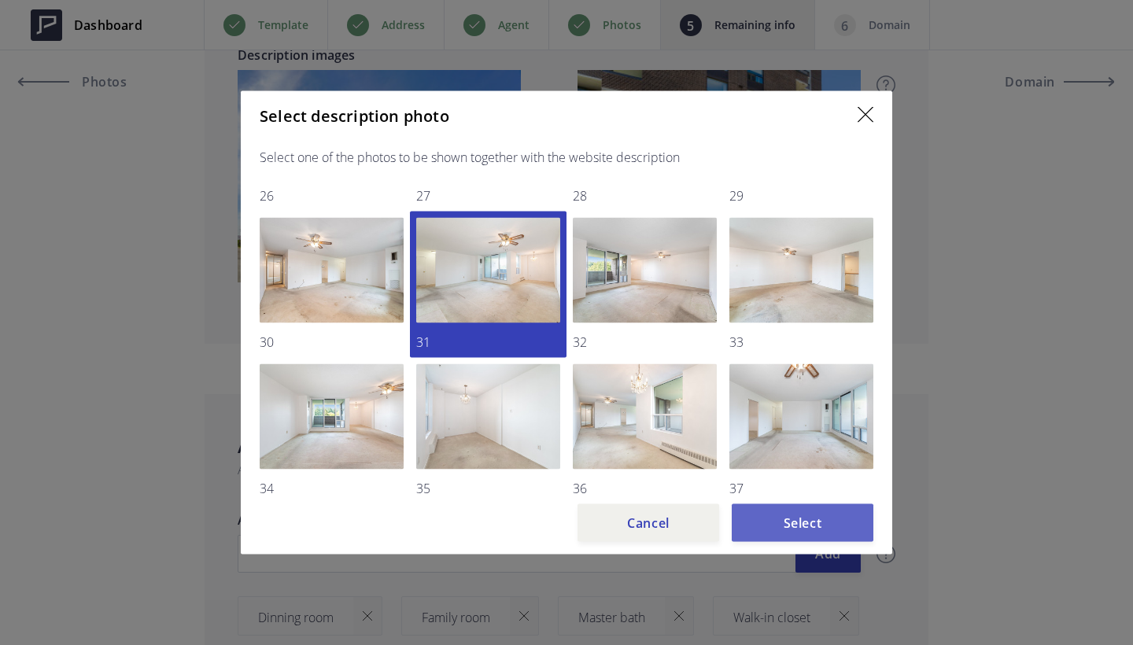
scroll to position [407, 0]
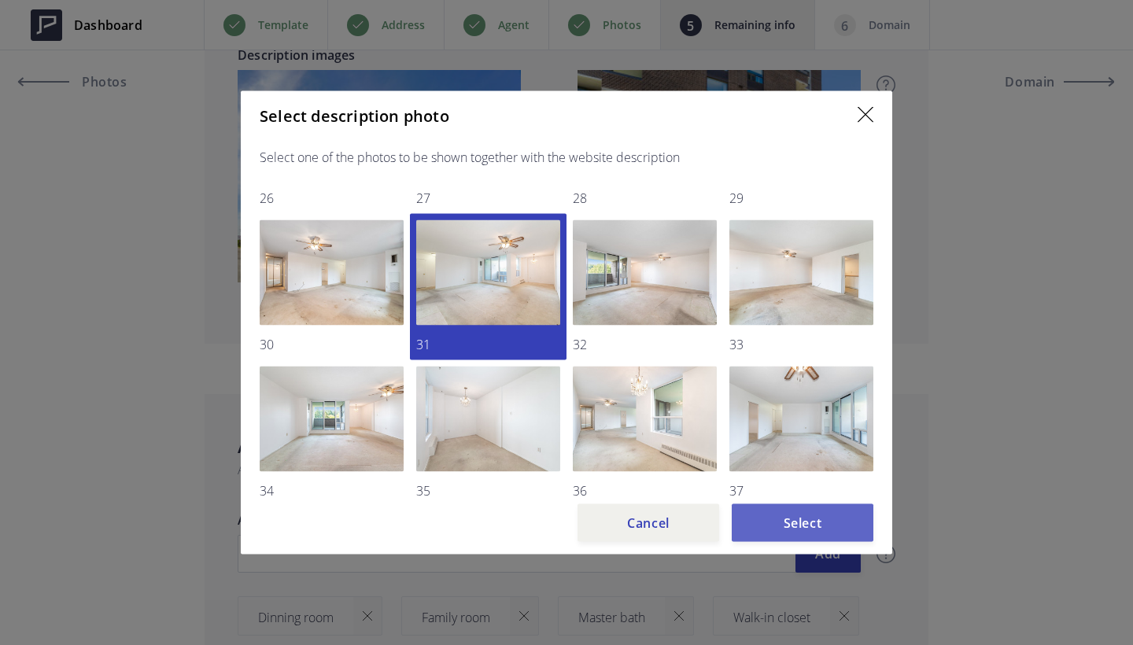
click at [801, 526] on button "Select" at bounding box center [803, 523] width 142 height 38
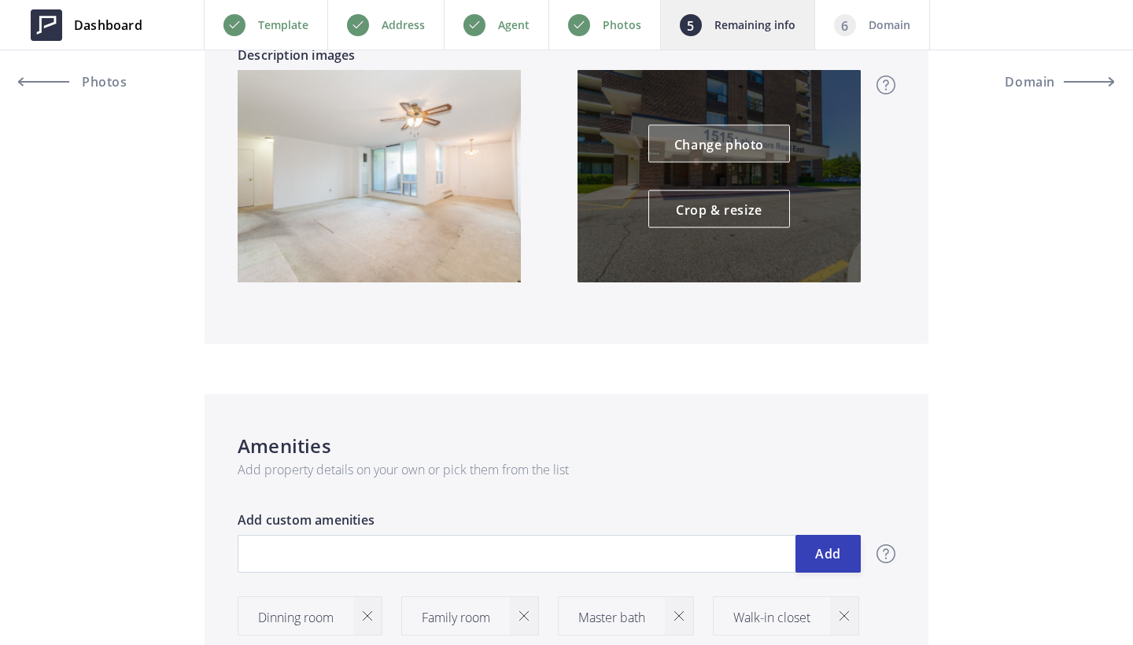
click at [713, 143] on link "Change photo" at bounding box center [719, 144] width 142 height 38
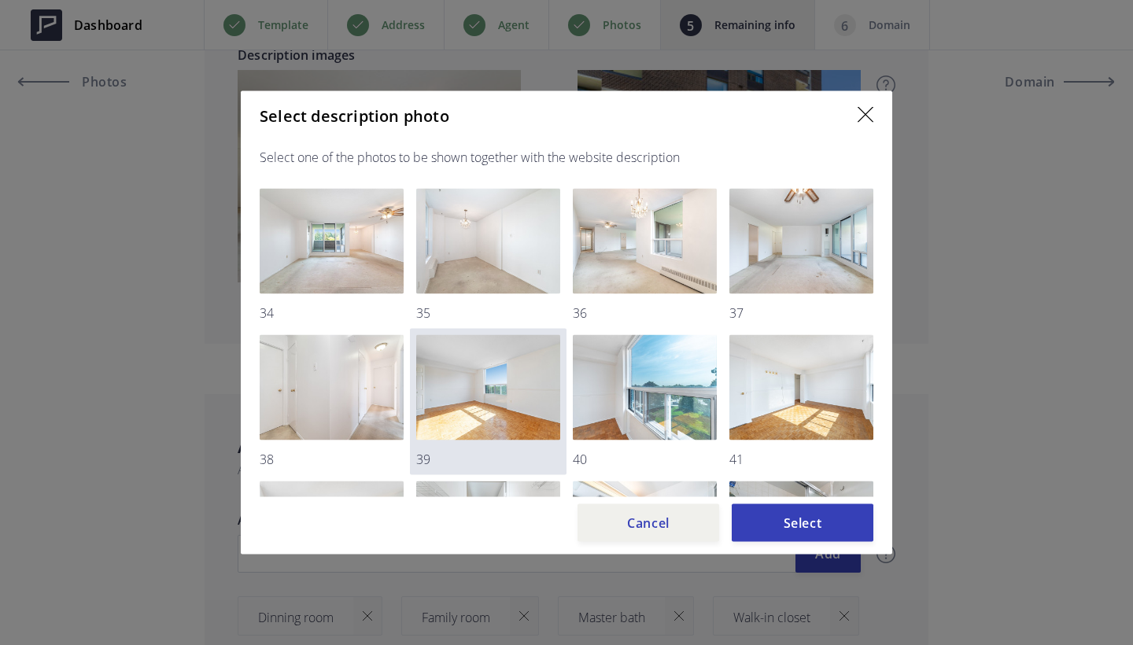
scroll to position [584, 0]
click at [485, 402] on img at bounding box center [488, 388] width 144 height 105
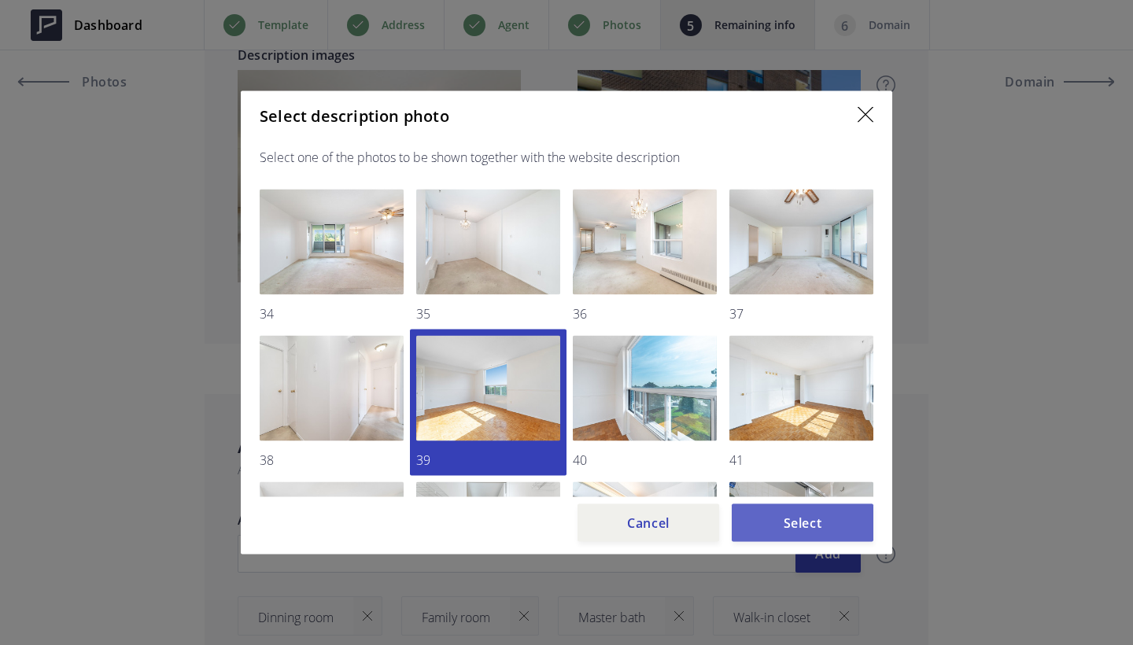
click at [796, 524] on button "Select" at bounding box center [803, 523] width 142 height 38
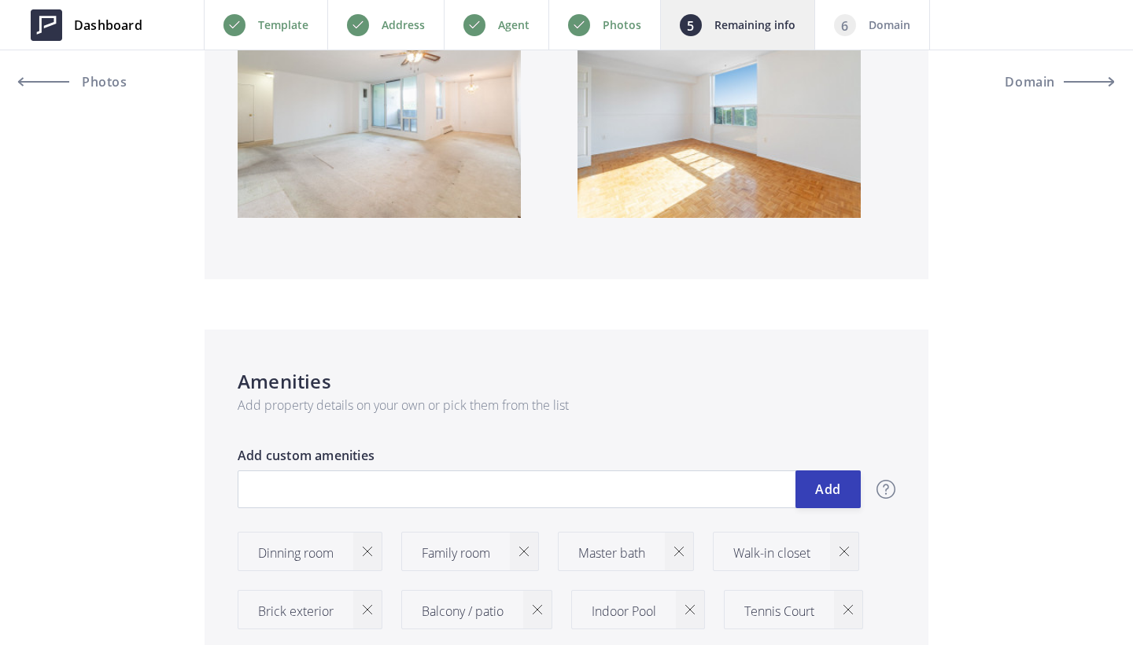
scroll to position [1697, 0]
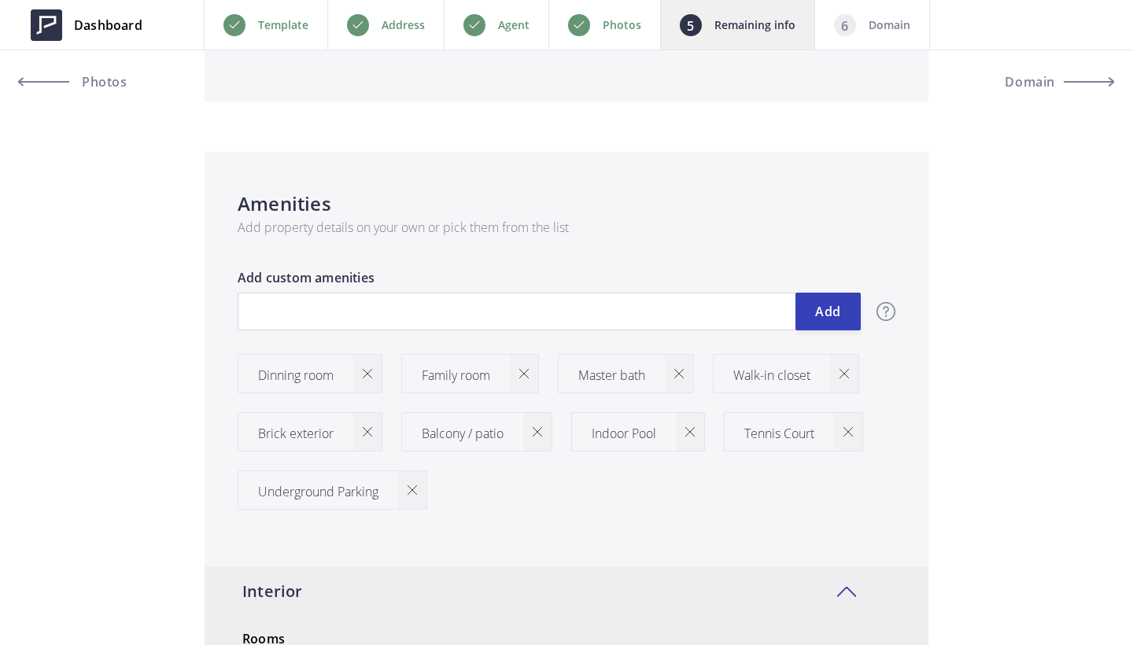
click at [684, 372] on img at bounding box center [678, 373] width 9 height 9
click at [693, 373] on img at bounding box center [688, 373] width 9 height 9
type input "599,700"
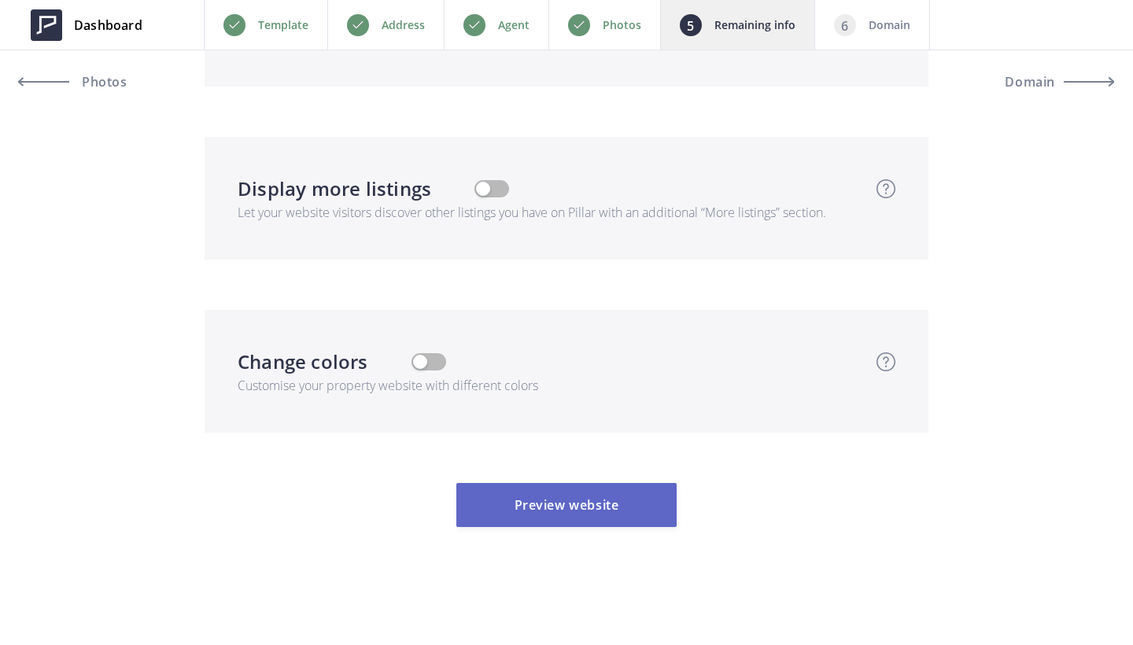
scroll to position [4501, 0]
click at [593, 512] on button "Preview website" at bounding box center [566, 505] width 220 height 44
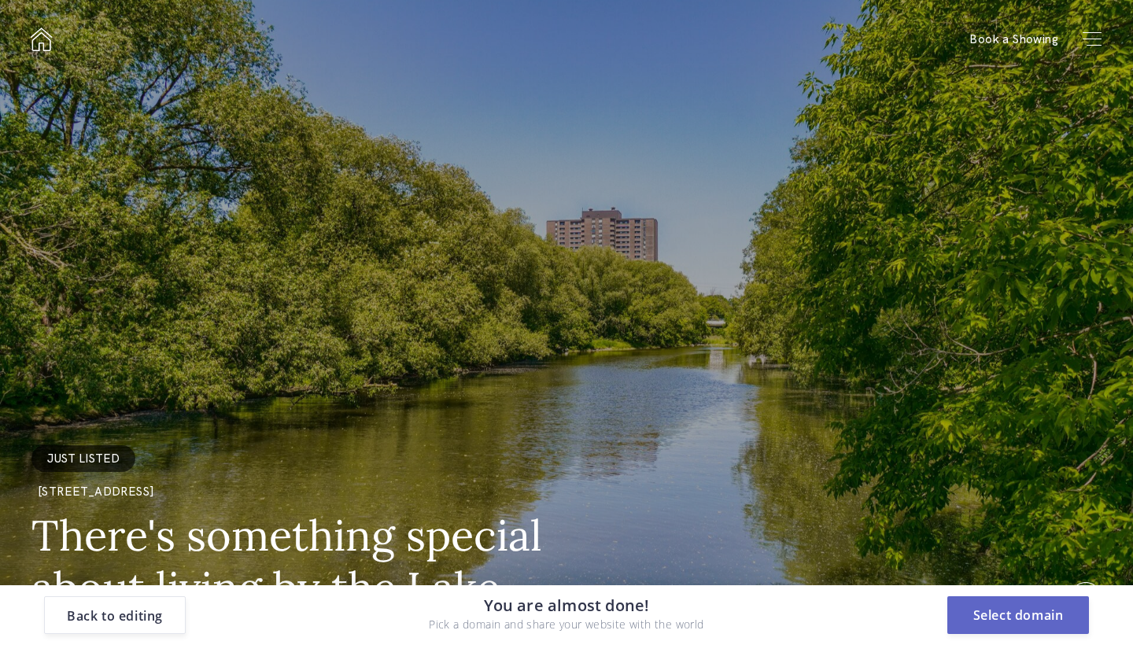
scroll to position [0, 0]
click at [1011, 617] on button "Select domain" at bounding box center [1018, 615] width 142 height 38
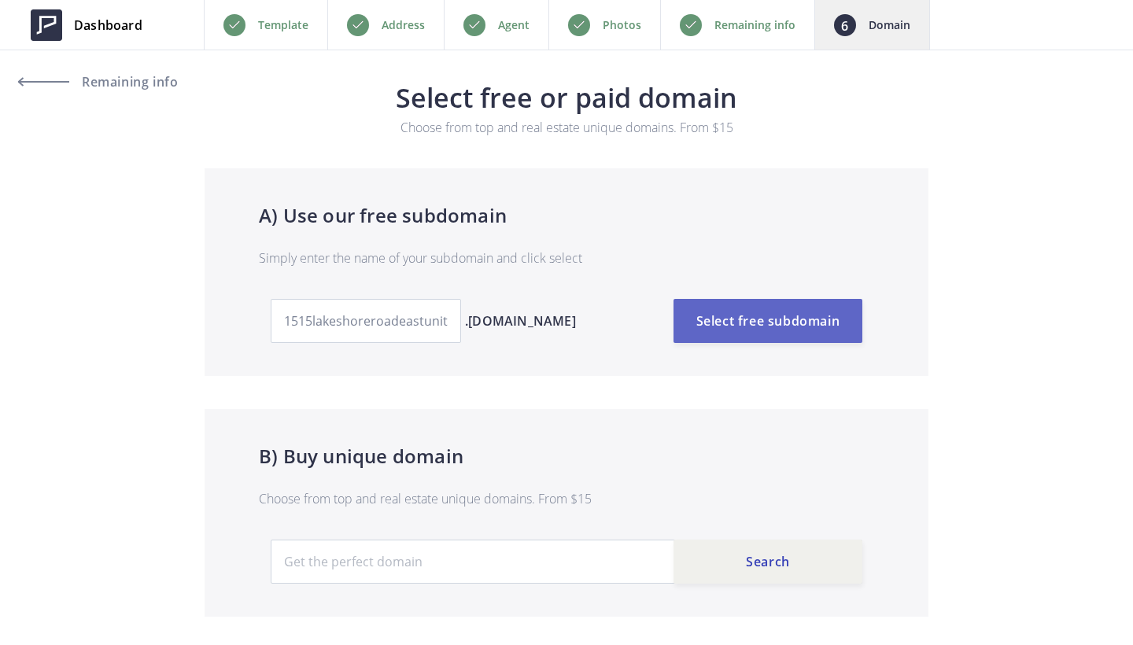
click at [813, 328] on button "Select free subdomain" at bounding box center [767, 321] width 189 height 44
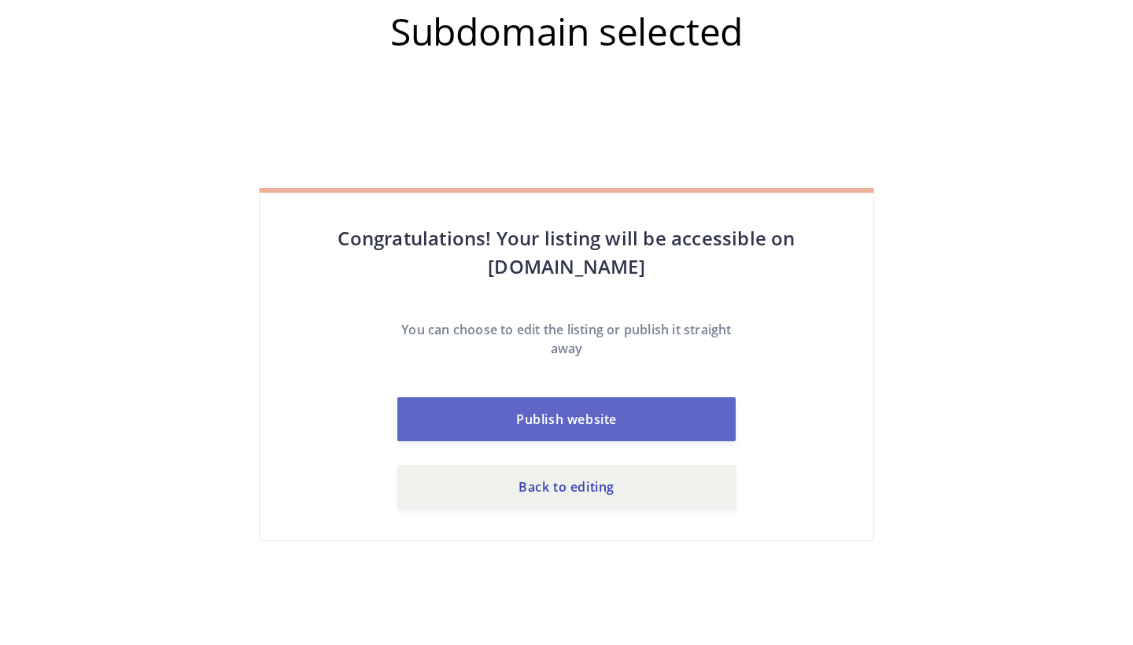
click at [637, 402] on button "Publish website" at bounding box center [566, 419] width 338 height 44
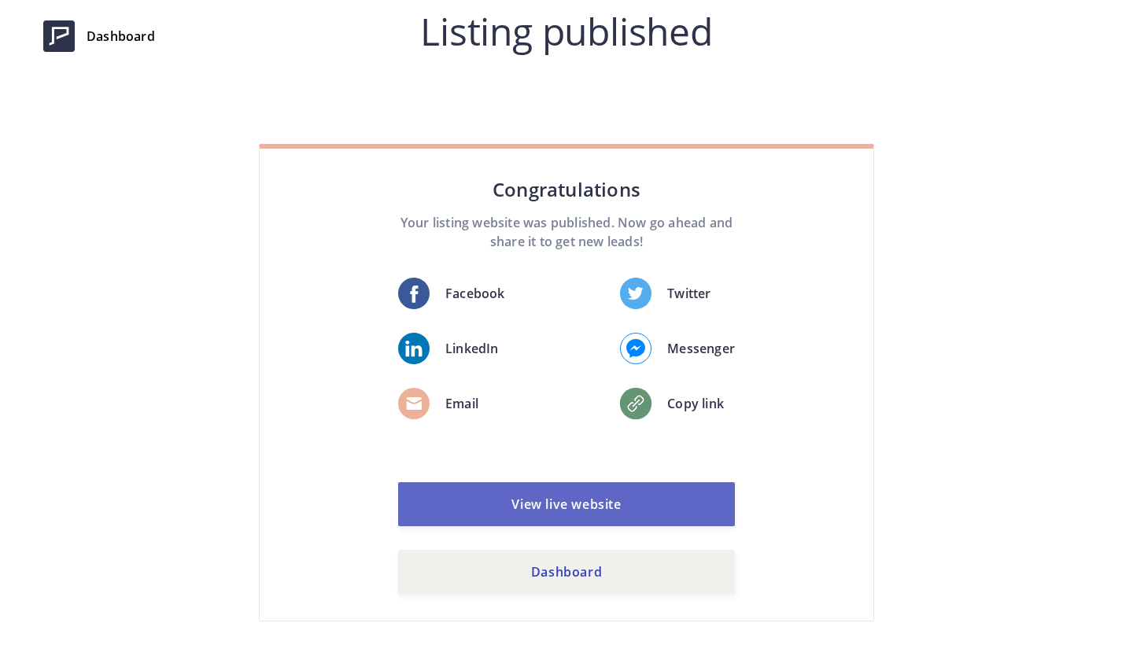
click at [606, 496] on link "View live website" at bounding box center [566, 504] width 337 height 44
